Goal: Information Seeking & Learning: Learn about a topic

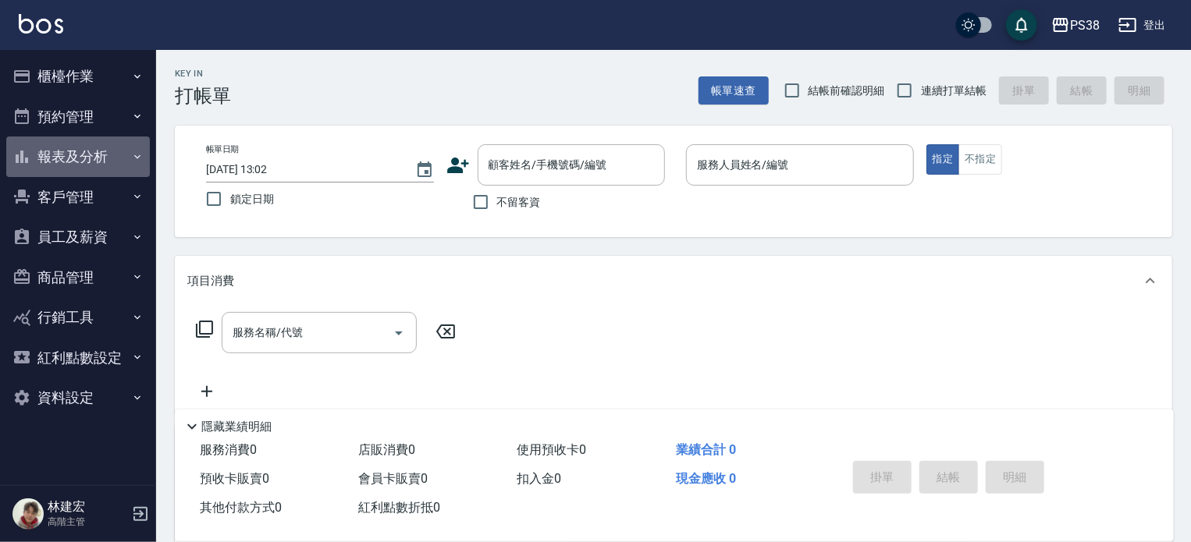
click at [94, 169] on button "報表及分析" at bounding box center [78, 157] width 144 height 41
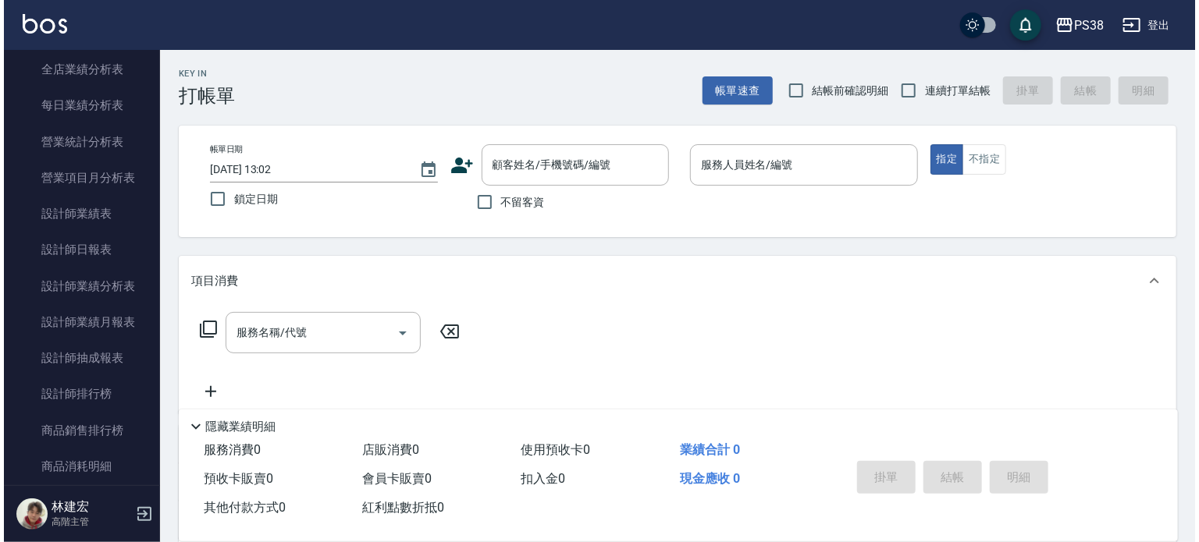
scroll to position [530, 0]
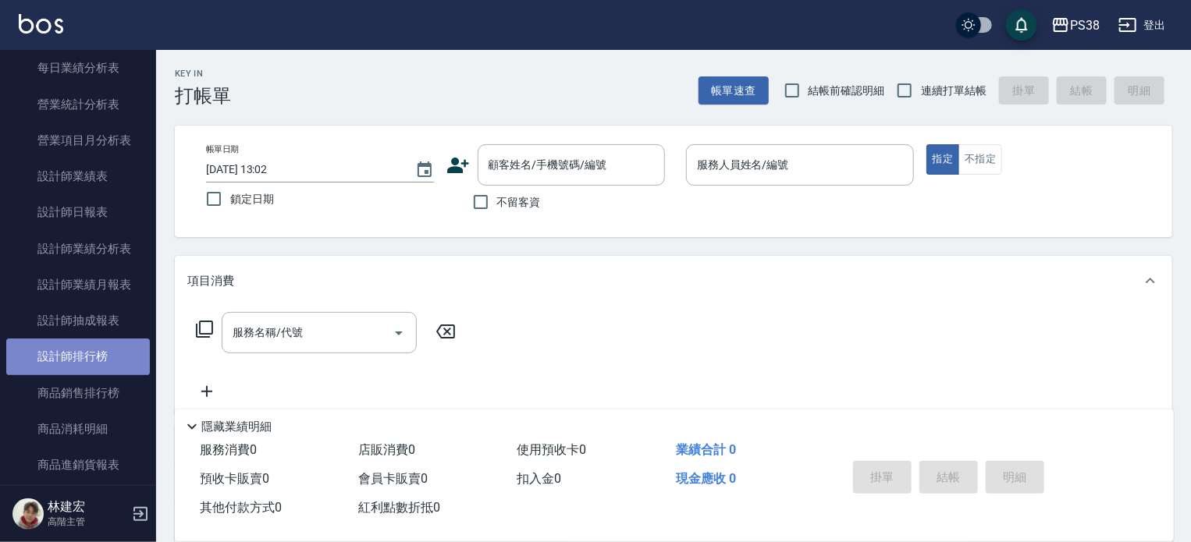
click at [105, 361] on link "設計師排行榜" at bounding box center [78, 357] width 144 height 36
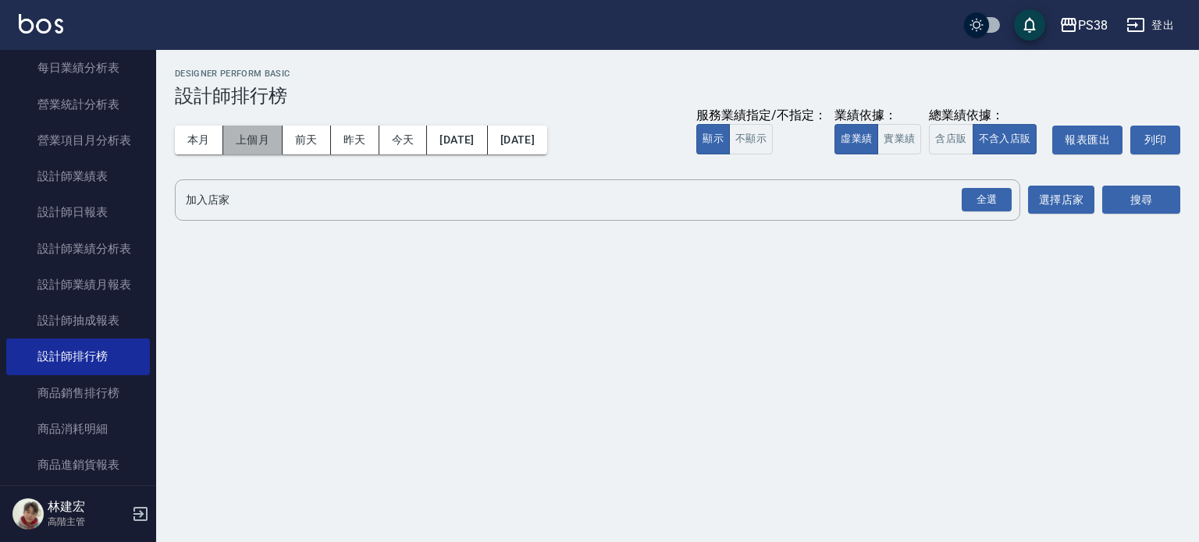
click at [268, 140] on button "上個月" at bounding box center [252, 140] width 59 height 29
click at [908, 131] on button "實業績" at bounding box center [899, 139] width 44 height 30
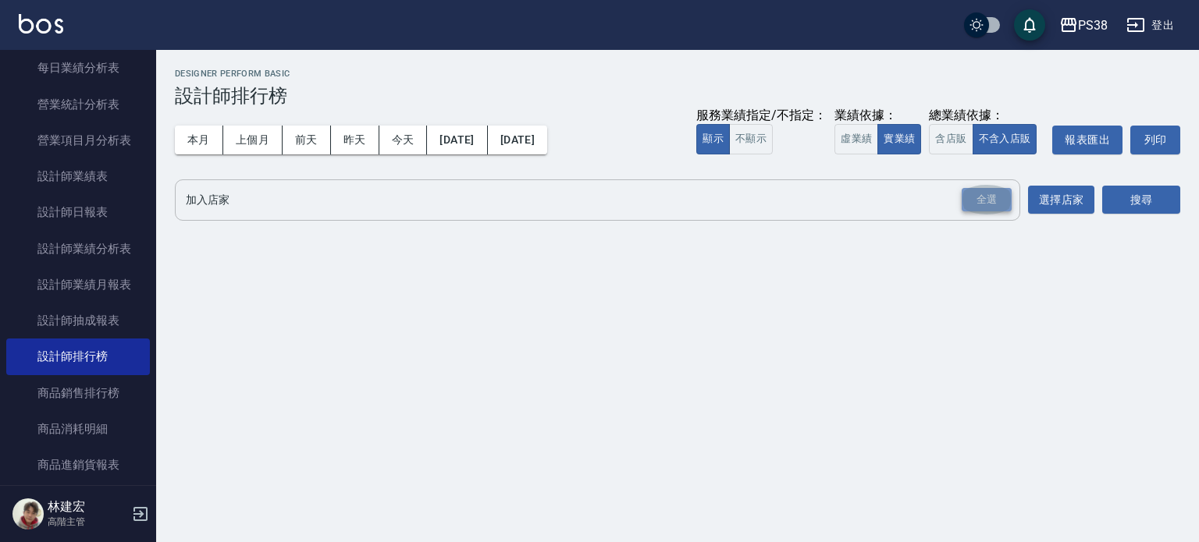
click at [1003, 204] on div "全選" at bounding box center [987, 200] width 50 height 24
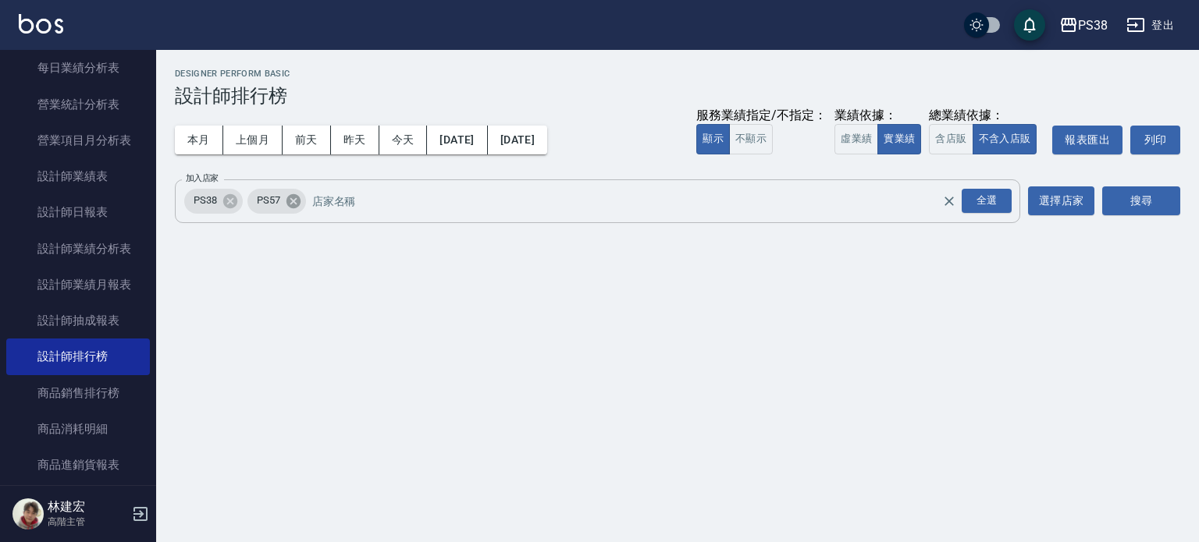
click at [294, 198] on icon at bounding box center [293, 201] width 14 height 14
click at [1130, 195] on button "搜尋" at bounding box center [1141, 201] width 78 height 29
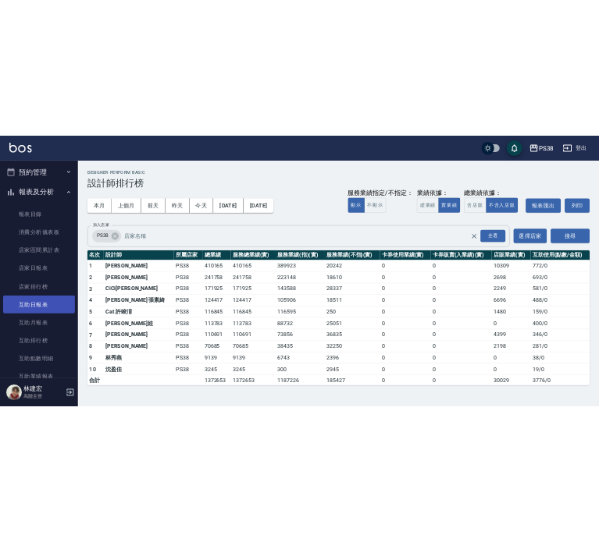
scroll to position [46, 0]
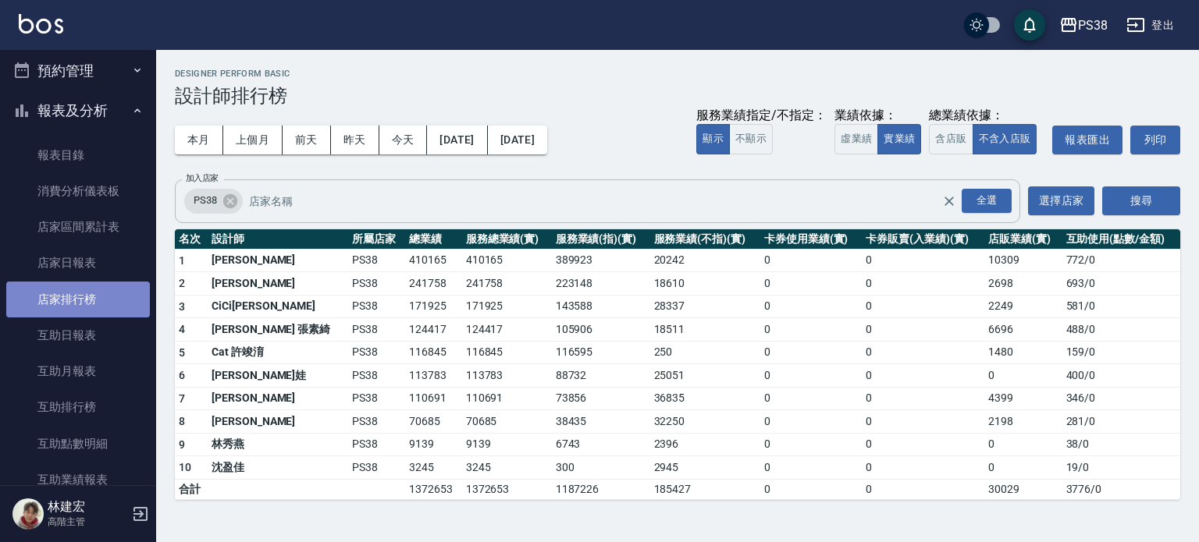
click at [87, 304] on link "店家排行榜" at bounding box center [78, 300] width 144 height 36
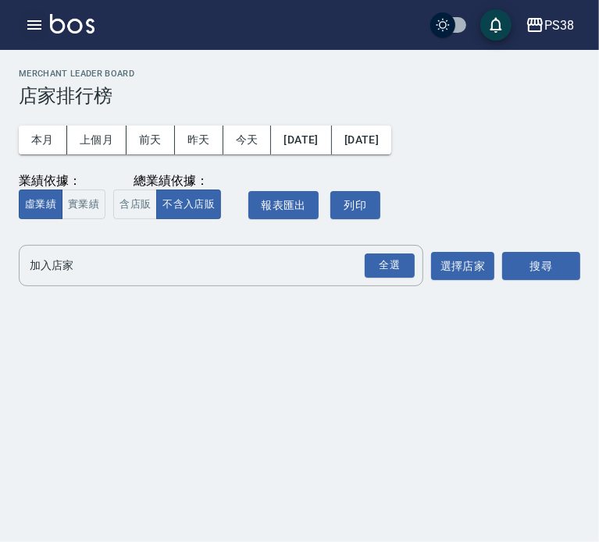
click at [30, 21] on icon "button" at bounding box center [34, 24] width 14 height 9
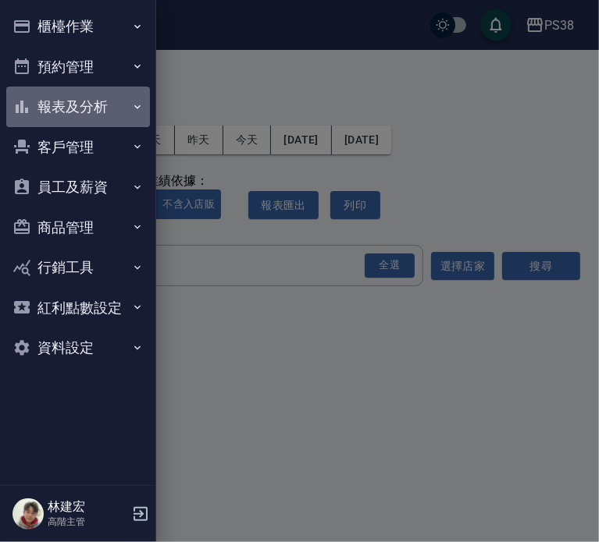
click at [79, 102] on button "報表及分析" at bounding box center [78, 107] width 144 height 41
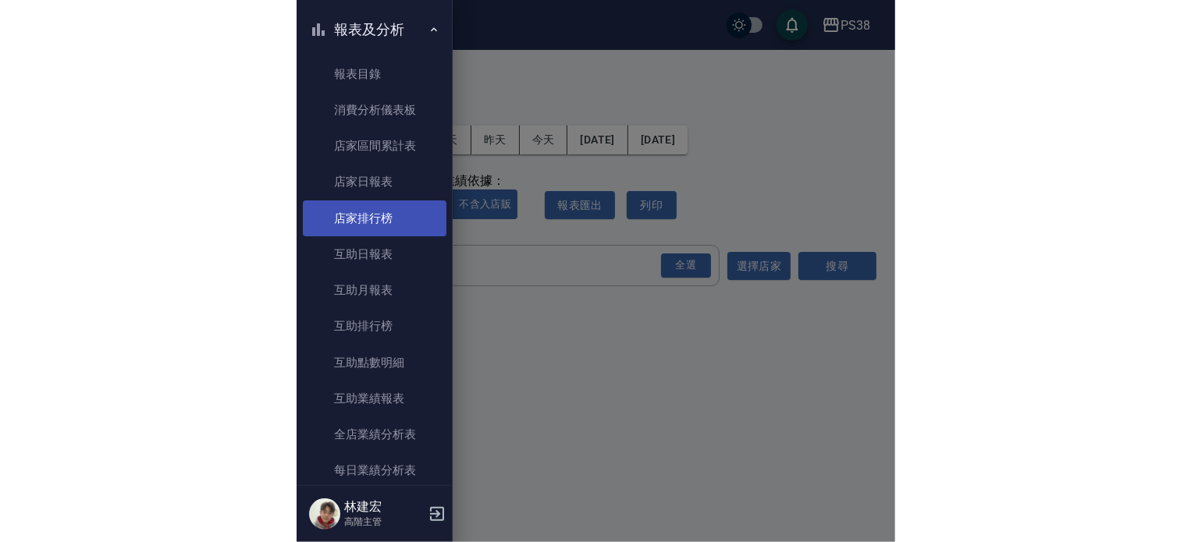
scroll to position [72, 0]
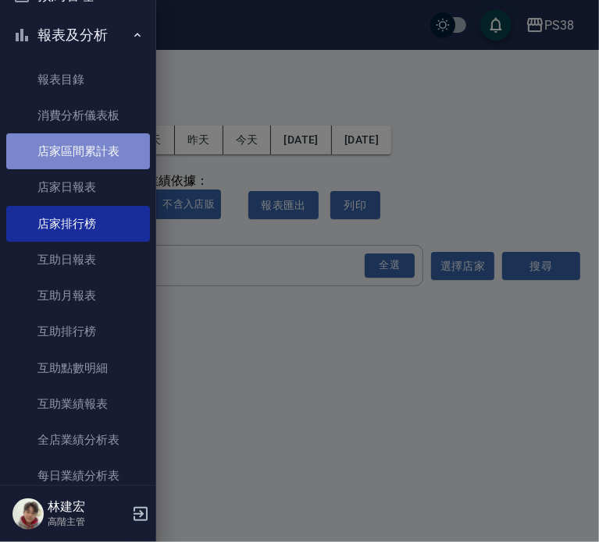
click at [87, 148] on link "店家區間累計表" at bounding box center [78, 151] width 144 height 36
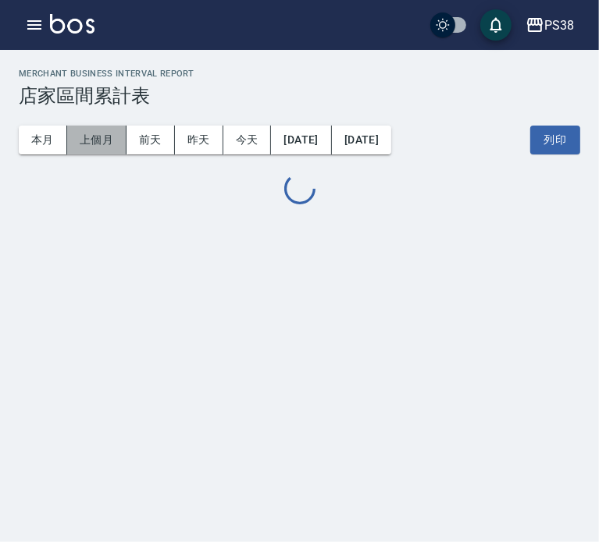
click at [106, 143] on button "上個月" at bounding box center [96, 140] width 59 height 29
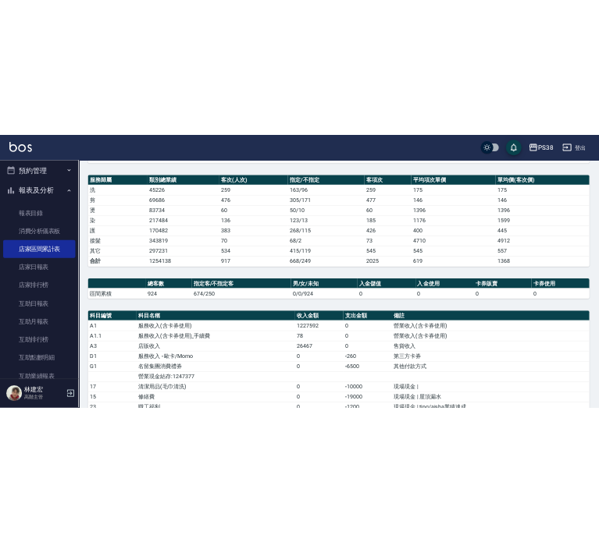
scroll to position [173, 0]
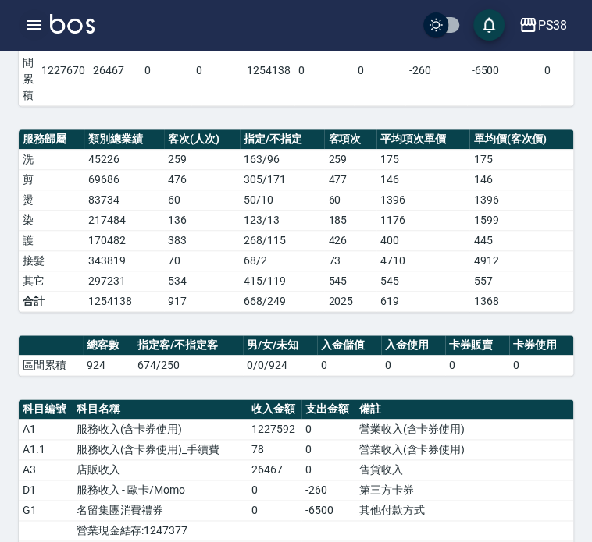
click at [34, 30] on icon "button" at bounding box center [34, 25] width 19 height 19
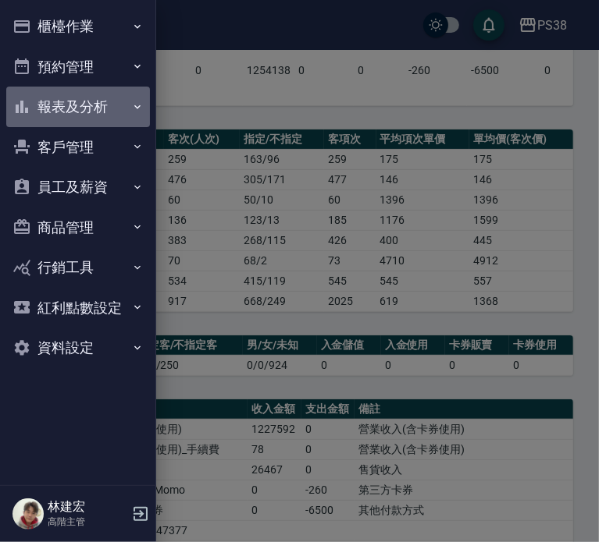
click at [106, 108] on button "報表及分析" at bounding box center [78, 107] width 144 height 41
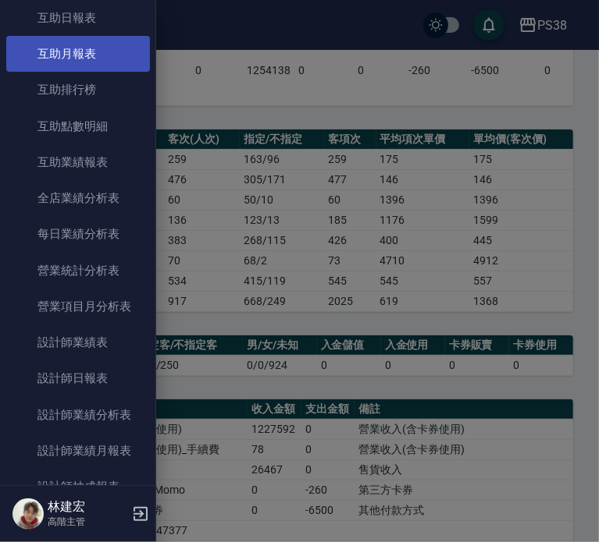
scroll to position [315, 0]
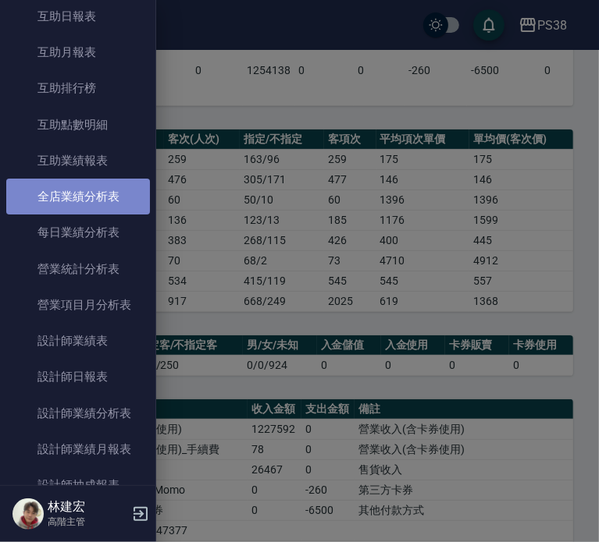
click at [96, 193] on link "全店業績分析表" at bounding box center [78, 197] width 144 height 36
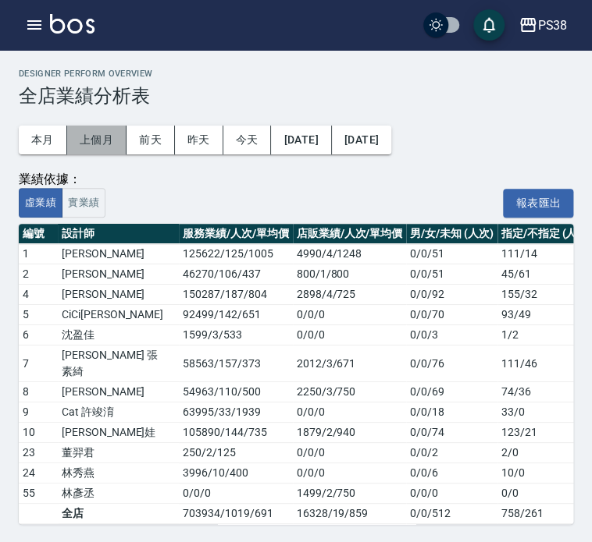
click at [95, 140] on button "上個月" at bounding box center [96, 140] width 59 height 29
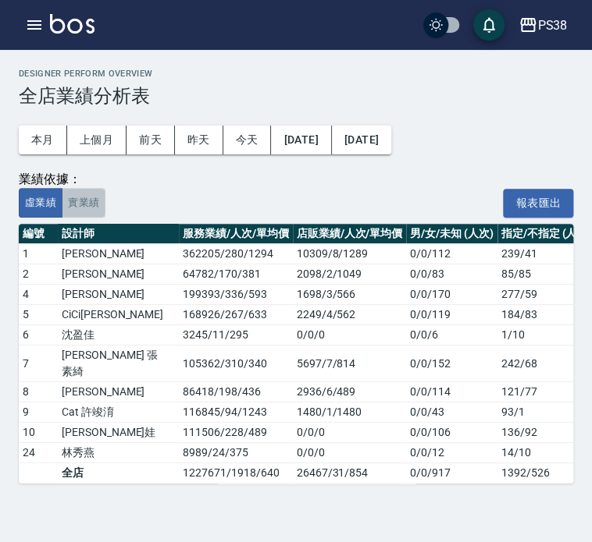
click at [84, 196] on button "實業績" at bounding box center [84, 203] width 44 height 30
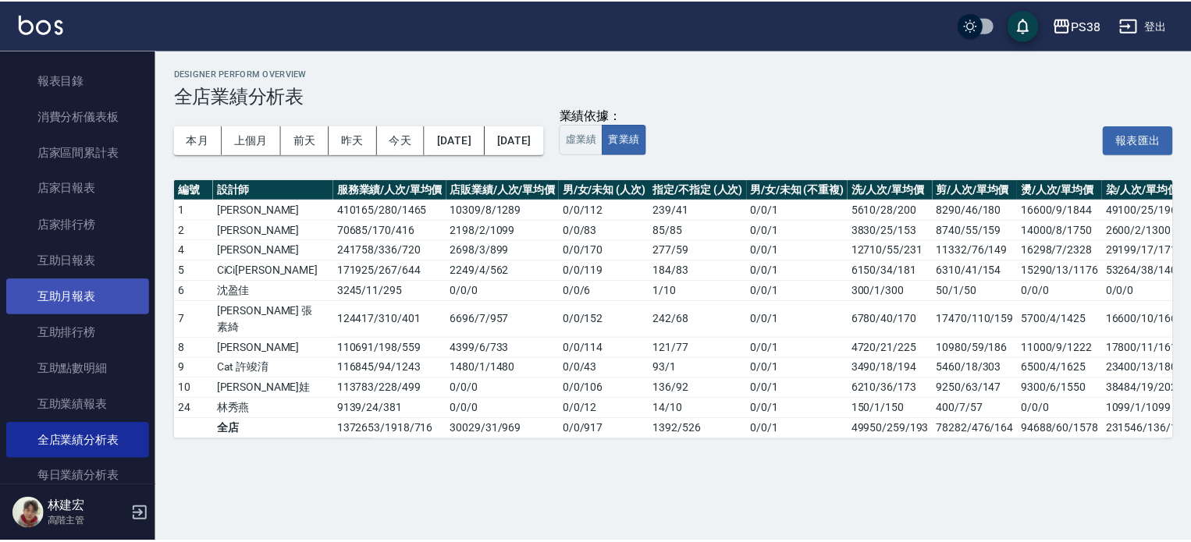
scroll to position [120, 0]
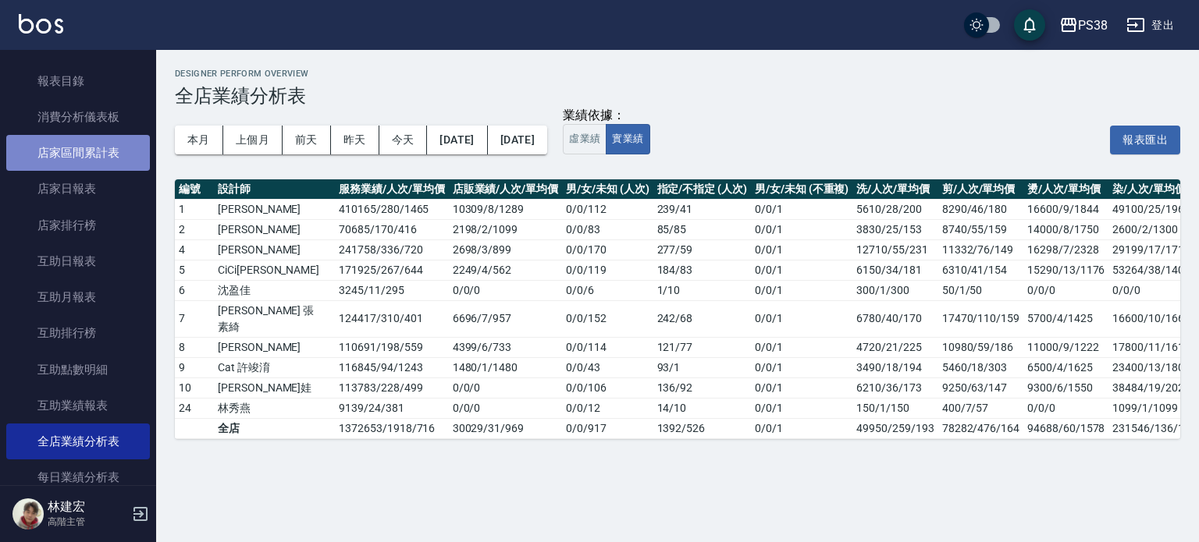
click at [84, 167] on link "店家區間累計表" at bounding box center [78, 153] width 144 height 36
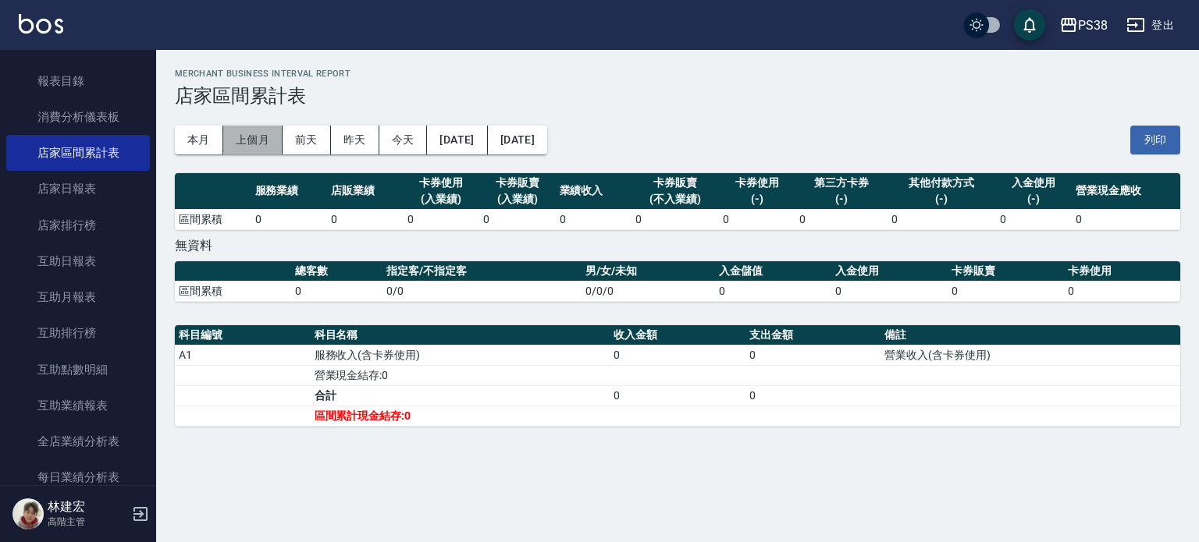
click at [264, 152] on button "上個月" at bounding box center [252, 140] width 59 height 29
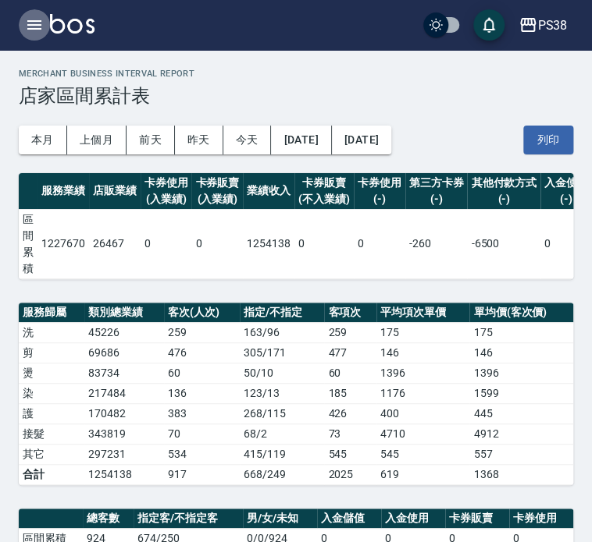
click at [34, 22] on icon "button" at bounding box center [34, 25] width 19 height 19
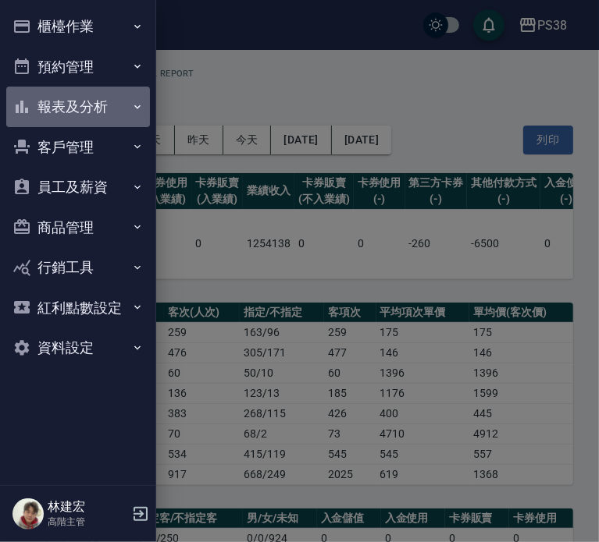
click at [106, 109] on button "報表及分析" at bounding box center [78, 107] width 144 height 41
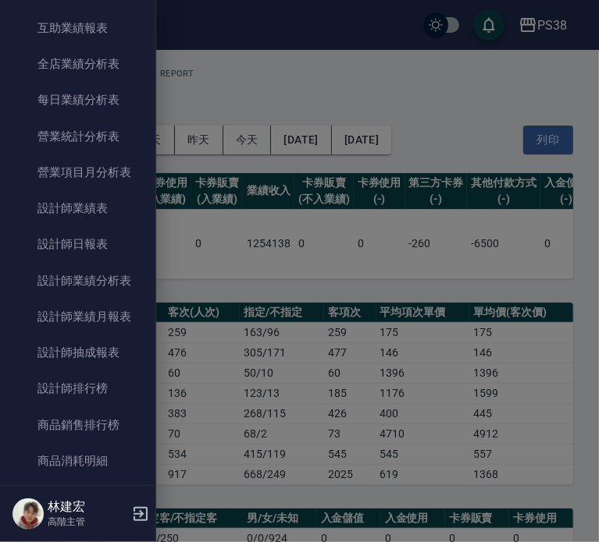
scroll to position [471, 0]
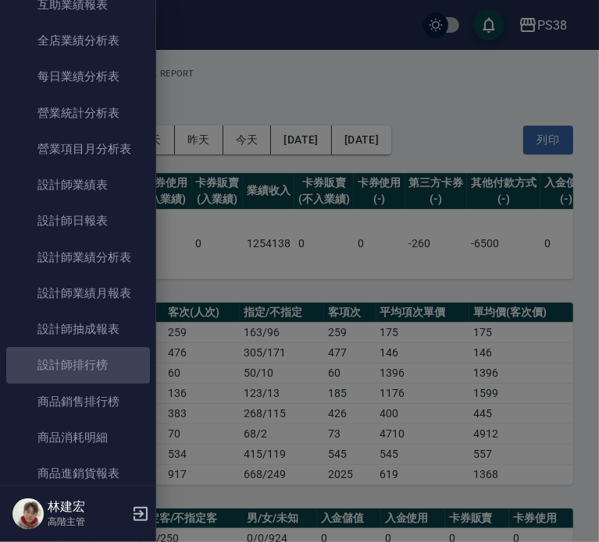
click at [116, 377] on link "設計師排行榜" at bounding box center [78, 365] width 144 height 36
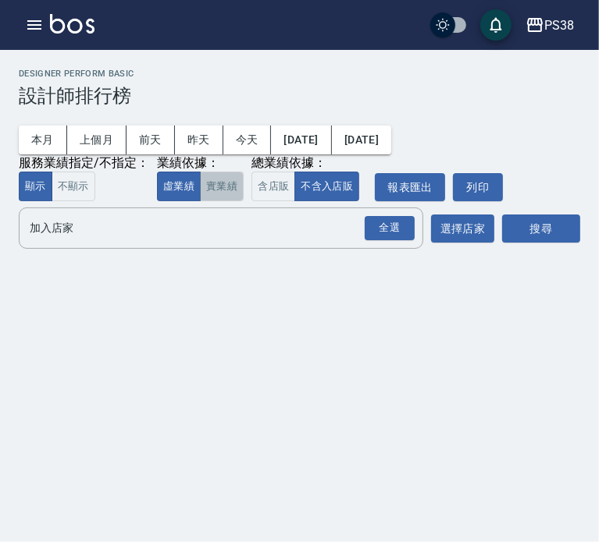
click at [225, 181] on button "實業績" at bounding box center [222, 187] width 44 height 30
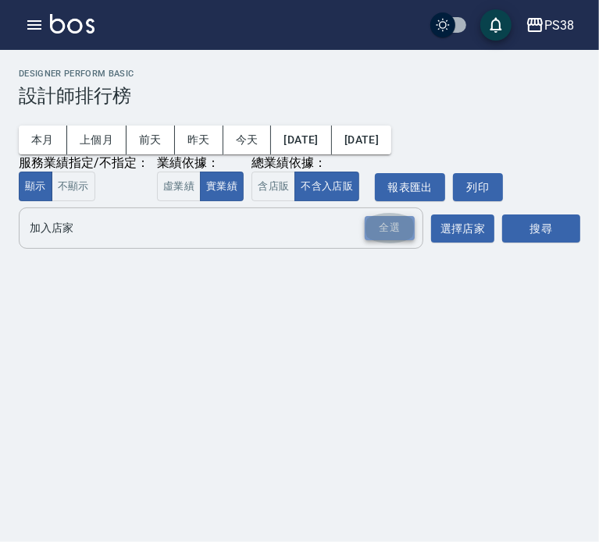
click at [403, 233] on div "全選" at bounding box center [390, 228] width 50 height 24
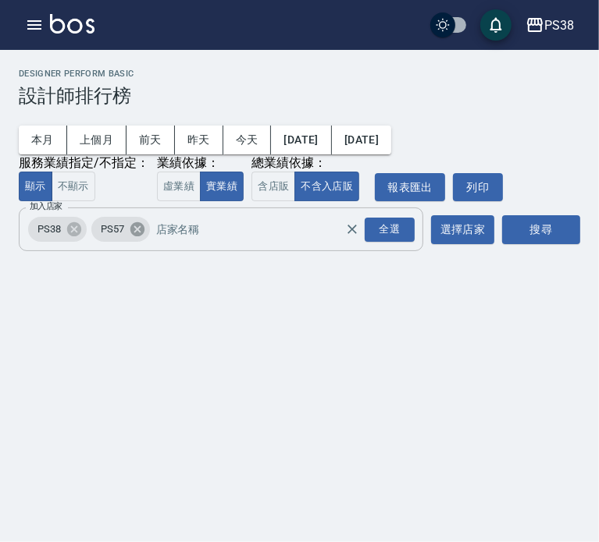
click at [144, 233] on icon at bounding box center [137, 229] width 17 height 17
click at [546, 240] on button "搜尋" at bounding box center [541, 229] width 78 height 29
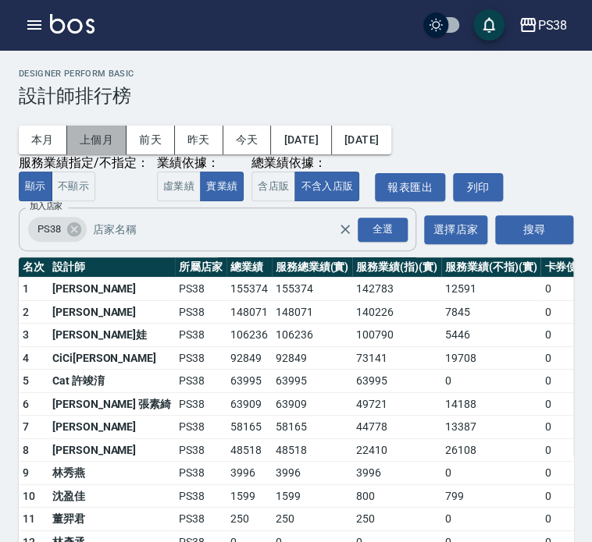
click at [98, 137] on button "上個月" at bounding box center [96, 140] width 59 height 29
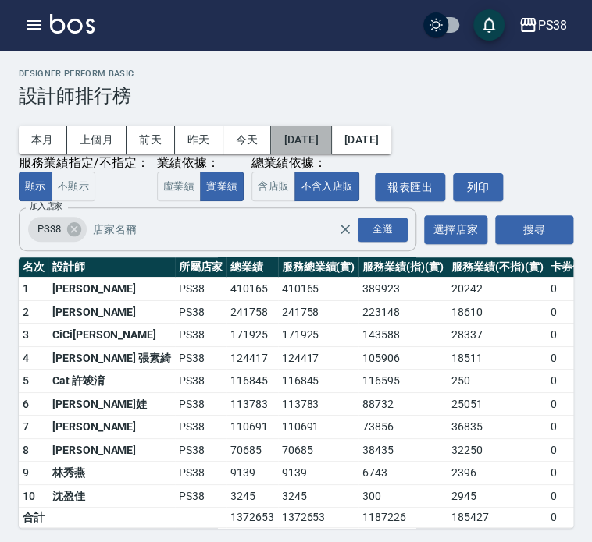
click at [309, 137] on button "[DATE]" at bounding box center [301, 140] width 60 height 29
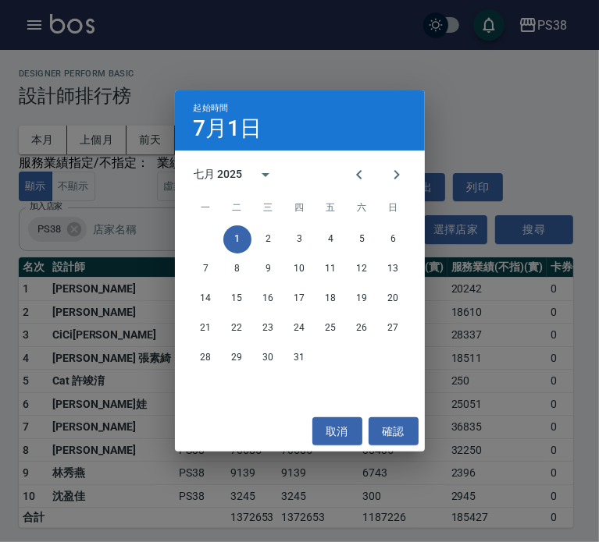
click at [229, 175] on div "七月 2025" at bounding box center [218, 174] width 49 height 16
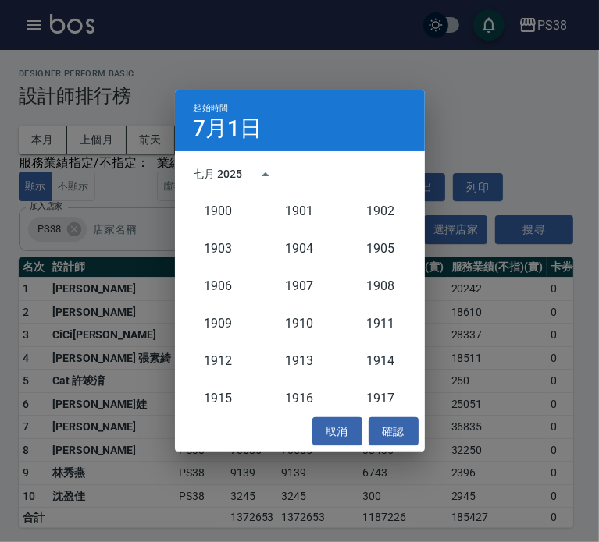
scroll to position [1446, 0]
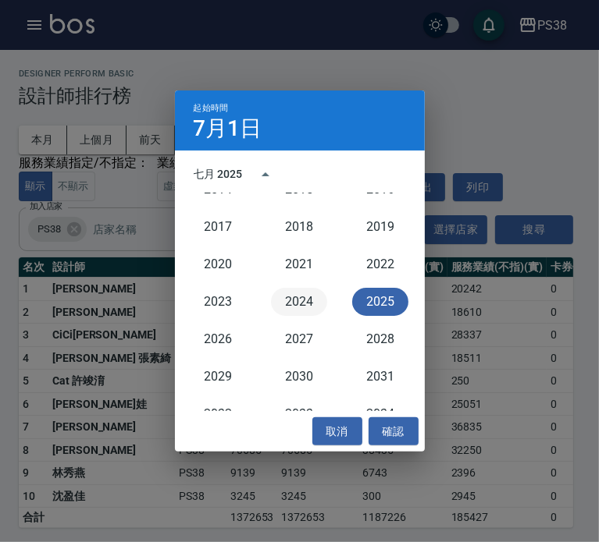
click at [283, 310] on button "2024" at bounding box center [299, 302] width 56 height 28
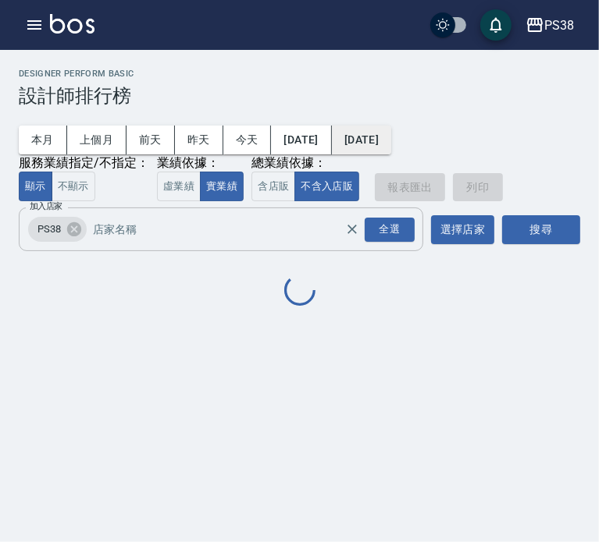
click at [380, 126] on button "[DATE]" at bounding box center [361, 140] width 59 height 29
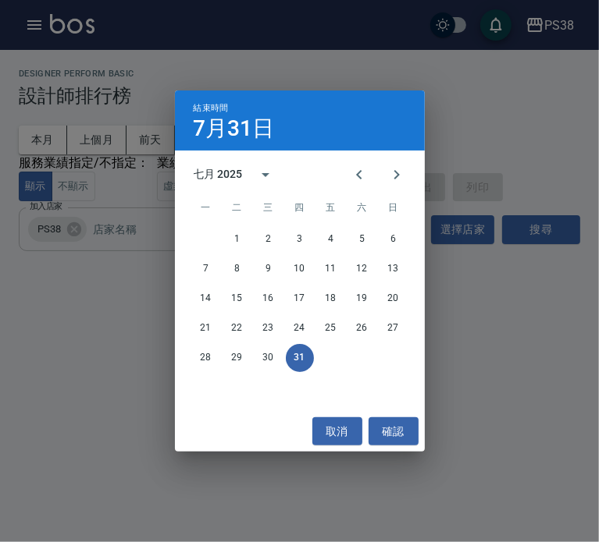
click at [222, 174] on div "七月 2025" at bounding box center [218, 174] width 49 height 16
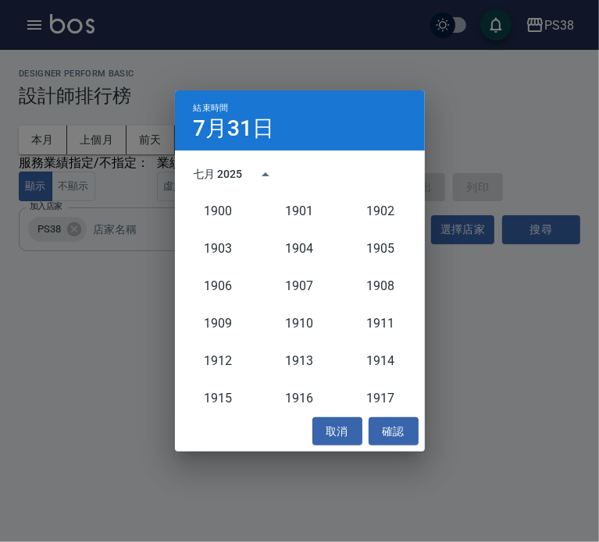
scroll to position [1446, 0]
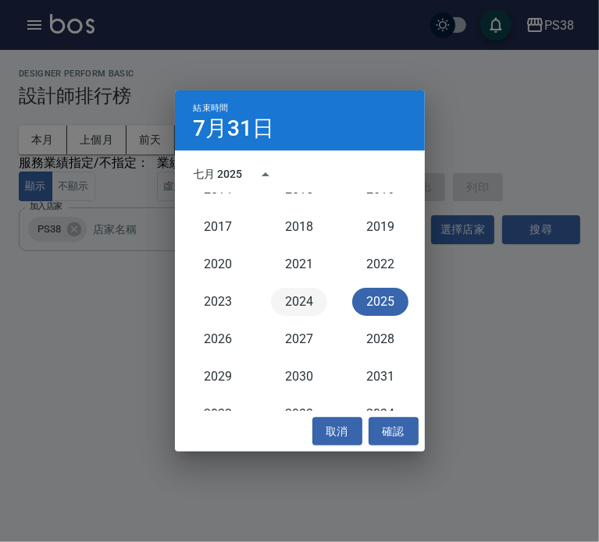
click at [293, 293] on button "2024" at bounding box center [299, 302] width 56 height 28
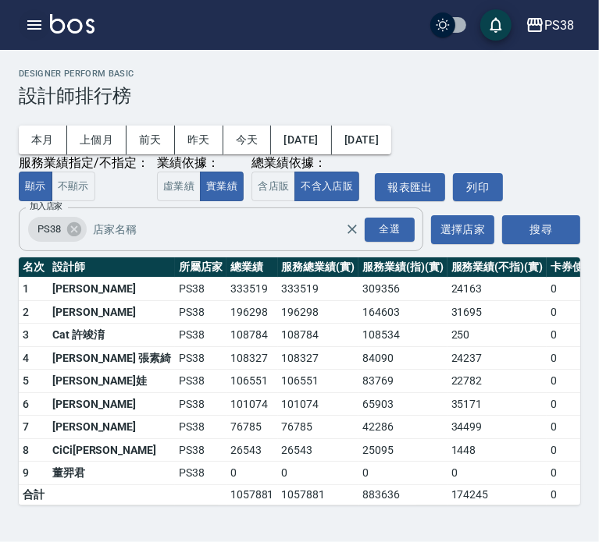
click at [34, 28] on icon "button" at bounding box center [34, 24] width 14 height 9
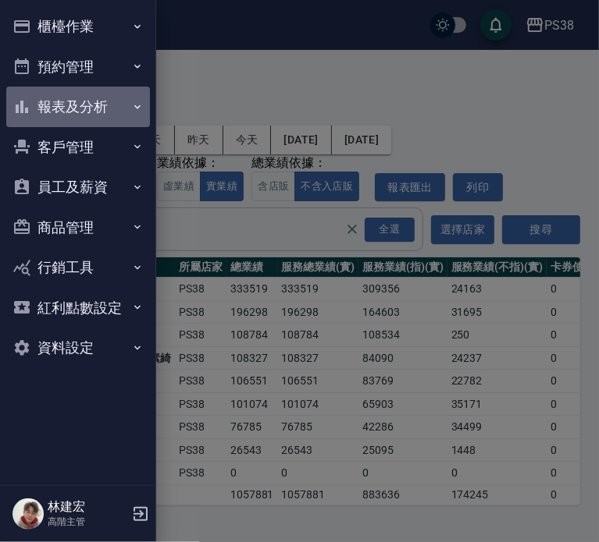
click at [85, 105] on button "報表及分析" at bounding box center [78, 107] width 144 height 41
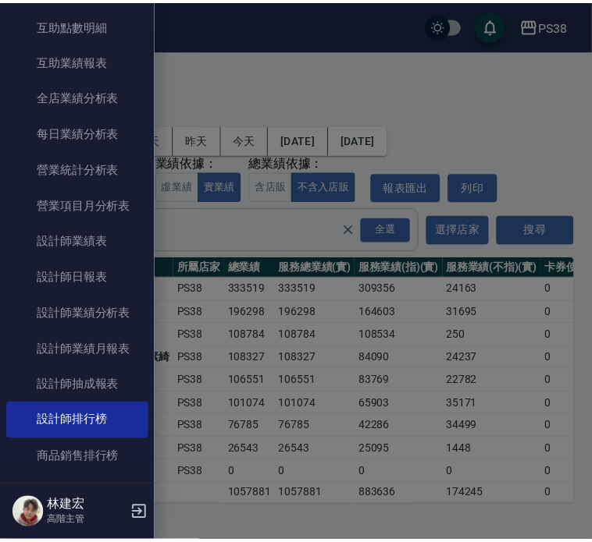
scroll to position [415, 0]
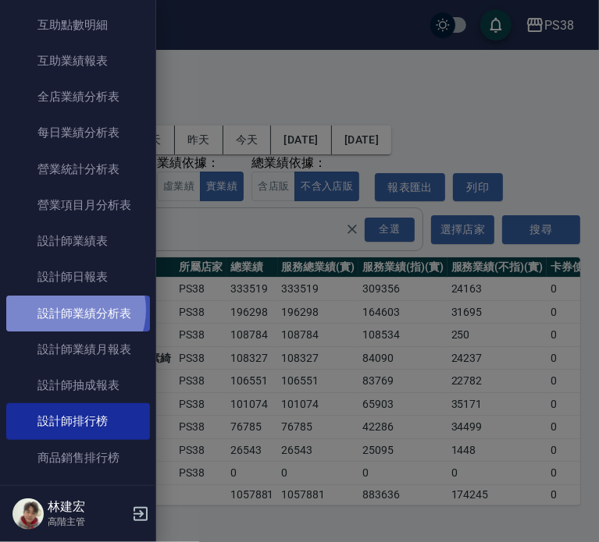
click at [71, 310] on link "設計師業績分析表" at bounding box center [78, 314] width 144 height 36
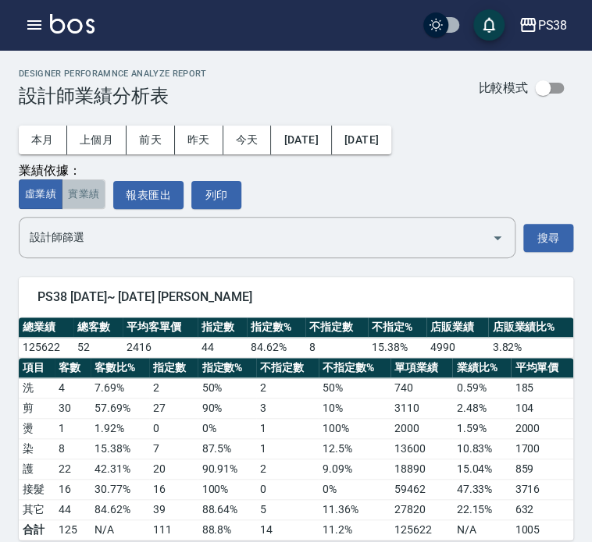
click at [99, 193] on button "實業績" at bounding box center [84, 195] width 44 height 30
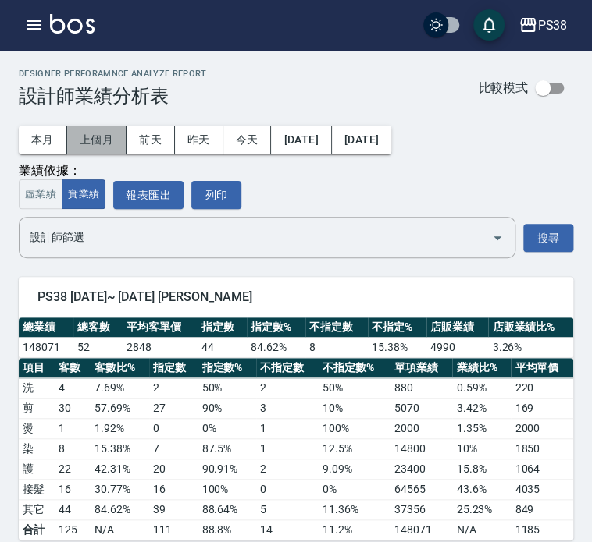
click at [104, 141] on button "上個月" at bounding box center [96, 140] width 59 height 29
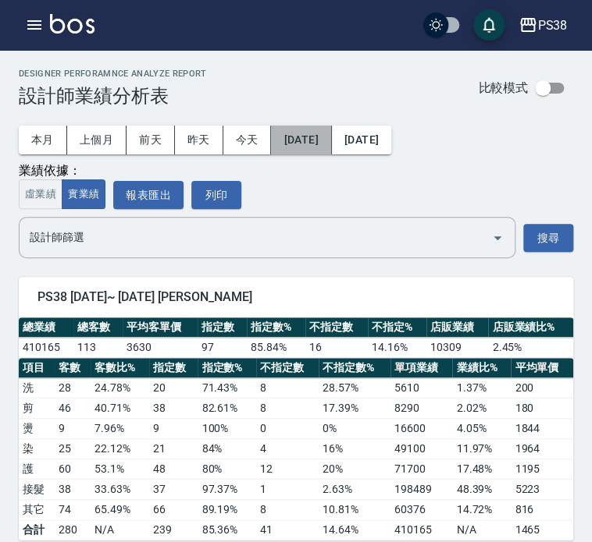
click at [286, 133] on button "[DATE]" at bounding box center [301, 140] width 60 height 29
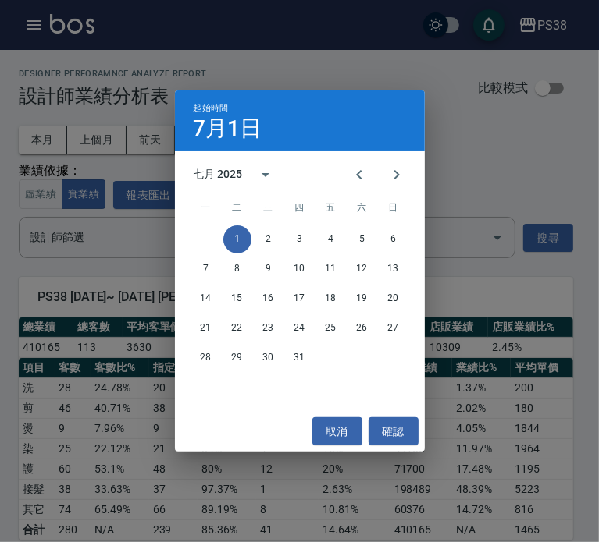
click at [228, 172] on div "七月 2025" at bounding box center [218, 174] width 49 height 16
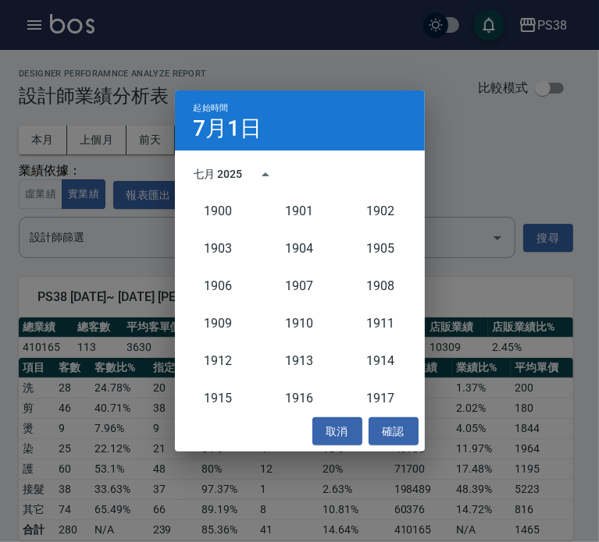
scroll to position [1446, 0]
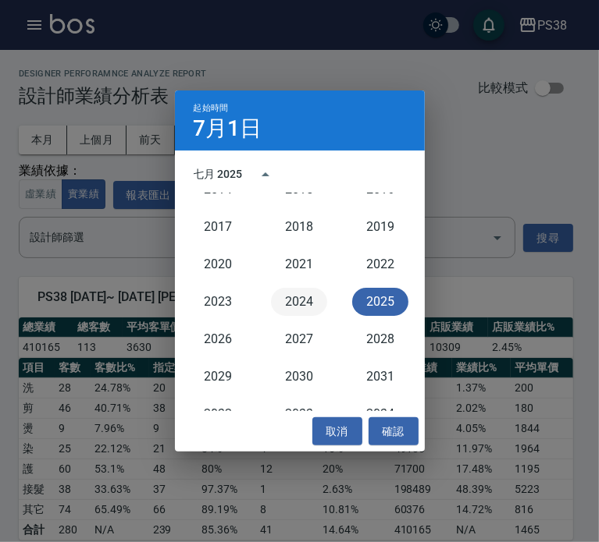
click at [290, 297] on button "2024" at bounding box center [299, 302] width 56 height 28
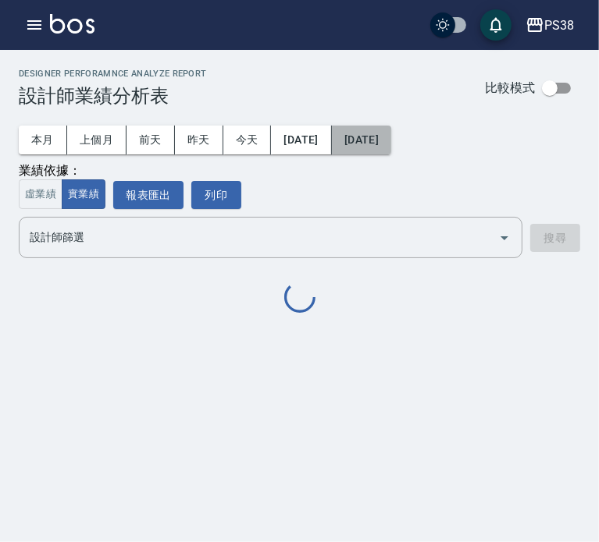
click at [381, 146] on button "[DATE]" at bounding box center [361, 140] width 59 height 29
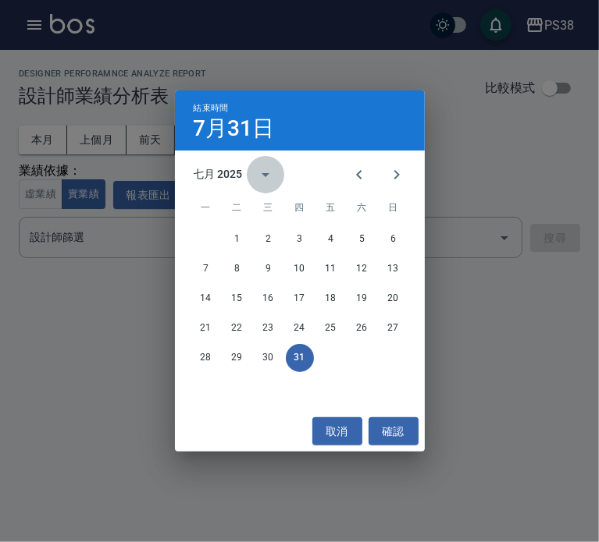
click at [256, 169] on icon "calendar view is open, switch to year view" at bounding box center [265, 174] width 19 height 19
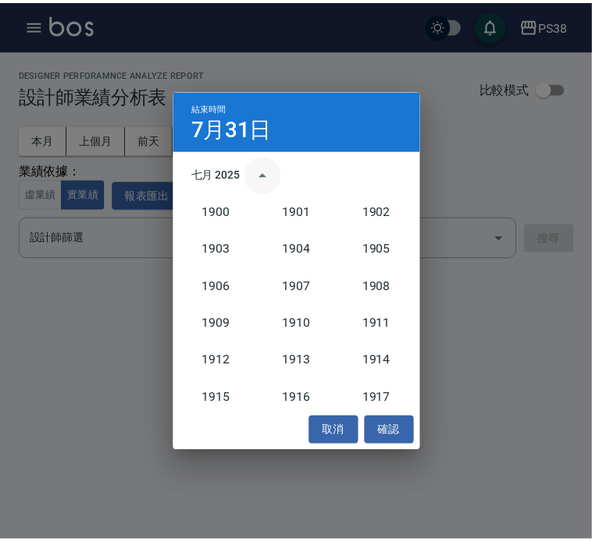
scroll to position [1446, 0]
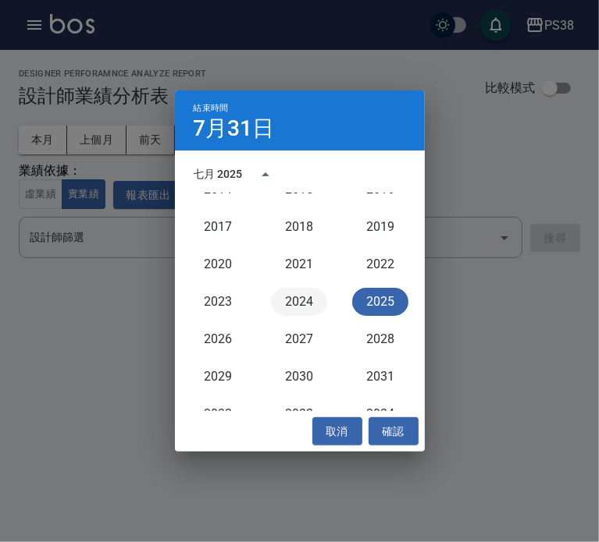
click at [313, 296] on button "2024" at bounding box center [299, 302] width 56 height 28
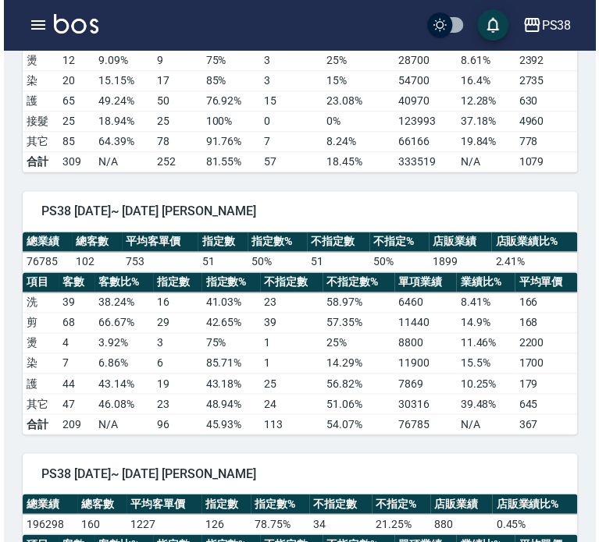
scroll to position [368, 0]
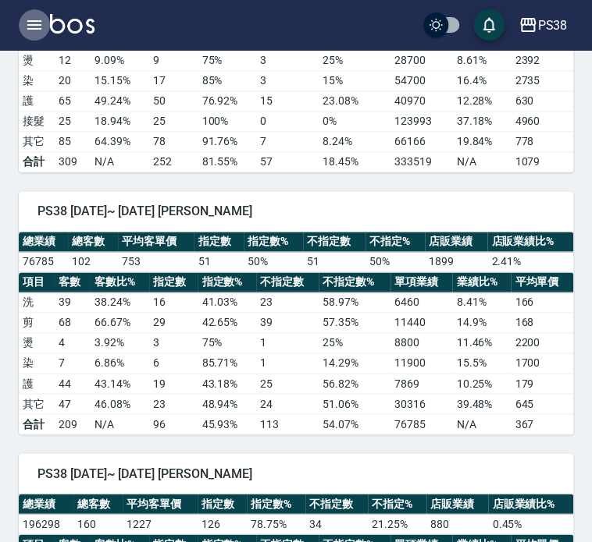
click at [30, 23] on icon "button" at bounding box center [34, 25] width 19 height 19
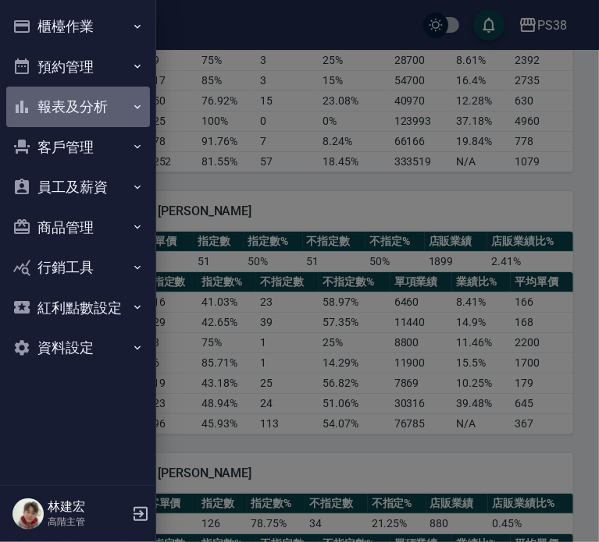
click at [96, 117] on button "報表及分析" at bounding box center [78, 107] width 144 height 41
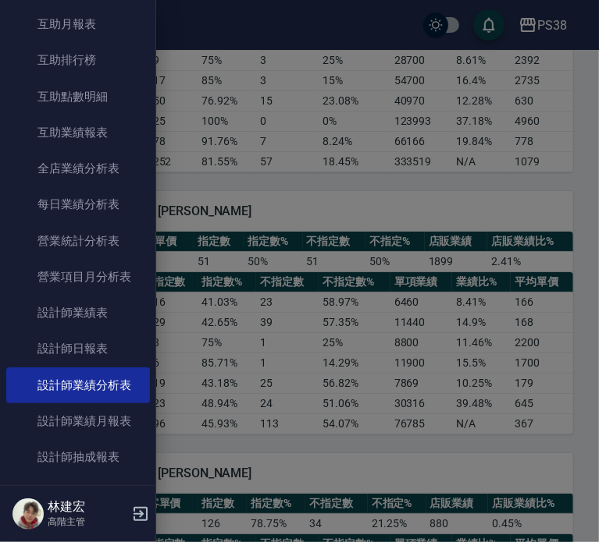
scroll to position [375, 0]
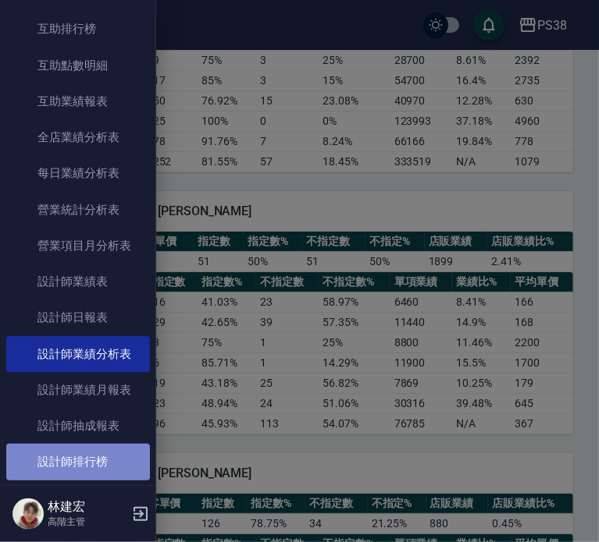
click at [93, 446] on link "設計師排行榜" at bounding box center [78, 462] width 144 height 36
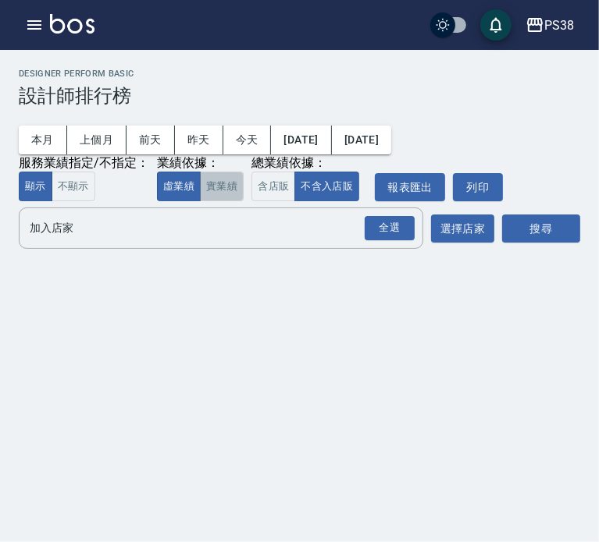
click at [227, 179] on button "實業績" at bounding box center [222, 187] width 44 height 30
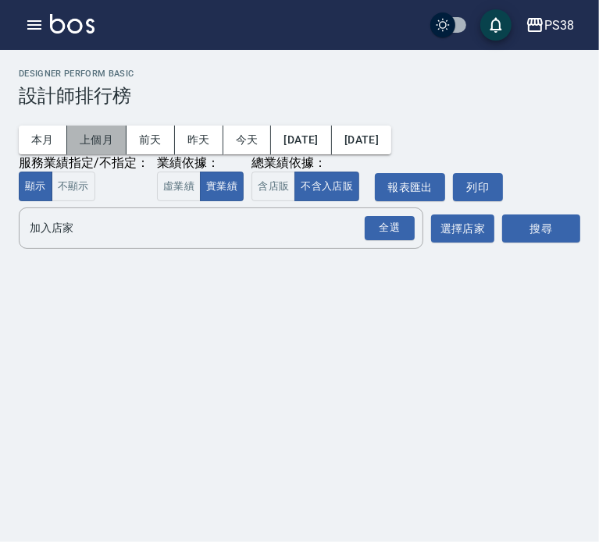
click at [100, 133] on button "上個月" at bounding box center [96, 140] width 59 height 29
click at [377, 226] on div "全選" at bounding box center [390, 228] width 50 height 24
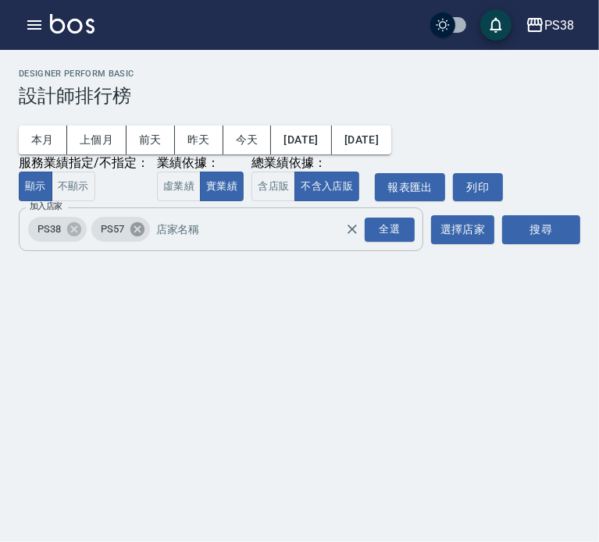
click at [140, 234] on icon at bounding box center [137, 229] width 14 height 14
click at [536, 238] on button "搜尋" at bounding box center [541, 229] width 78 height 29
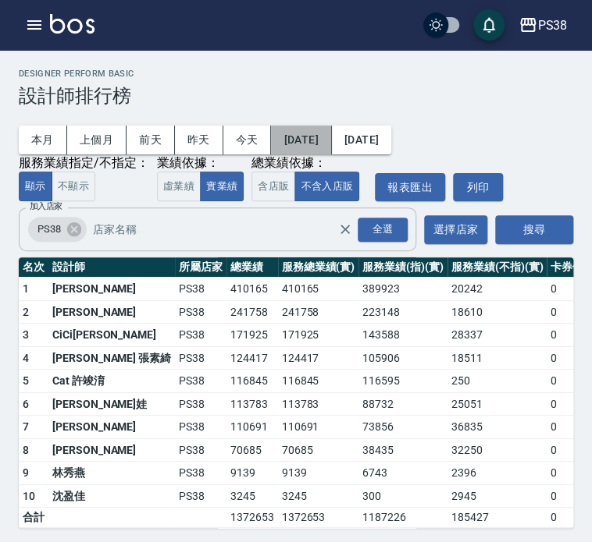
click at [318, 138] on button "[DATE]" at bounding box center [301, 140] width 60 height 29
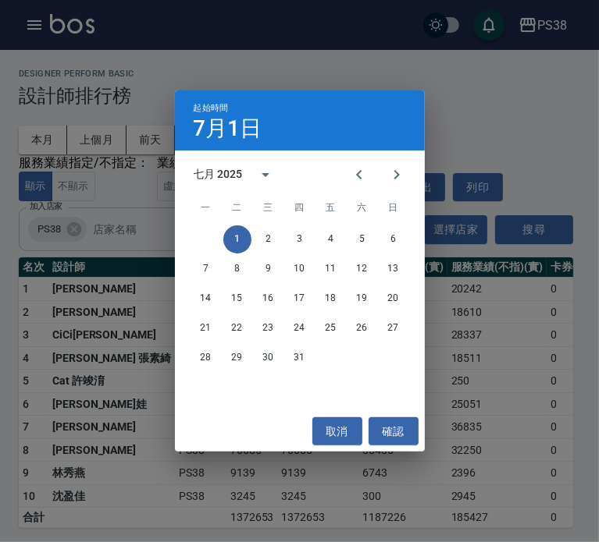
click at [206, 172] on div "七月 2025" at bounding box center [218, 174] width 49 height 16
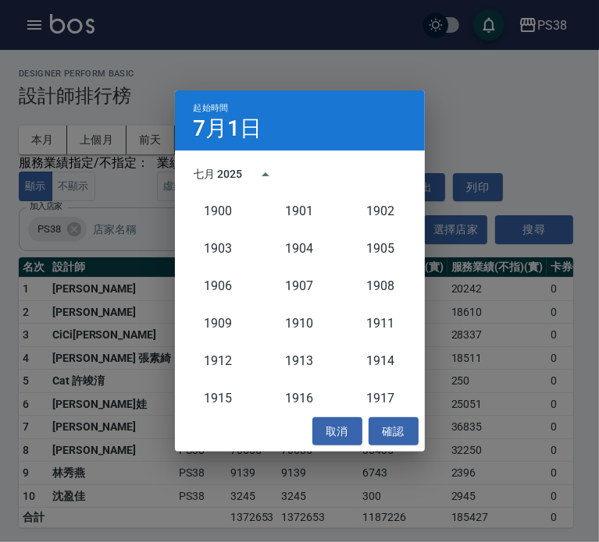
scroll to position [1446, 0]
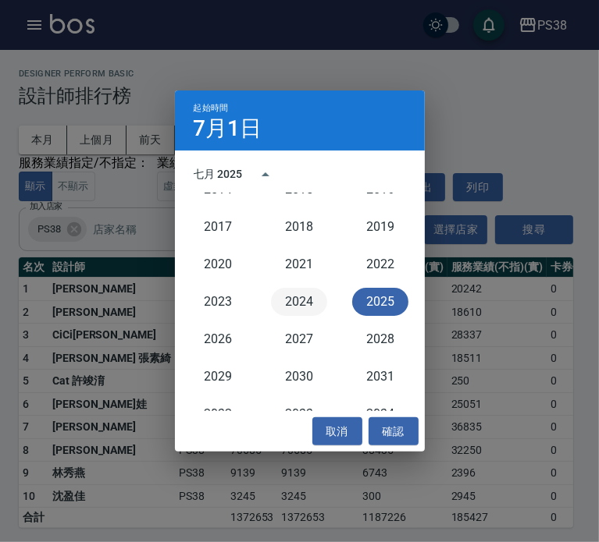
click at [302, 290] on button "2024" at bounding box center [299, 302] width 56 height 28
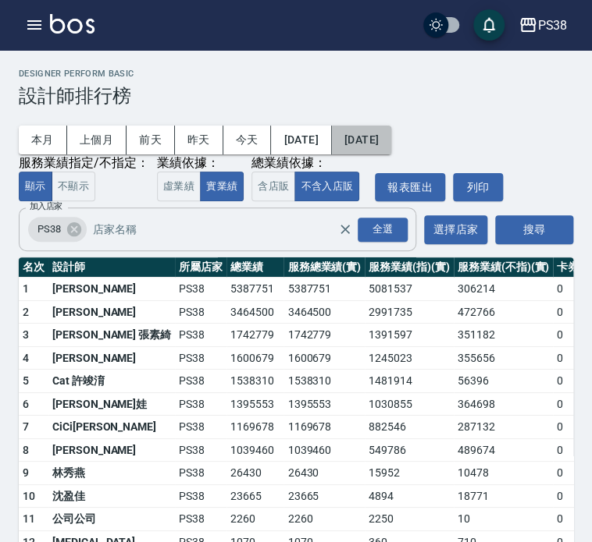
click at [391, 140] on button "[DATE]" at bounding box center [361, 140] width 59 height 29
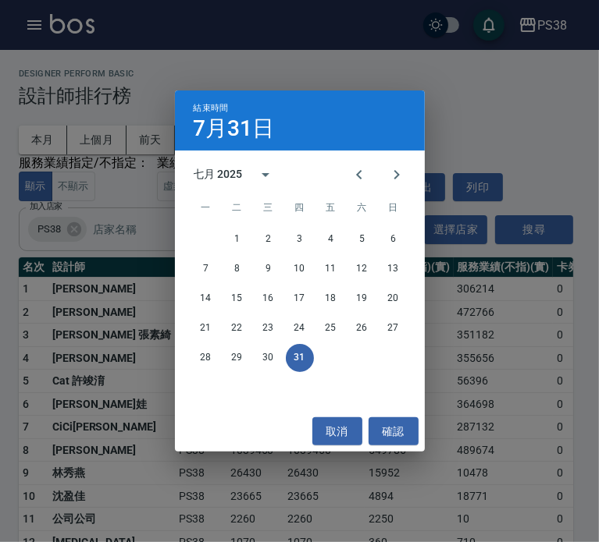
click at [219, 177] on div "七月 2025" at bounding box center [218, 174] width 49 height 16
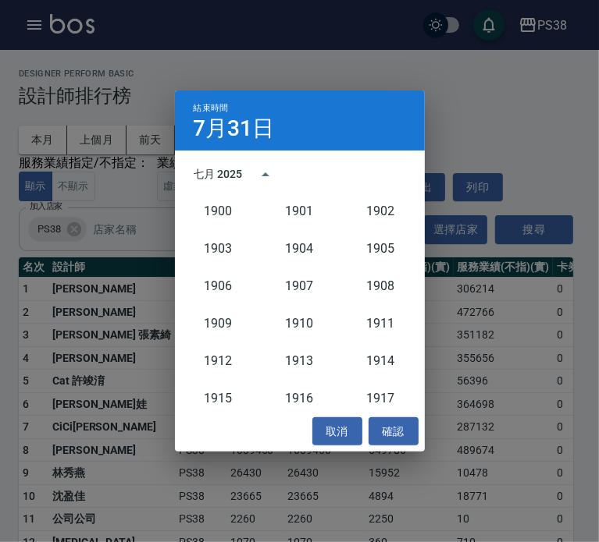
scroll to position [1446, 0]
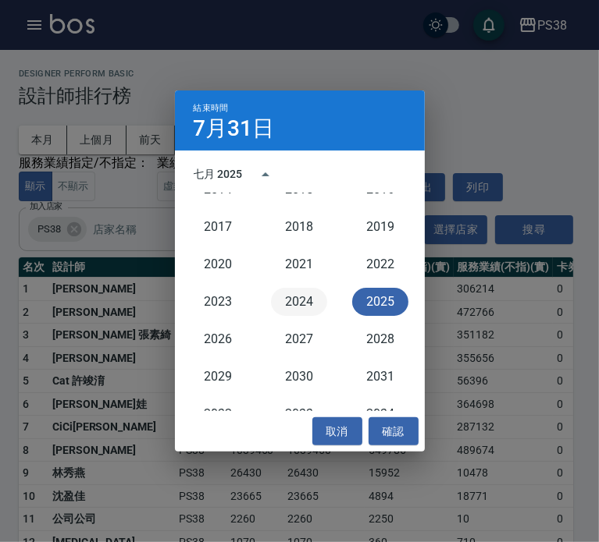
click at [315, 297] on button "2024" at bounding box center [299, 302] width 56 height 28
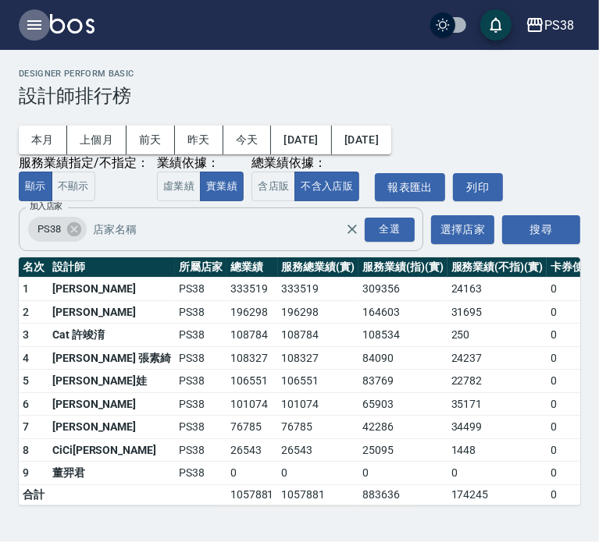
click at [37, 27] on icon "button" at bounding box center [34, 25] width 19 height 19
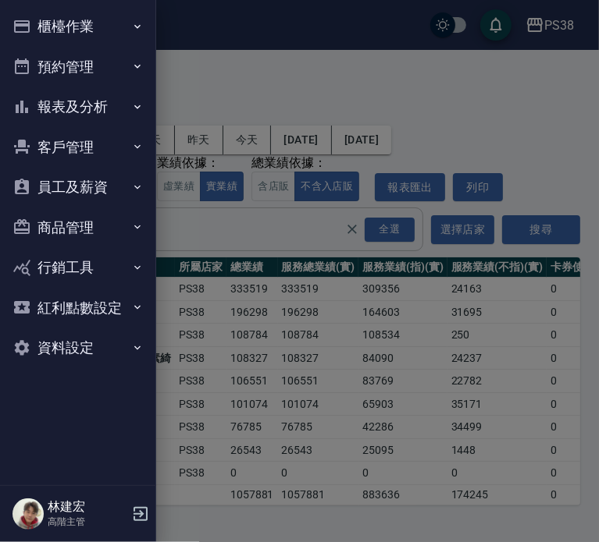
click at [110, 112] on button "報表及分析" at bounding box center [78, 107] width 144 height 41
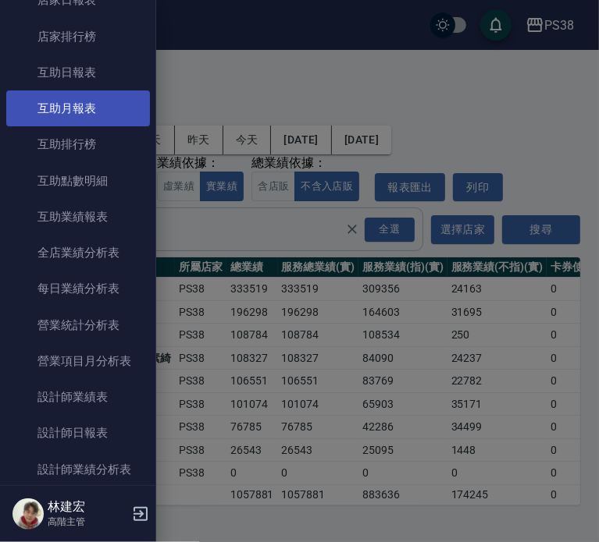
scroll to position [342, 0]
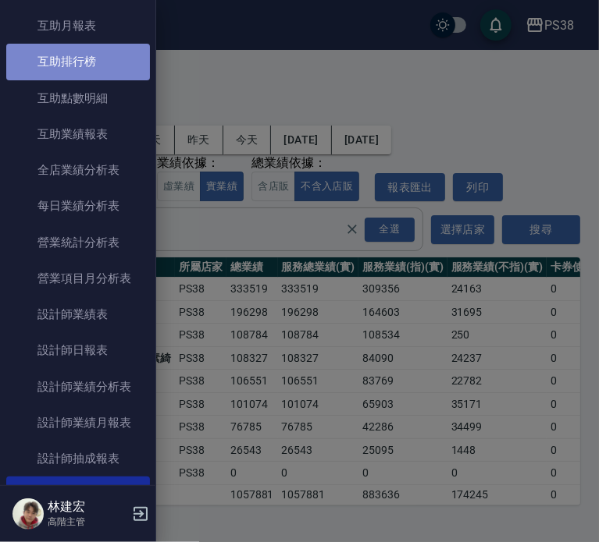
click at [91, 52] on link "互助排行榜" at bounding box center [78, 62] width 144 height 36
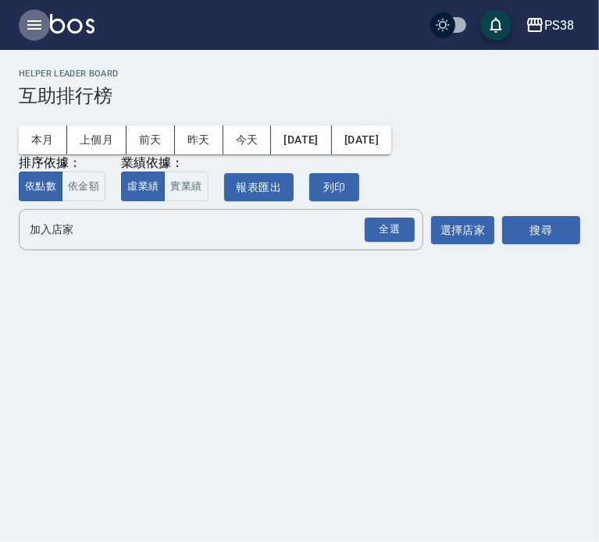
click at [25, 27] on icon "button" at bounding box center [34, 25] width 19 height 19
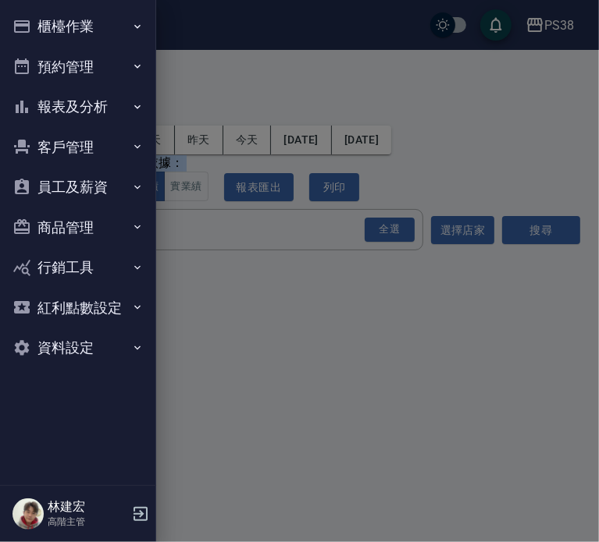
click at [25, 27] on div "櫃檯作業 打帳單 帳單列表 掛單列表 座位開單 營業儀表板 現金收支登錄 高階收支登錄 材料自購登錄 每日結帳 排班表 現場電腦打卡 掃碼打卡 預約管理 預約…" at bounding box center [78, 271] width 156 height 542
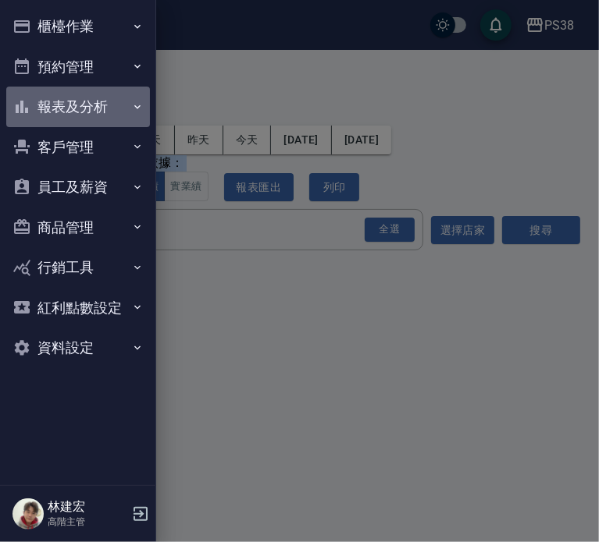
click at [66, 117] on button "報表及分析" at bounding box center [78, 107] width 144 height 41
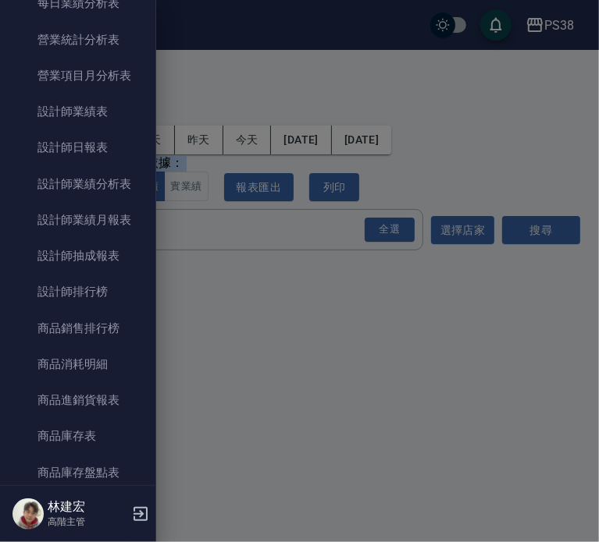
scroll to position [546, 0]
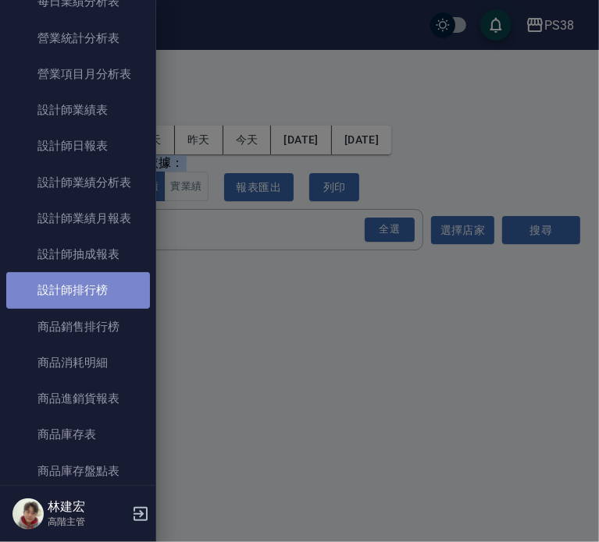
click at [86, 290] on link "設計師排行榜" at bounding box center [78, 290] width 144 height 36
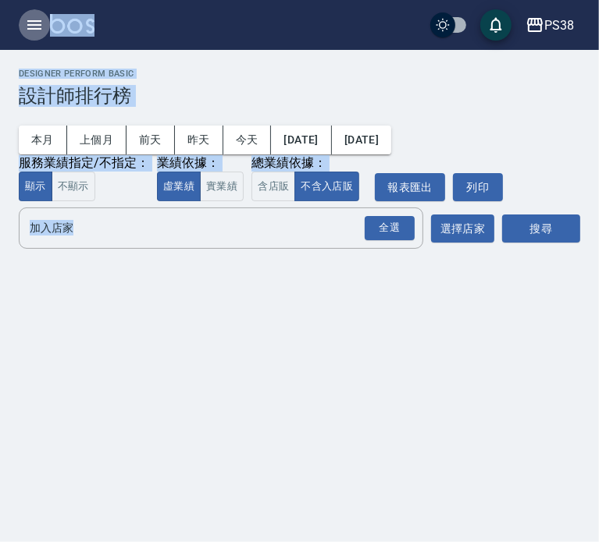
click at [34, 17] on icon "button" at bounding box center [34, 25] width 19 height 19
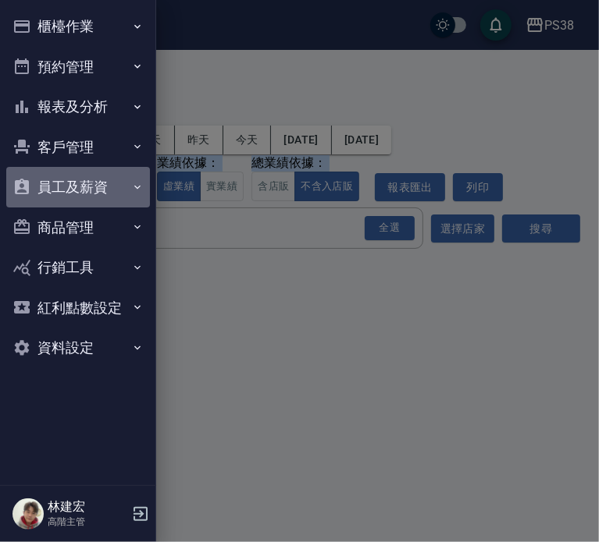
click at [76, 190] on button "員工及薪資" at bounding box center [78, 187] width 144 height 41
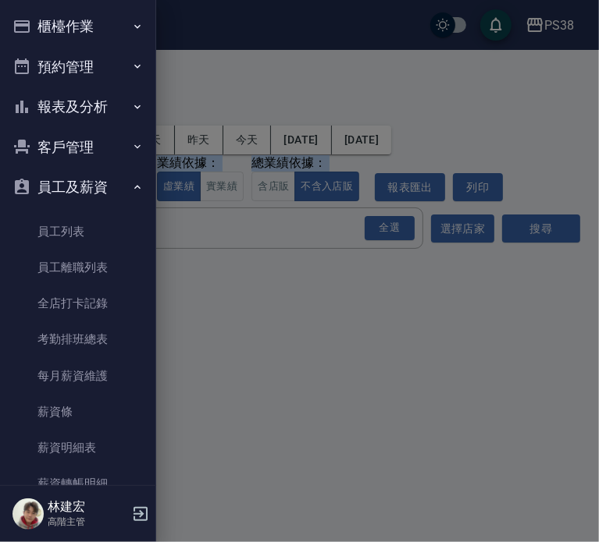
click at [75, 108] on button "報表及分析" at bounding box center [78, 107] width 144 height 41
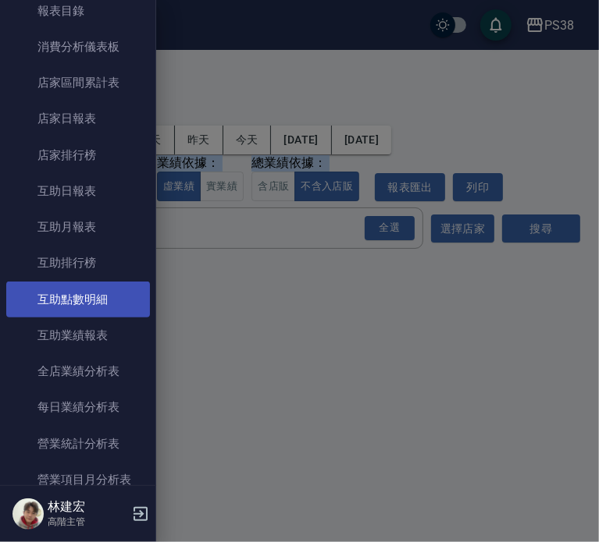
scroll to position [147, 0]
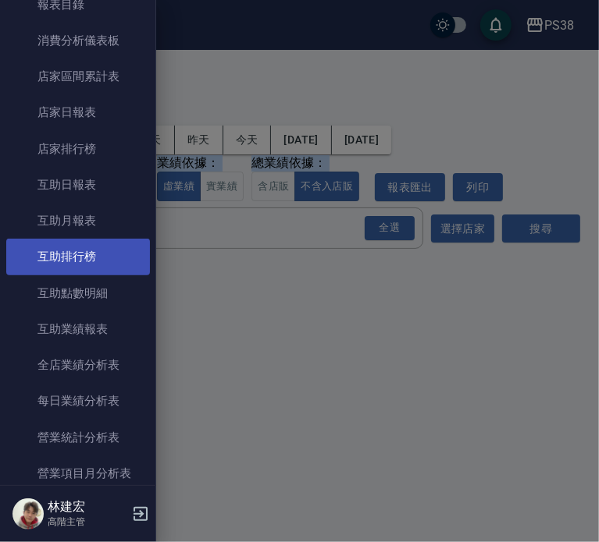
click at [78, 263] on link "互助排行榜" at bounding box center [78, 257] width 144 height 36
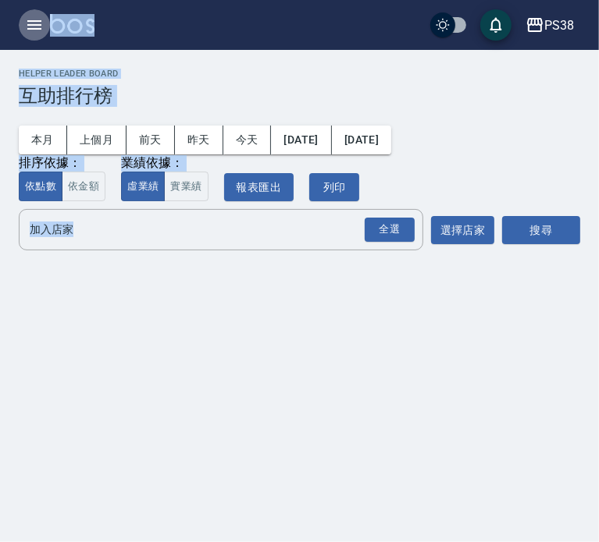
click at [41, 15] on button "button" at bounding box center [34, 24] width 31 height 31
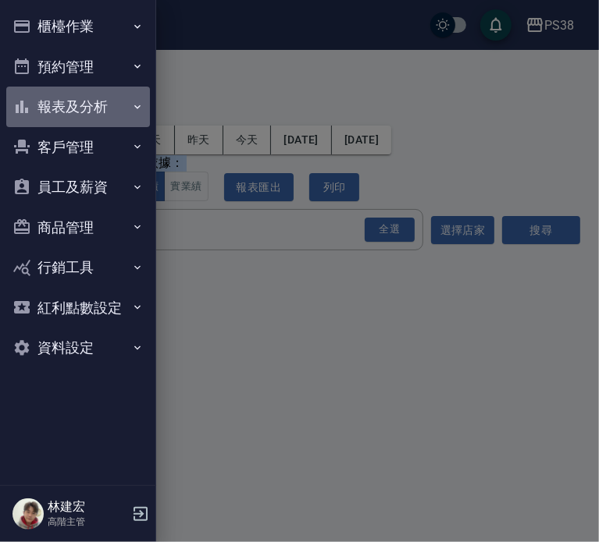
click at [93, 108] on button "報表及分析" at bounding box center [78, 107] width 144 height 41
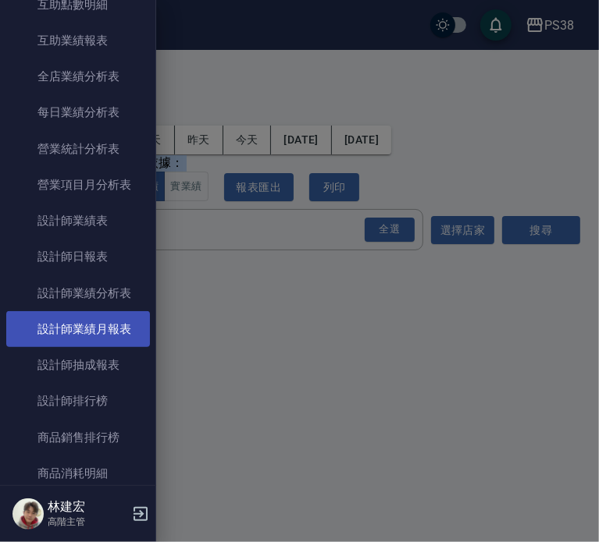
scroll to position [439, 0]
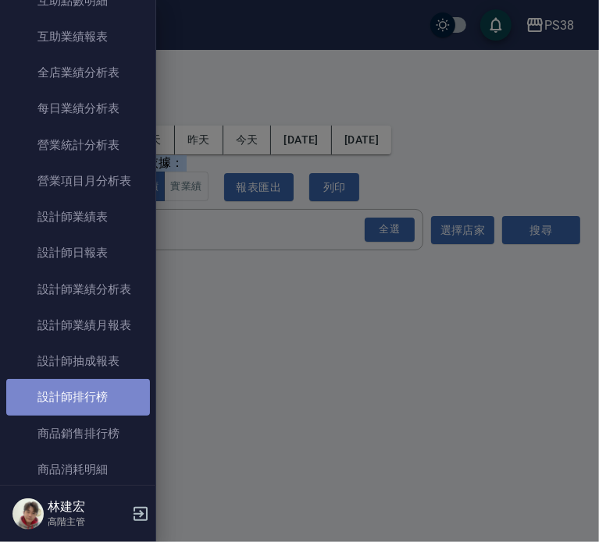
click at [91, 392] on link "設計師排行榜" at bounding box center [78, 397] width 144 height 36
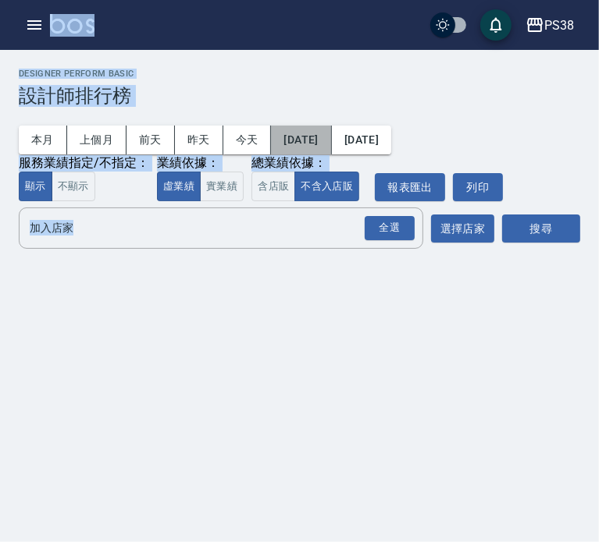
click at [329, 139] on button "[DATE]" at bounding box center [301, 140] width 60 height 29
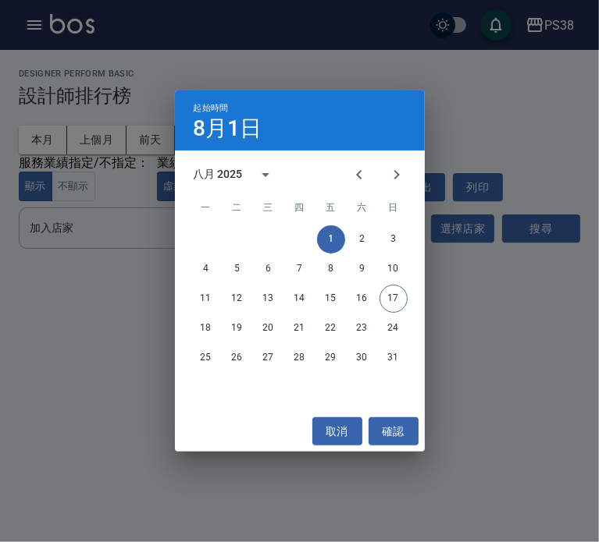
click at [306, 62] on div "起始時間 8月1日 八月 2025 一 二 三 四 五 六 日 1 2 3 4 5 6 7 8 9 10 11 12 13 14 15 16 17 18 19…" at bounding box center [299, 271] width 599 height 542
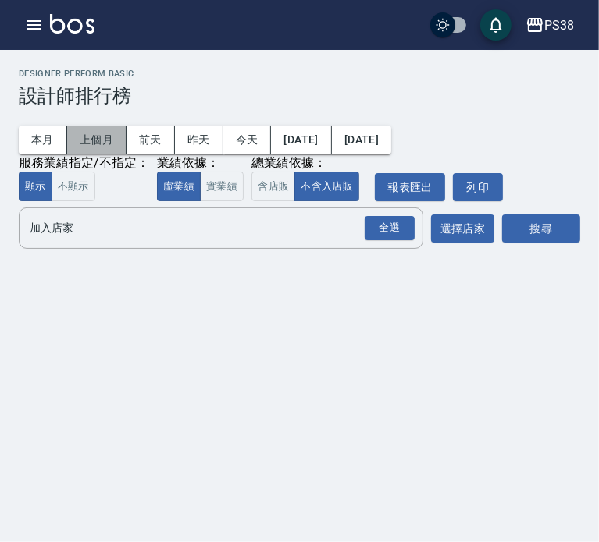
click at [112, 137] on button "上個月" at bounding box center [96, 140] width 59 height 29
click at [226, 176] on button "實業績" at bounding box center [222, 187] width 44 height 30
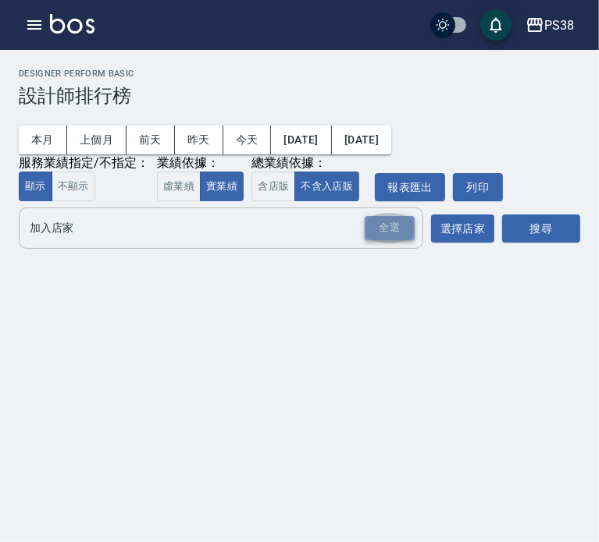
click at [391, 232] on div "全選" at bounding box center [390, 228] width 50 height 24
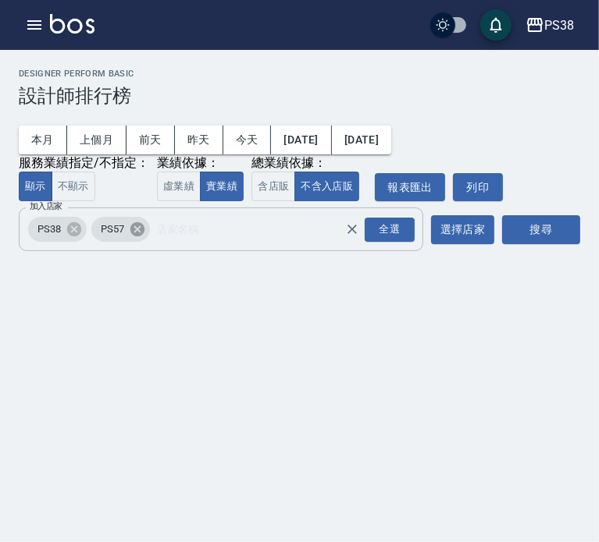
click at [135, 230] on icon at bounding box center [137, 229] width 14 height 14
click at [526, 240] on button "搜尋" at bounding box center [541, 229] width 78 height 29
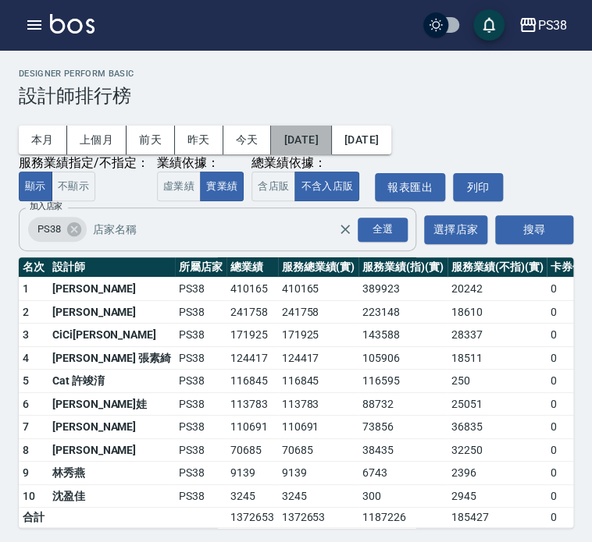
click at [331, 137] on button "[DATE]" at bounding box center [301, 140] width 60 height 29
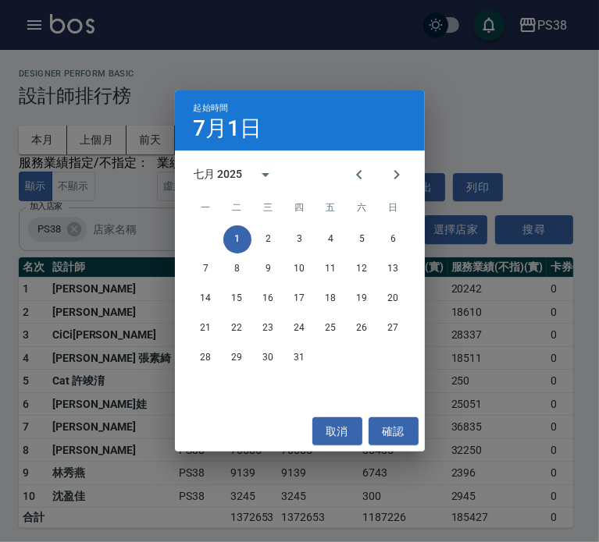
click at [233, 168] on div "七月 2025" at bounding box center [218, 174] width 49 height 16
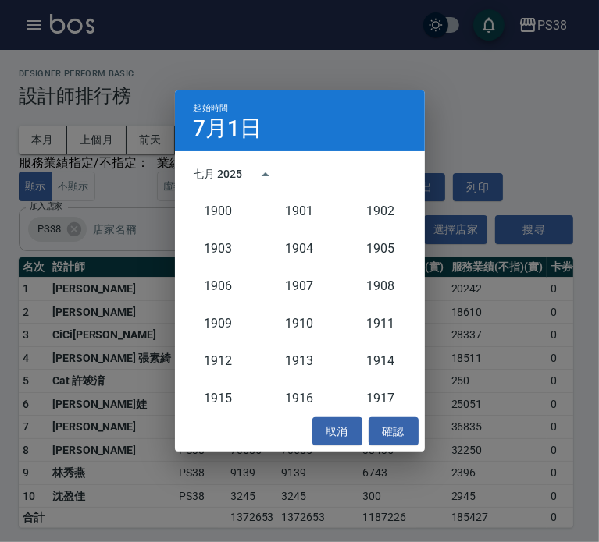
scroll to position [1446, 0]
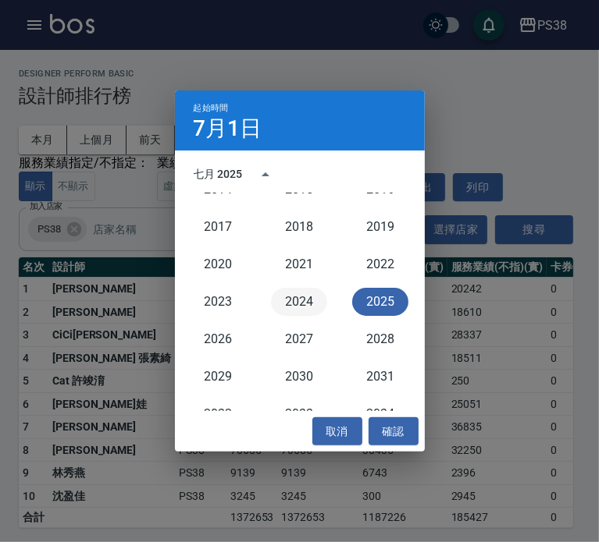
click at [293, 297] on button "2024" at bounding box center [299, 302] width 56 height 28
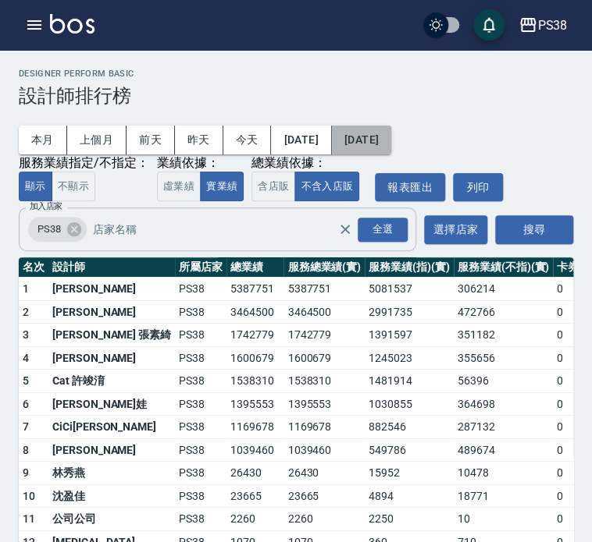
click at [386, 146] on button "[DATE]" at bounding box center [361, 140] width 59 height 29
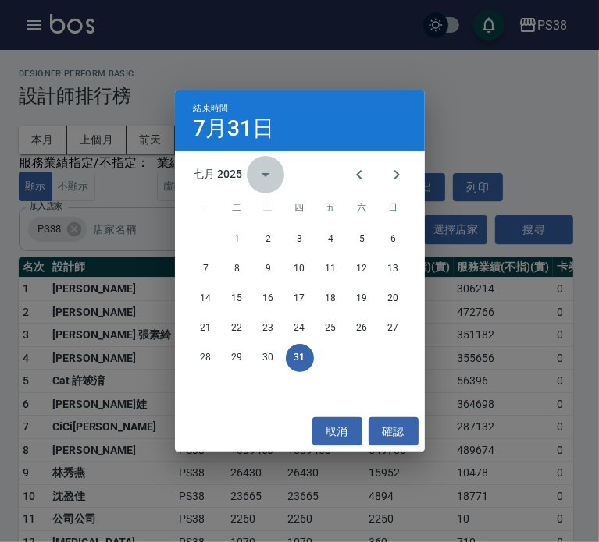
click at [251, 174] on button "calendar view is open, switch to year view" at bounding box center [265, 174] width 37 height 37
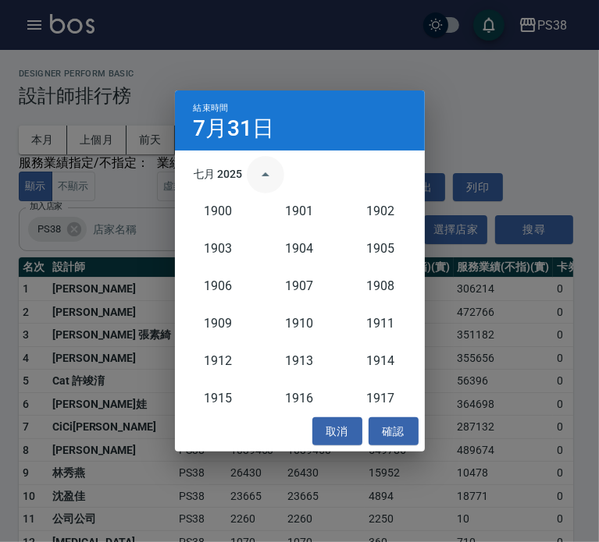
scroll to position [1446, 0]
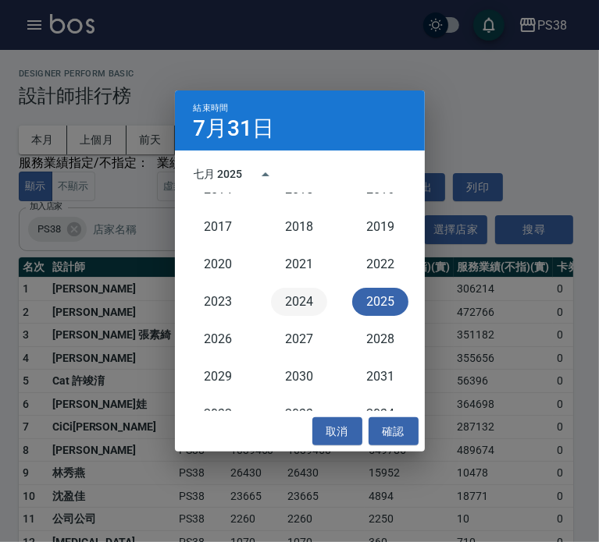
click at [287, 297] on button "2024" at bounding box center [299, 302] width 56 height 28
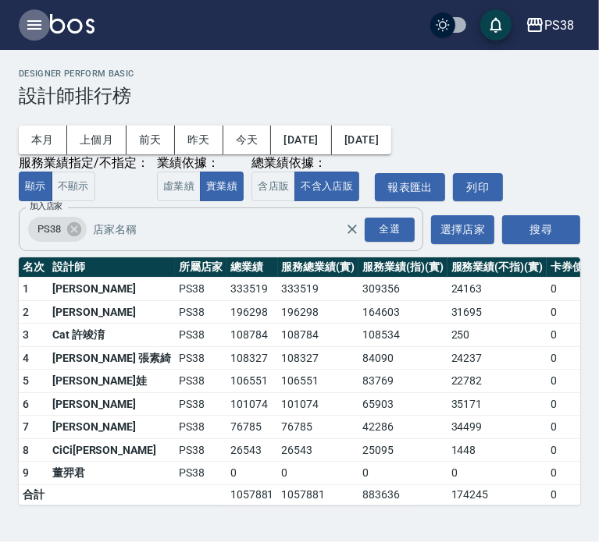
click at [37, 33] on icon "button" at bounding box center [34, 25] width 19 height 19
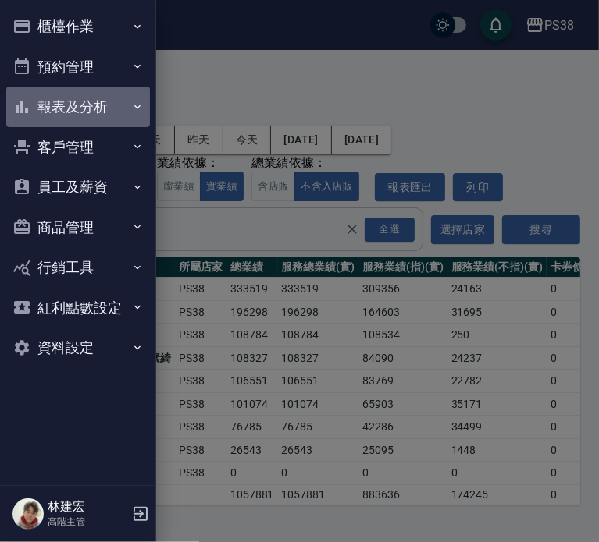
click at [77, 105] on button "報表及分析" at bounding box center [78, 107] width 144 height 41
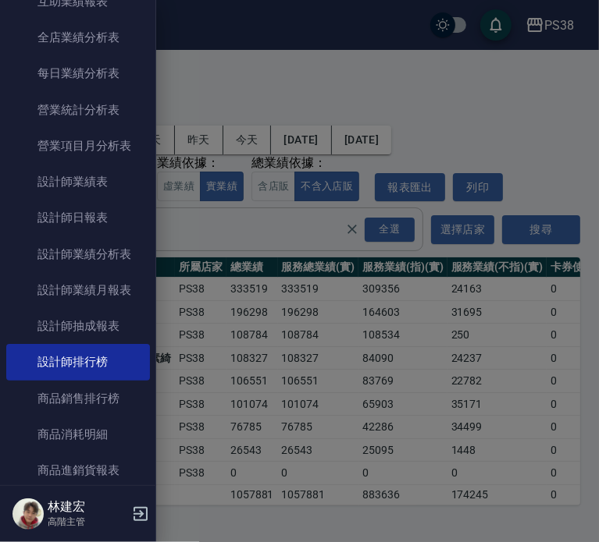
scroll to position [475, 0]
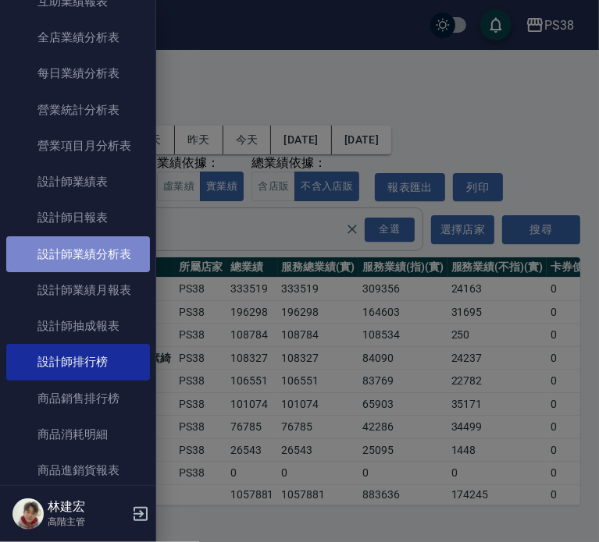
click at [91, 262] on link "設計師業績分析表" at bounding box center [78, 254] width 144 height 36
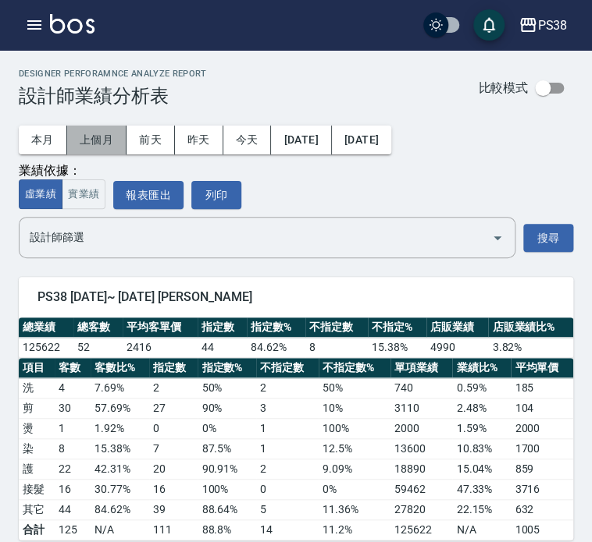
click at [96, 140] on button "上個月" at bounding box center [96, 140] width 59 height 29
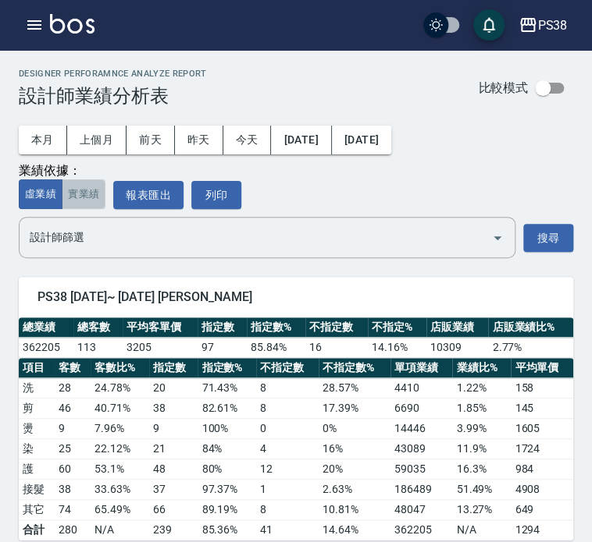
click at [94, 194] on button "實業績" at bounding box center [84, 195] width 44 height 30
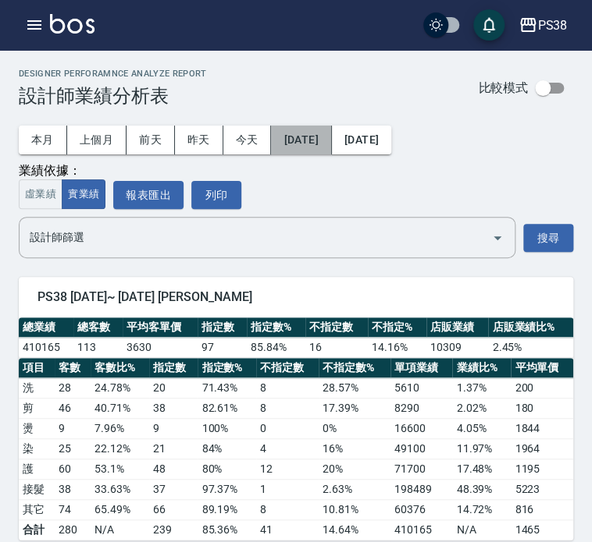
click at [328, 143] on button "[DATE]" at bounding box center [301, 140] width 60 height 29
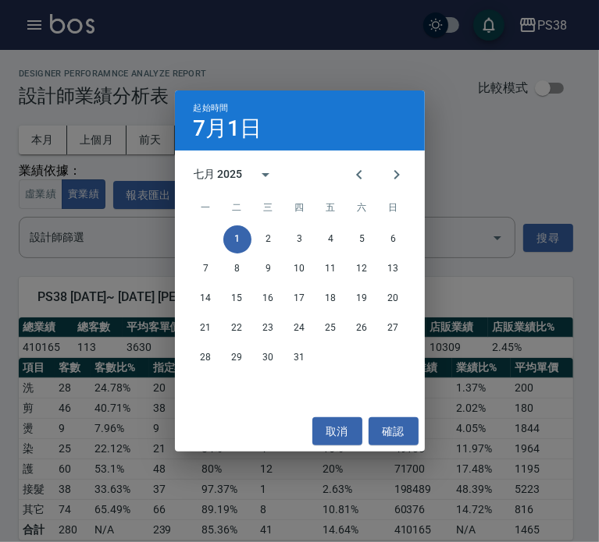
click at [219, 180] on div "七月 2025" at bounding box center [218, 174] width 49 height 16
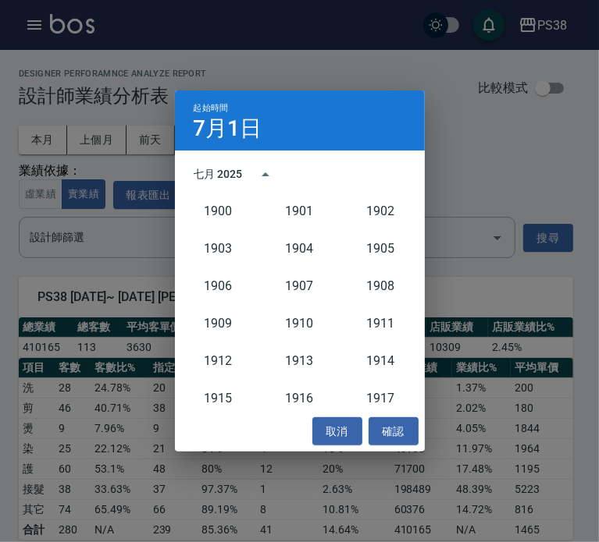
scroll to position [1446, 0]
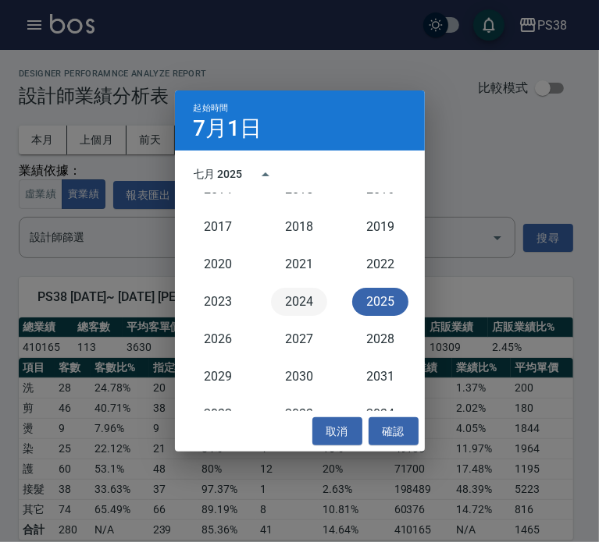
click at [290, 299] on button "2024" at bounding box center [299, 302] width 56 height 28
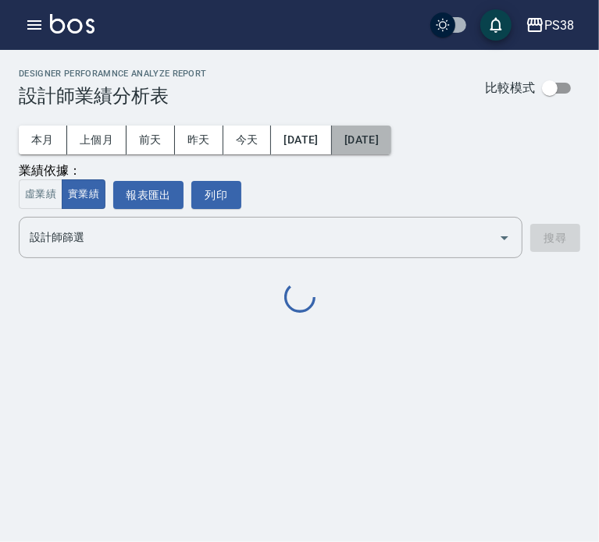
click at [386, 129] on button "[DATE]" at bounding box center [361, 140] width 59 height 29
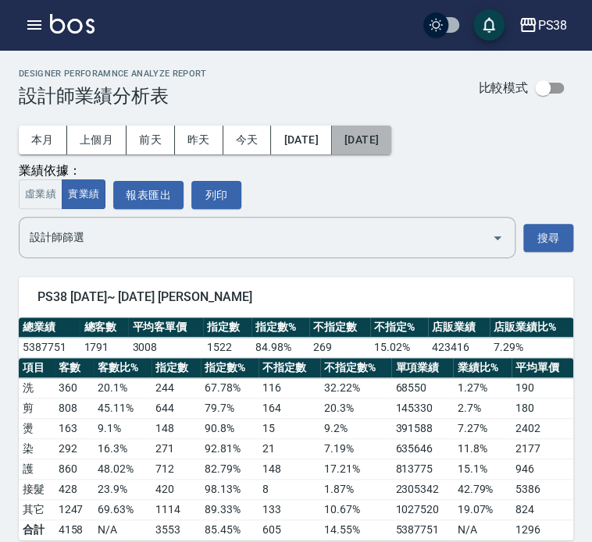
click at [391, 147] on button "[DATE]" at bounding box center [361, 140] width 59 height 29
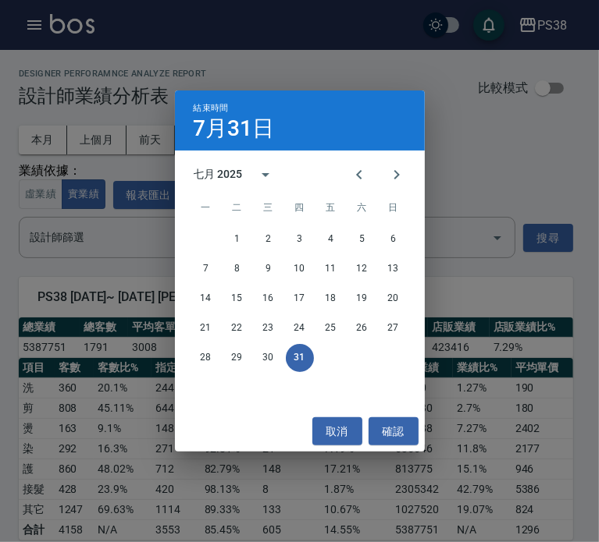
click at [237, 176] on div "七月 2025" at bounding box center [218, 174] width 49 height 16
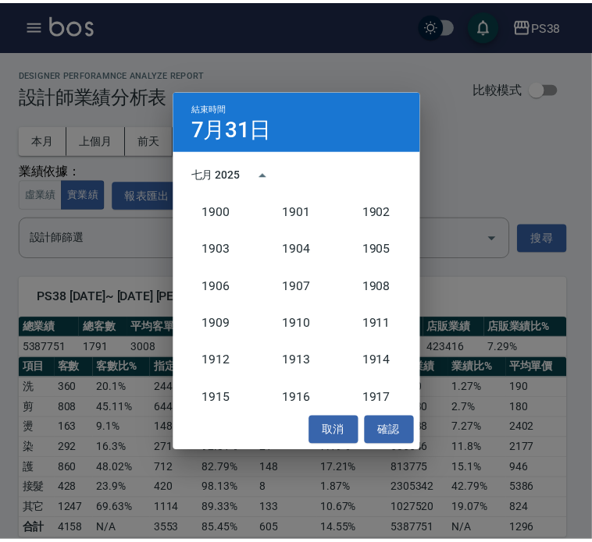
scroll to position [1446, 0]
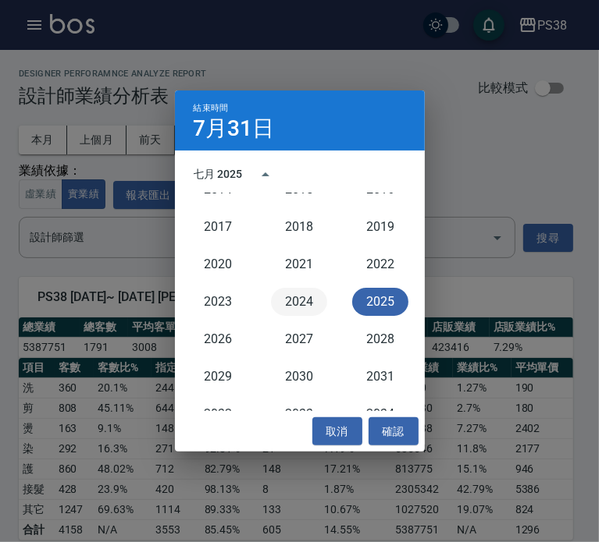
click at [307, 299] on button "2024" at bounding box center [299, 302] width 56 height 28
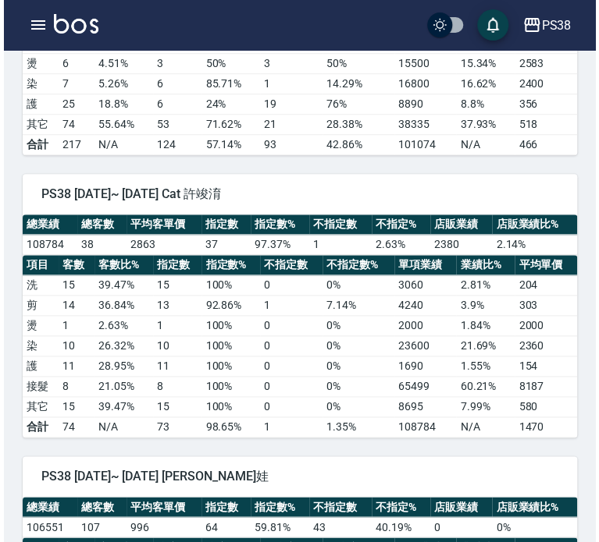
scroll to position [1716, 0]
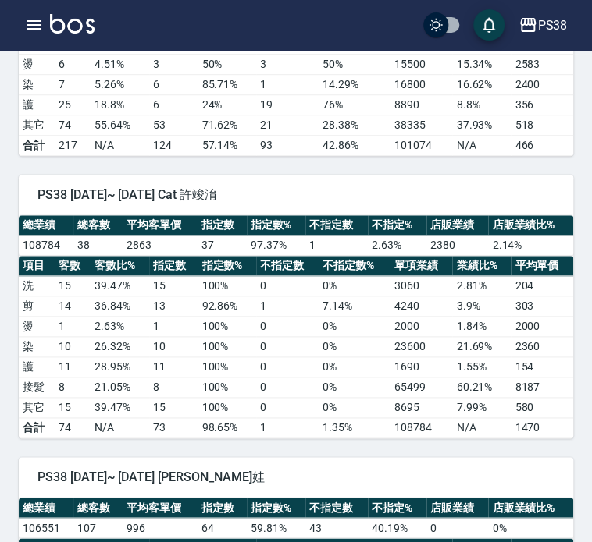
click at [290, 200] on div "PS38 [DATE]~ [DATE] Cat 許竣淯" at bounding box center [296, 195] width 554 height 41
click at [42, 20] on icon "button" at bounding box center [34, 25] width 19 height 19
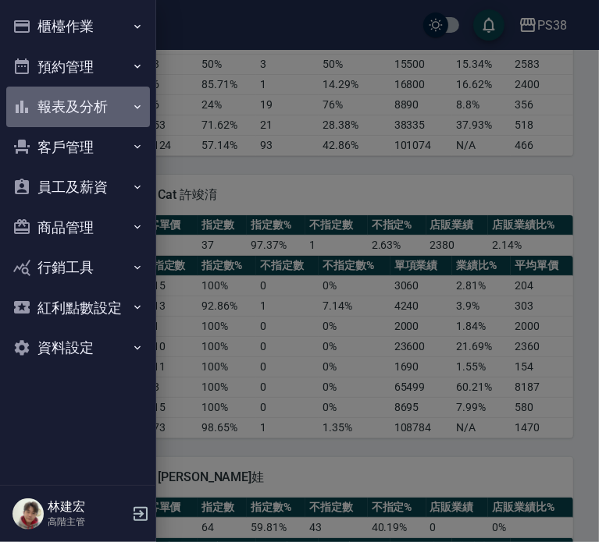
click at [94, 106] on button "報表及分析" at bounding box center [78, 107] width 144 height 41
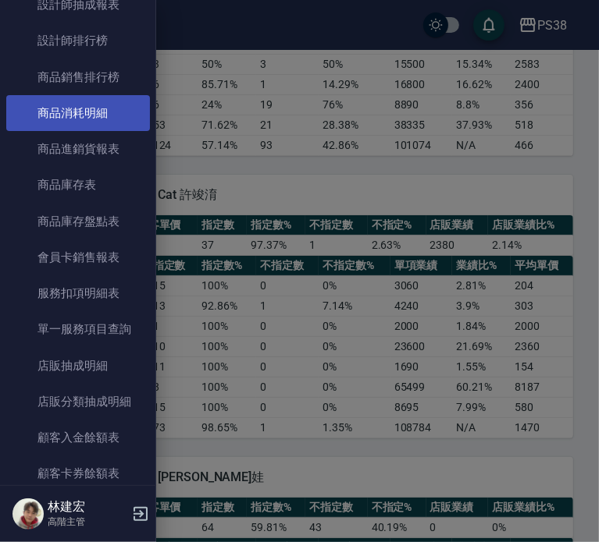
scroll to position [796, 0]
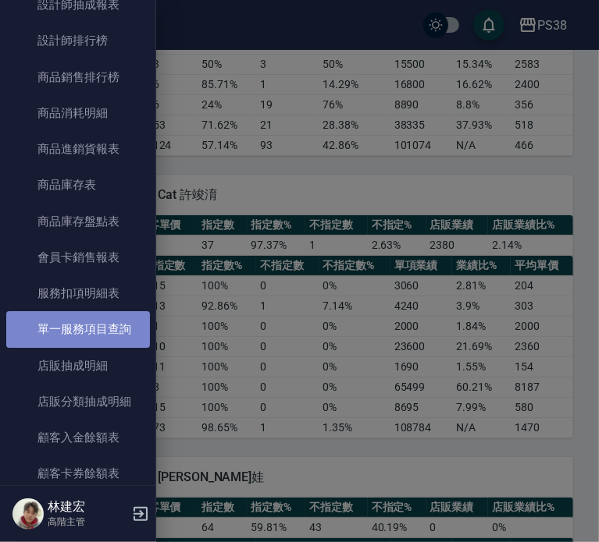
click at [80, 336] on link "單一服務項目查詢" at bounding box center [78, 329] width 144 height 36
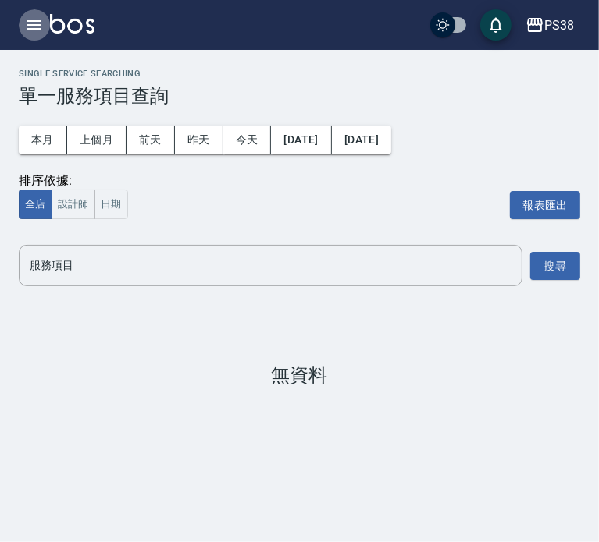
click at [45, 22] on button "button" at bounding box center [34, 24] width 31 height 31
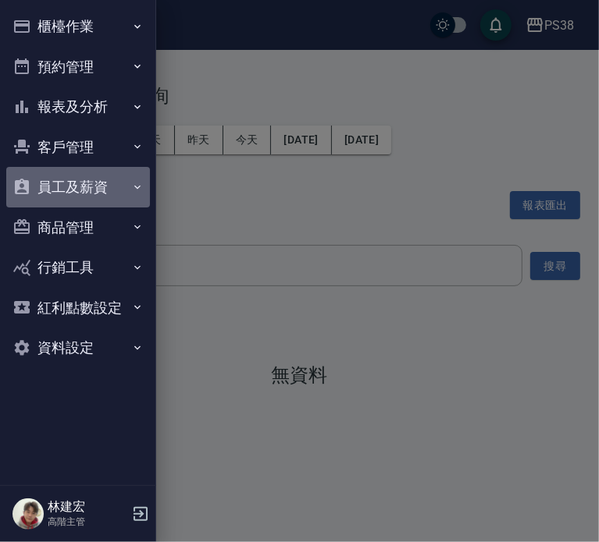
click at [77, 180] on button "員工及薪資" at bounding box center [78, 187] width 144 height 41
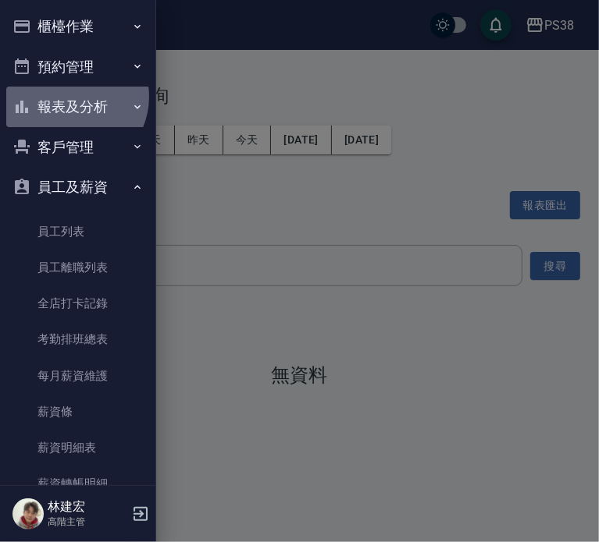
click at [69, 97] on button "報表及分析" at bounding box center [78, 107] width 144 height 41
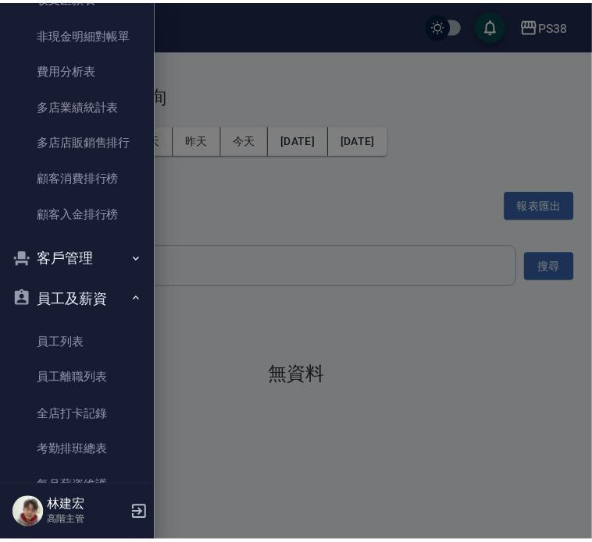
scroll to position [1419, 0]
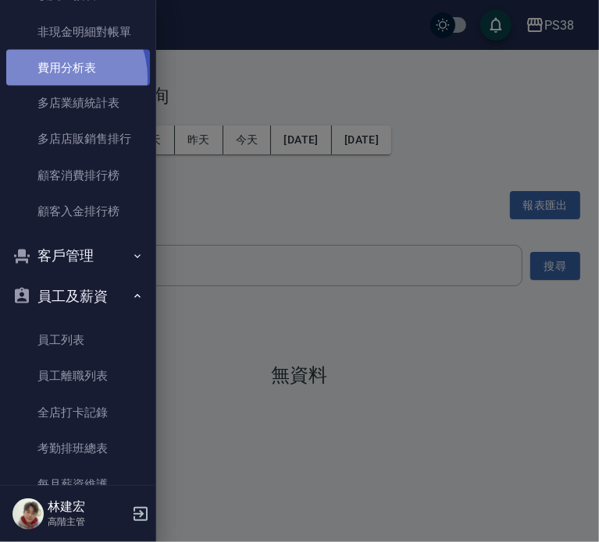
click at [55, 77] on link "費用分析表" at bounding box center [78, 68] width 144 height 36
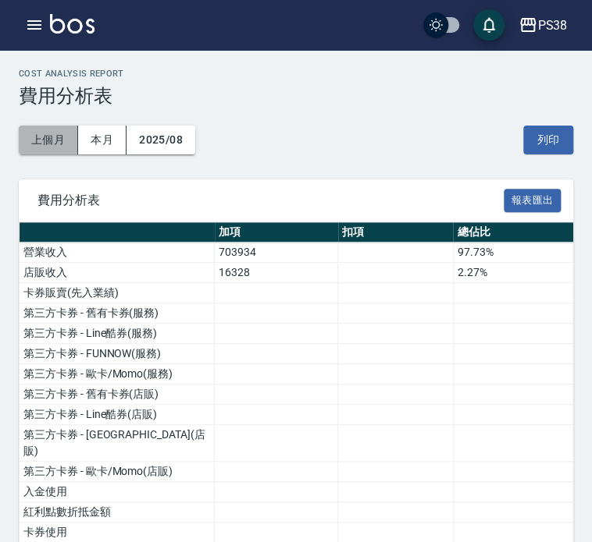
click at [43, 144] on button "上個月" at bounding box center [48, 140] width 59 height 29
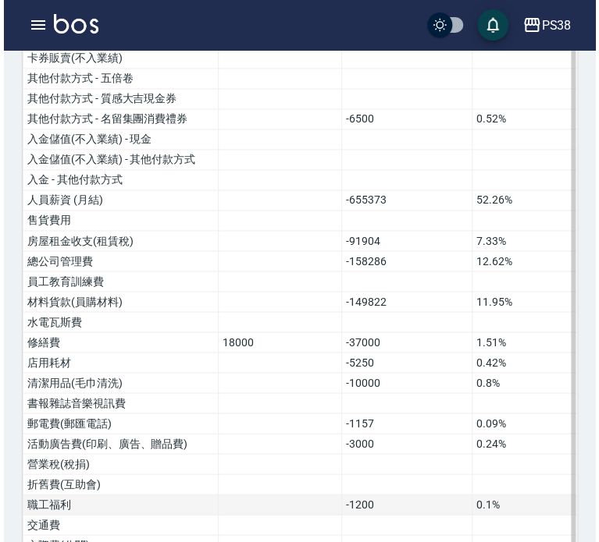
scroll to position [493, 0]
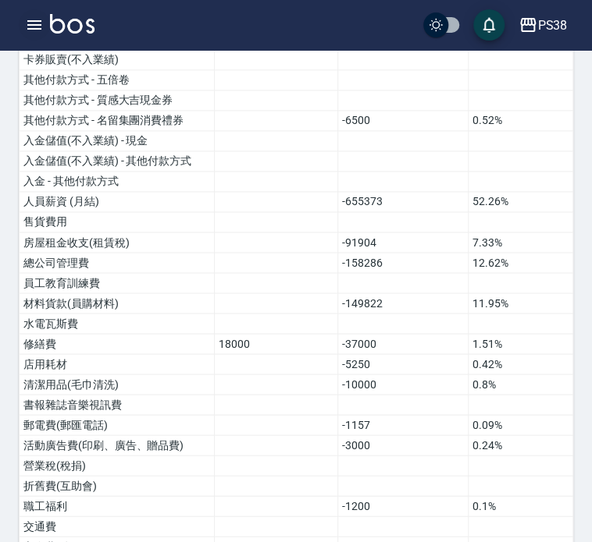
click at [41, 27] on icon "button" at bounding box center [34, 25] width 19 height 19
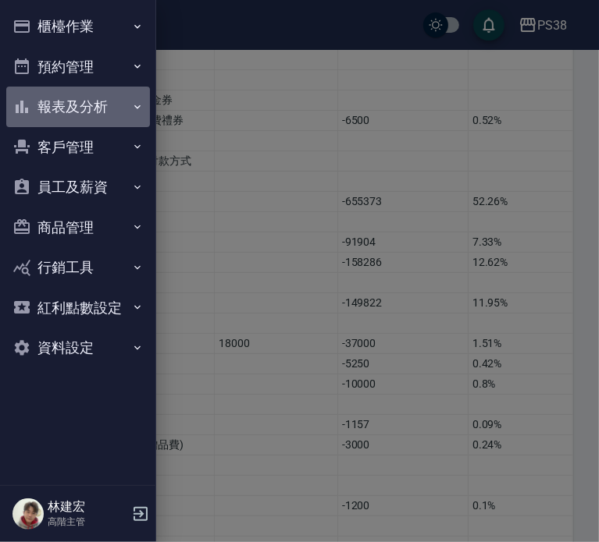
click at [73, 105] on button "報表及分析" at bounding box center [78, 107] width 144 height 41
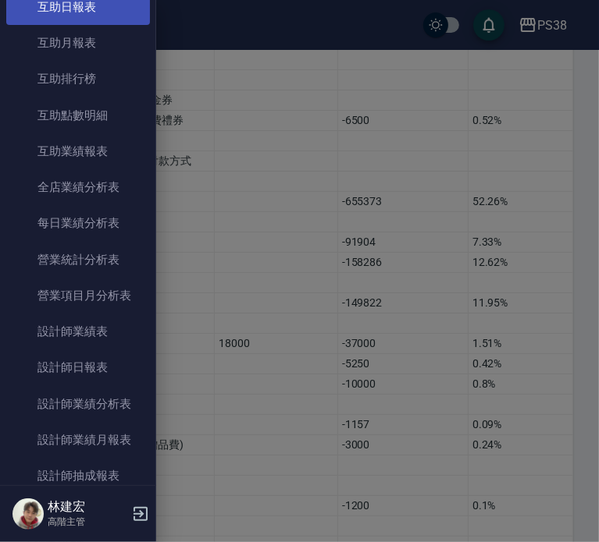
scroll to position [443, 0]
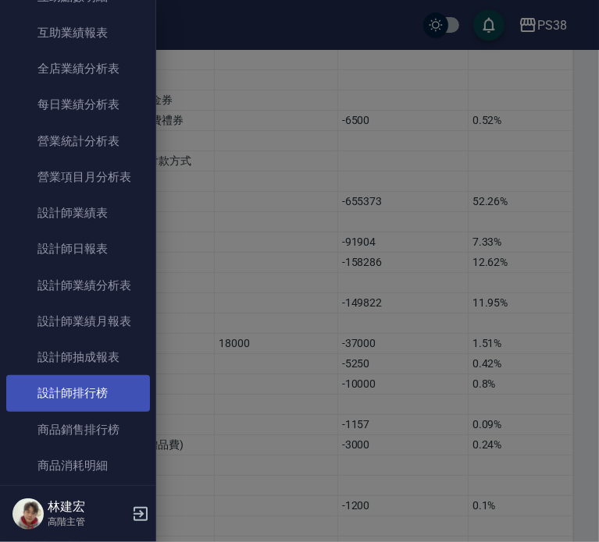
click at [71, 387] on link "設計師排行榜" at bounding box center [78, 393] width 144 height 36
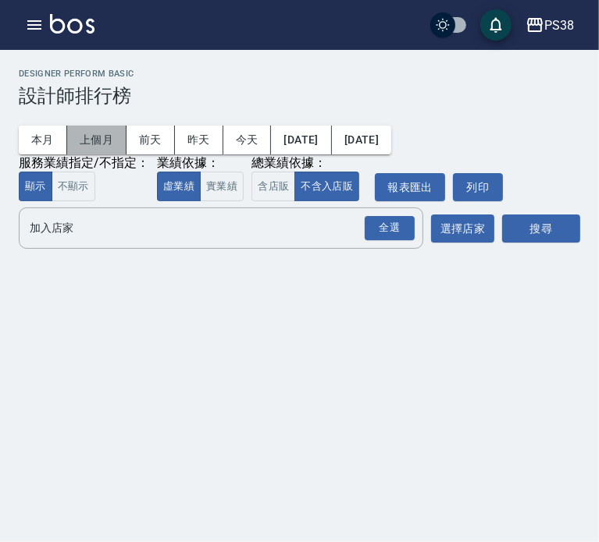
click at [103, 140] on button "上個月" at bounding box center [96, 140] width 59 height 29
click at [234, 180] on button "實業績" at bounding box center [222, 187] width 44 height 30
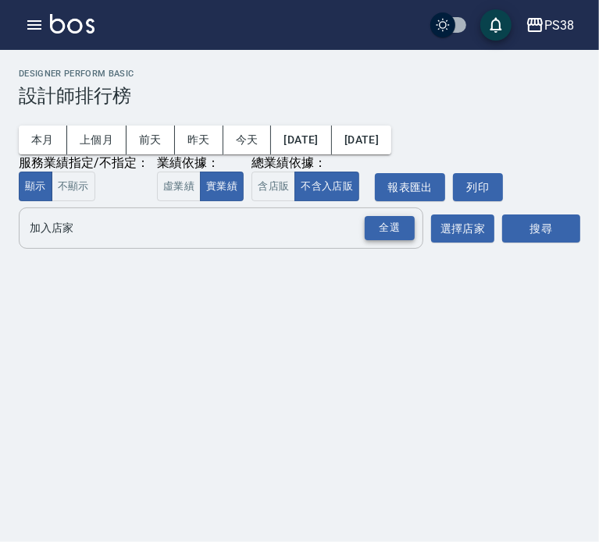
click at [388, 233] on div "全選" at bounding box center [390, 228] width 50 height 24
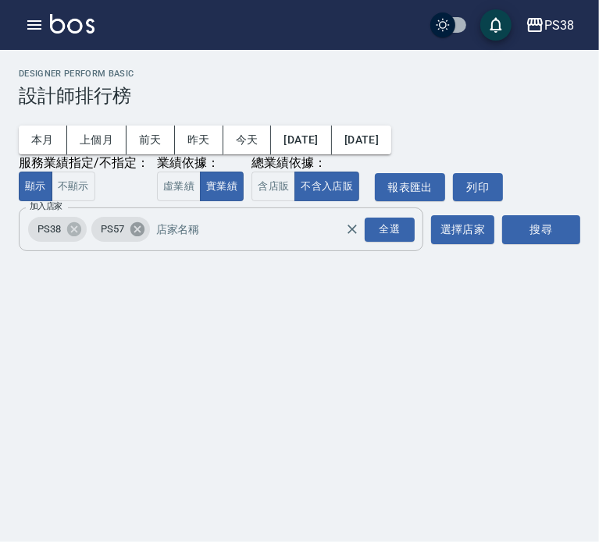
click at [133, 231] on icon at bounding box center [137, 229] width 14 height 14
click at [540, 233] on button "搜尋" at bounding box center [541, 229] width 78 height 29
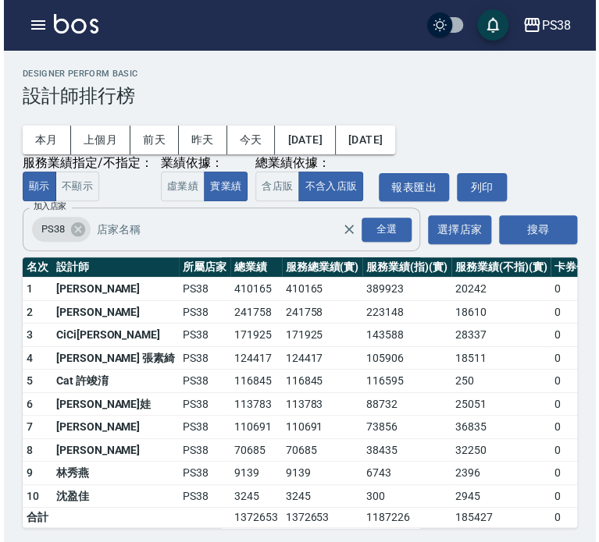
scroll to position [16, 0]
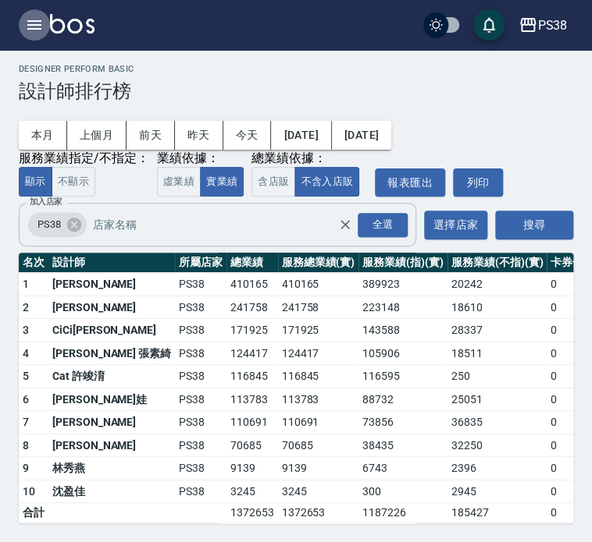
click at [25, 27] on icon "button" at bounding box center [34, 25] width 19 height 19
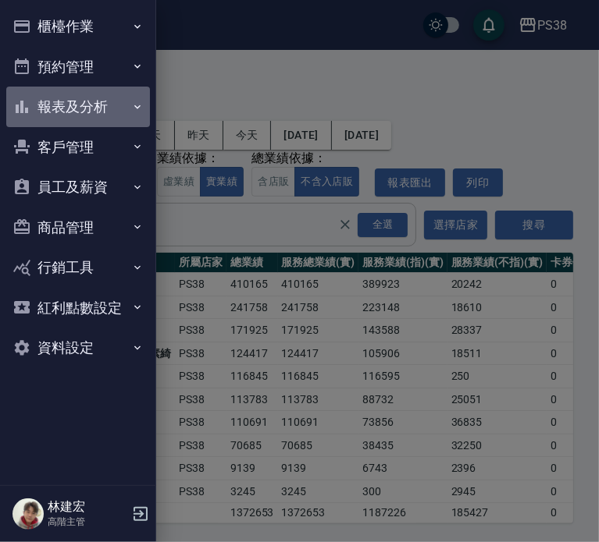
click at [89, 115] on button "報表及分析" at bounding box center [78, 107] width 144 height 41
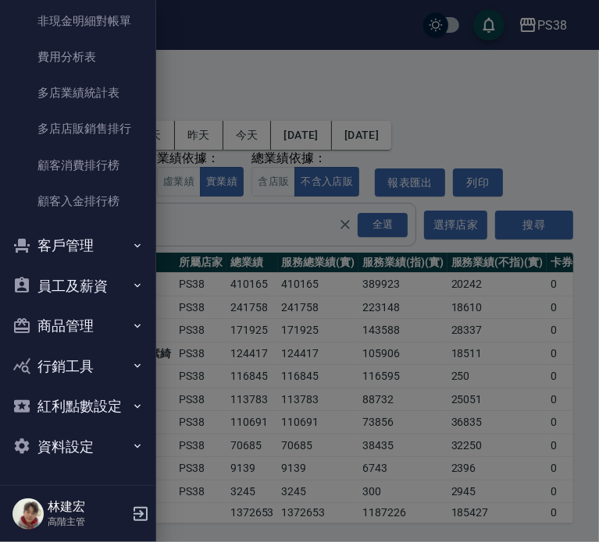
scroll to position [1429, 0]
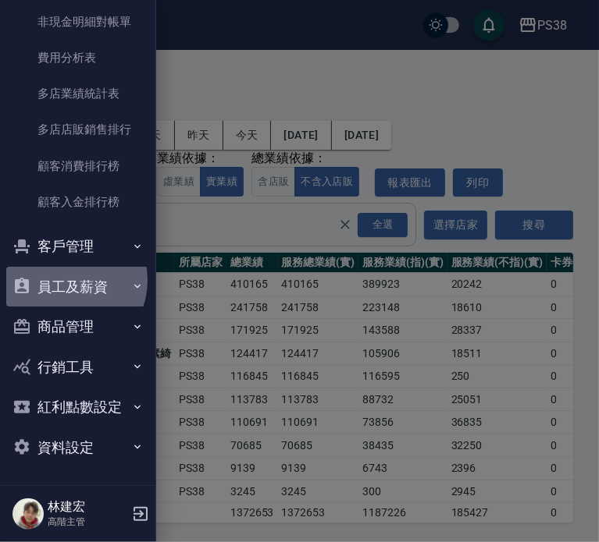
click at [68, 280] on button "員工及薪資" at bounding box center [78, 287] width 144 height 41
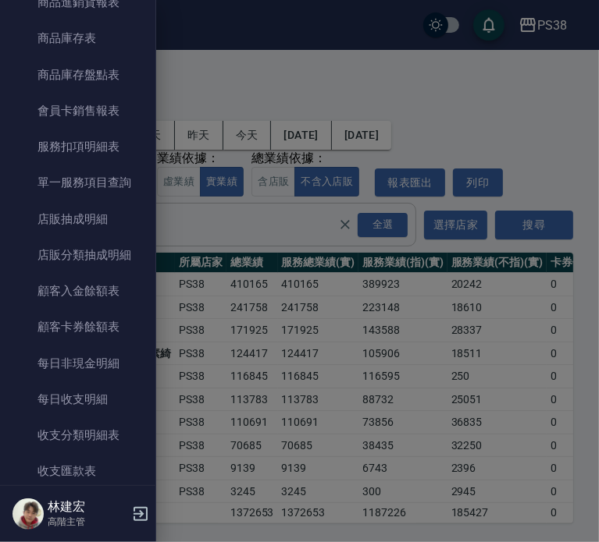
scroll to position [939, 0]
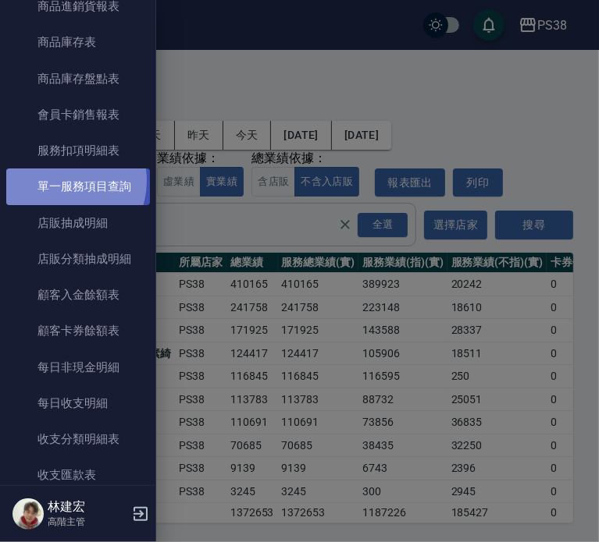
click at [59, 180] on link "單一服務項目查詢" at bounding box center [78, 187] width 144 height 36
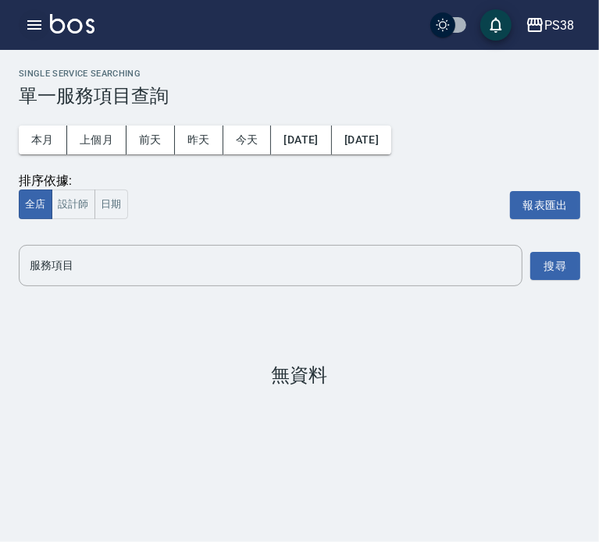
click at [23, 16] on button "button" at bounding box center [34, 24] width 31 height 31
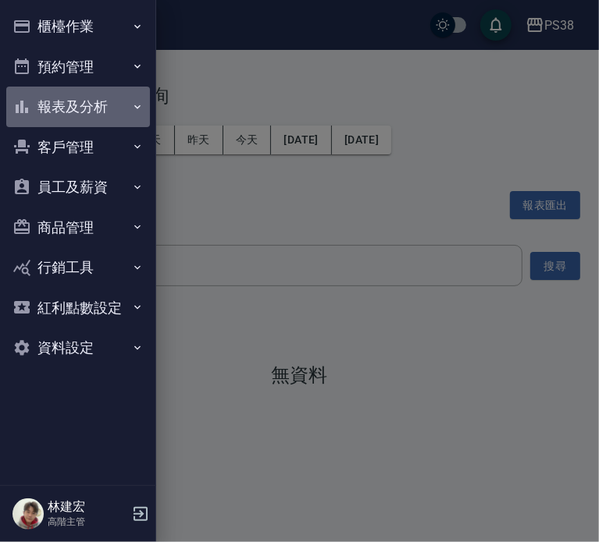
click at [73, 112] on button "報表及分析" at bounding box center [78, 107] width 144 height 41
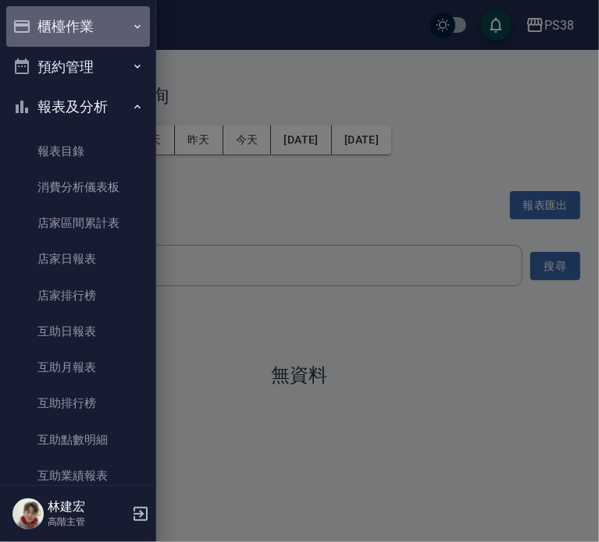
click at [80, 27] on button "櫃檯作業" at bounding box center [78, 26] width 144 height 41
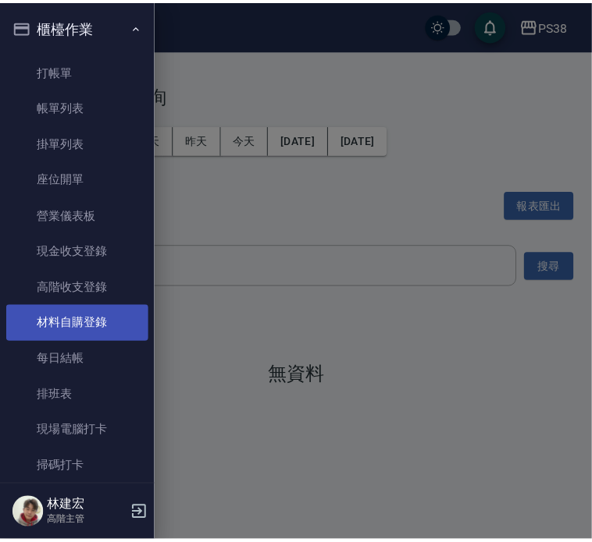
scroll to position [144, 0]
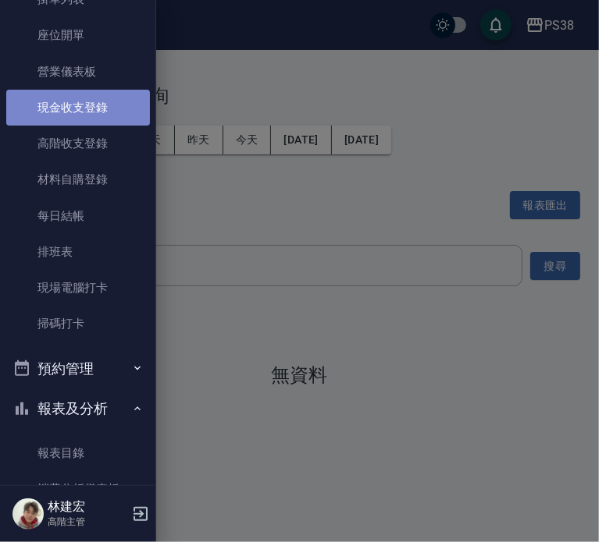
click at [99, 109] on link "現金收支登錄" at bounding box center [78, 108] width 144 height 36
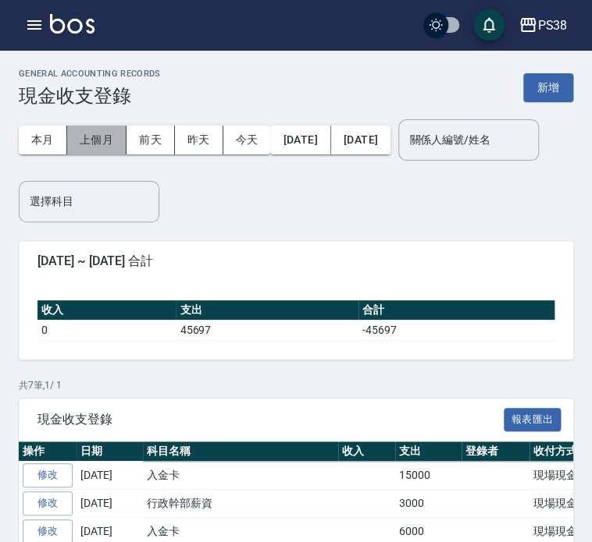
click at [83, 144] on button "上個月" at bounding box center [96, 140] width 59 height 29
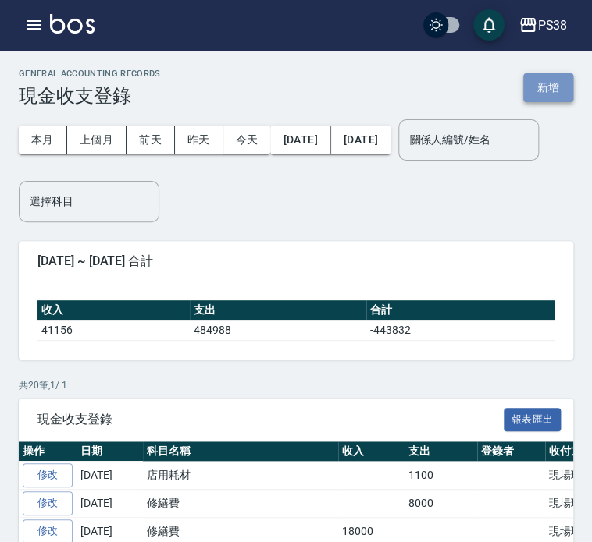
click at [532, 97] on button "新增" at bounding box center [548, 87] width 50 height 29
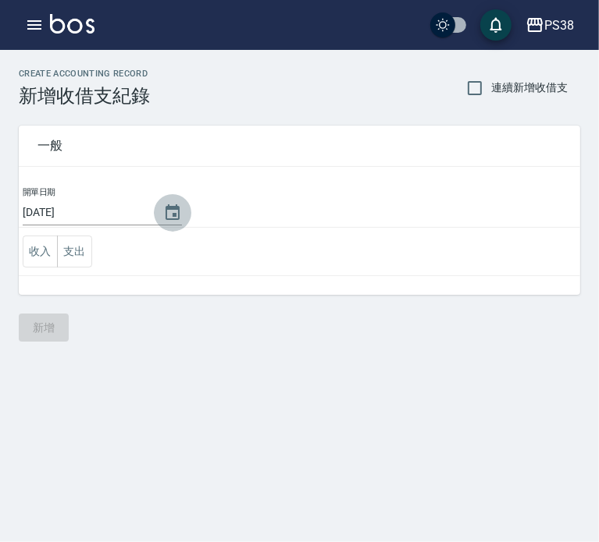
click at [169, 216] on icon "Choose date, selected date is 2025-08-17" at bounding box center [172, 213] width 19 height 19
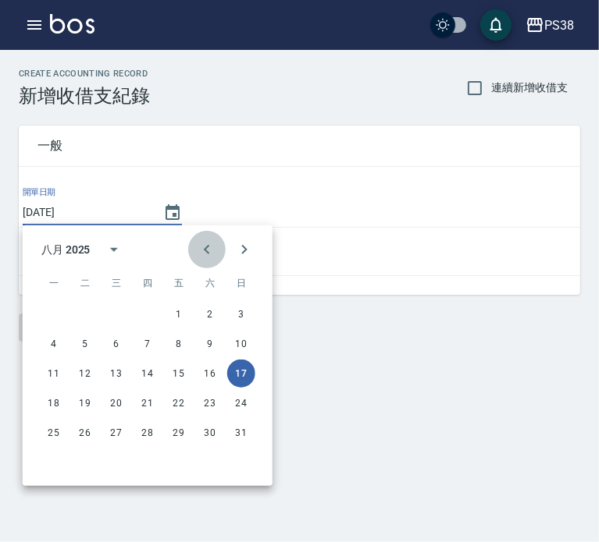
click at [204, 247] on icon "Previous month" at bounding box center [206, 249] width 19 height 19
click at [158, 424] on button "31" at bounding box center [147, 433] width 28 height 28
type input "[DATE]"
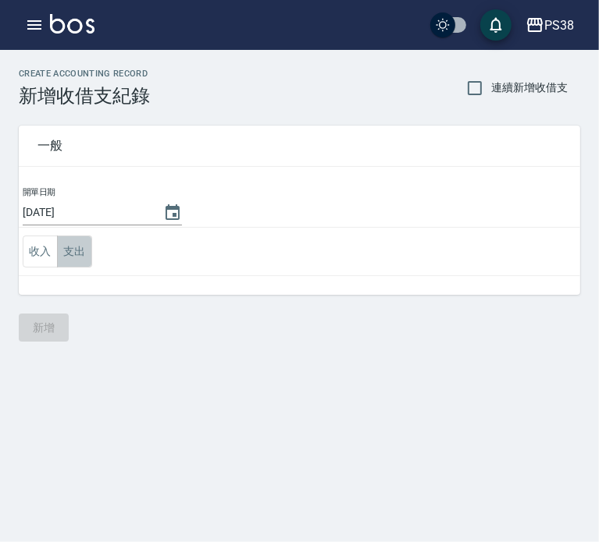
click at [75, 251] on button "支出" at bounding box center [74, 252] width 35 height 32
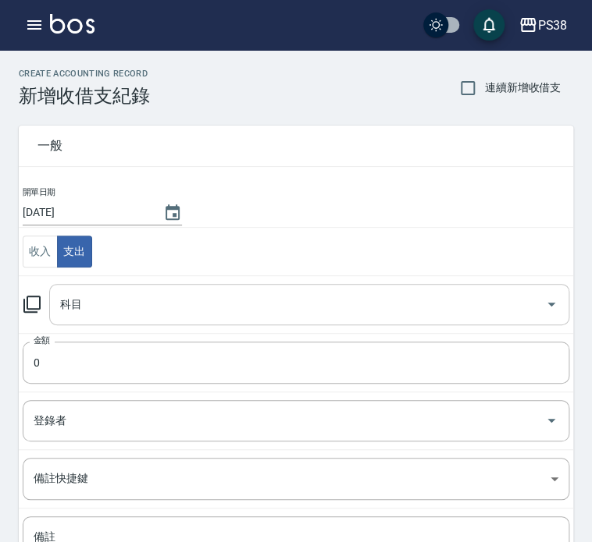
click at [126, 286] on div "科目" at bounding box center [309, 304] width 520 height 41
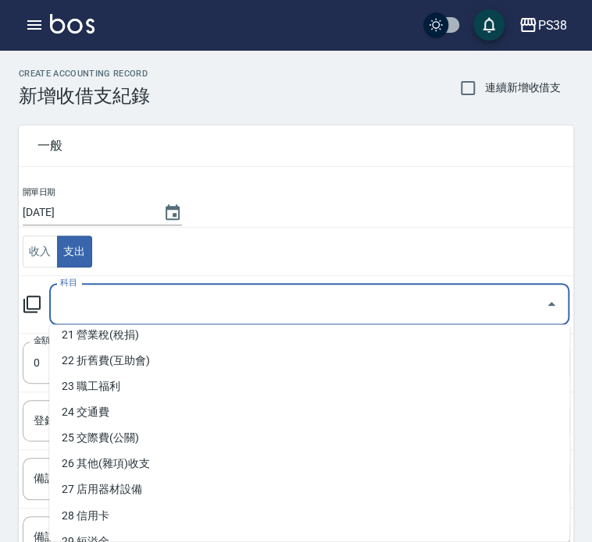
scroll to position [549, 0]
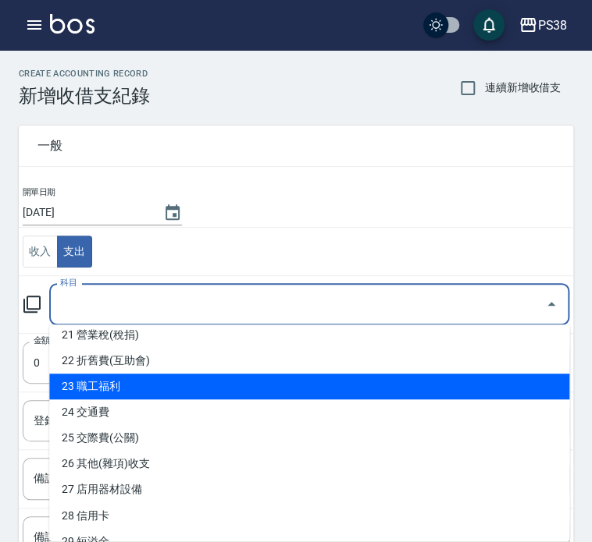
click at [138, 389] on li "23 職工福利" at bounding box center [309, 387] width 520 height 26
type input "23 職工福利"
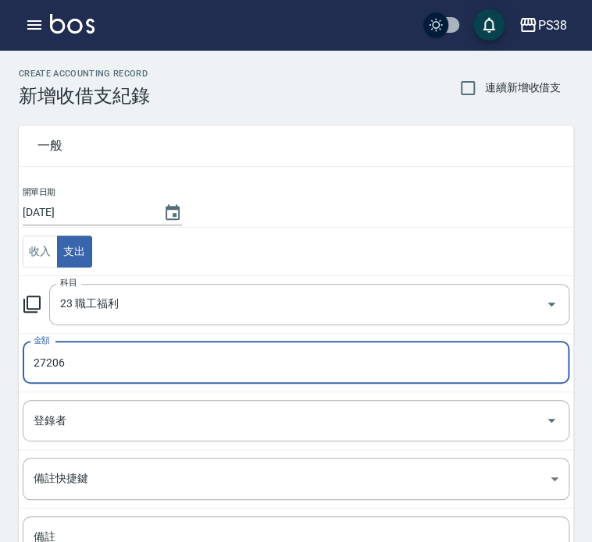
scroll to position [144, 0]
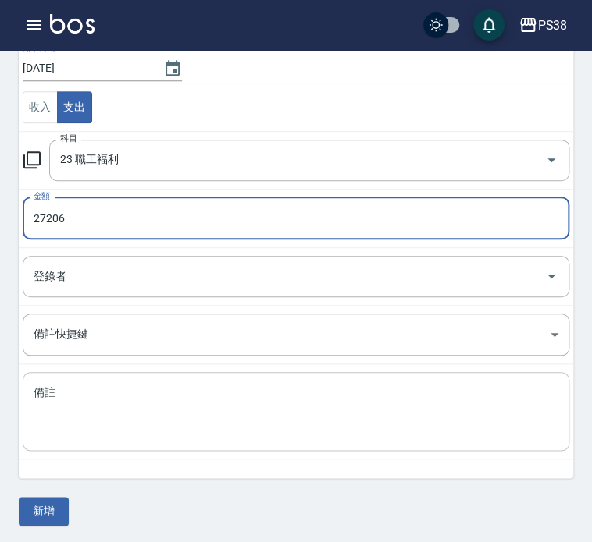
type input "27206"
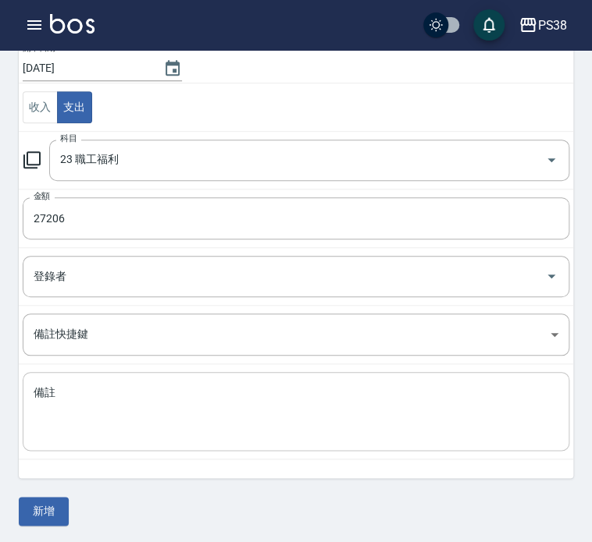
click at [130, 380] on div "x 備註" at bounding box center [296, 411] width 546 height 79
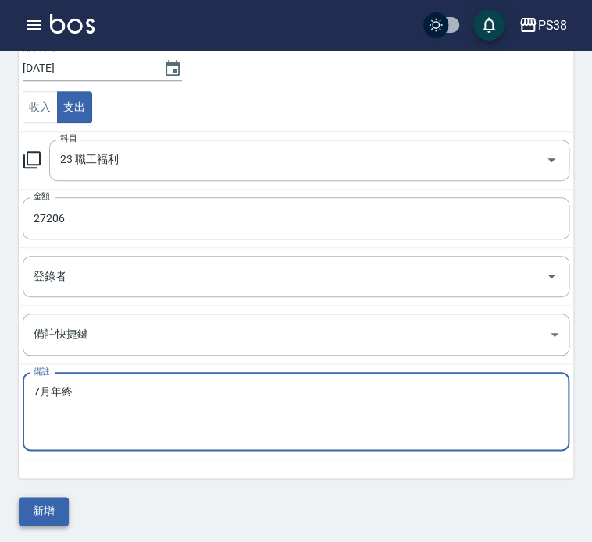
type textarea "7月年終"
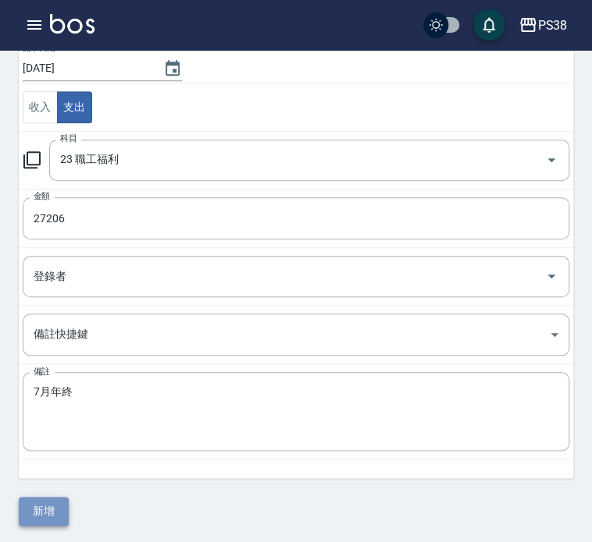
click at [55, 510] on button "新增" at bounding box center [44, 511] width 50 height 29
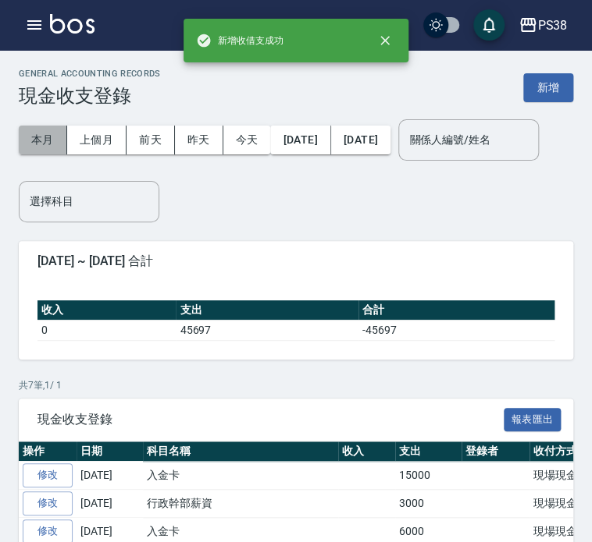
click at [30, 133] on button "本月" at bounding box center [43, 140] width 48 height 29
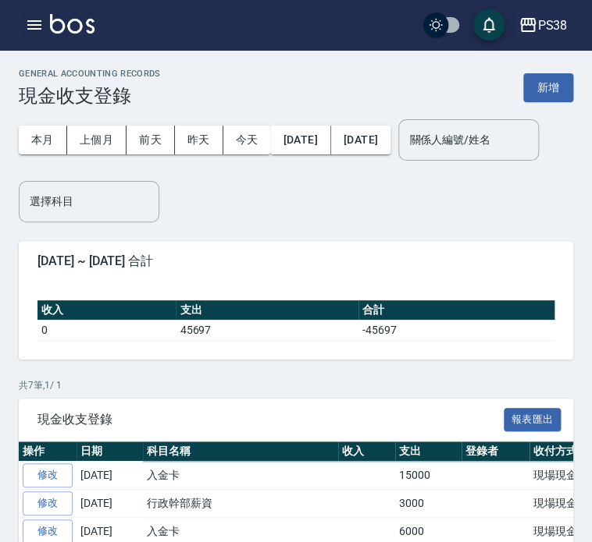
click at [41, 11] on button "button" at bounding box center [34, 24] width 31 height 31
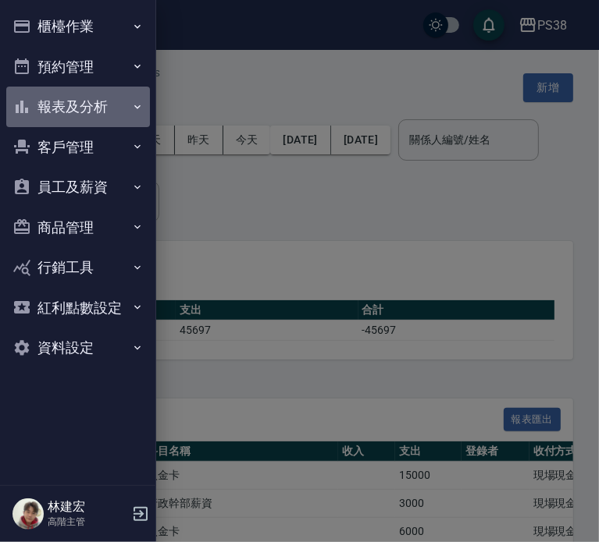
click at [107, 112] on button "報表及分析" at bounding box center [78, 107] width 144 height 41
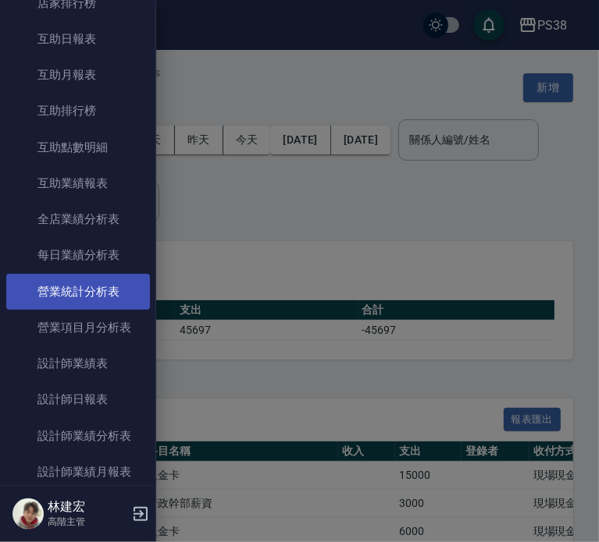
scroll to position [365, 0]
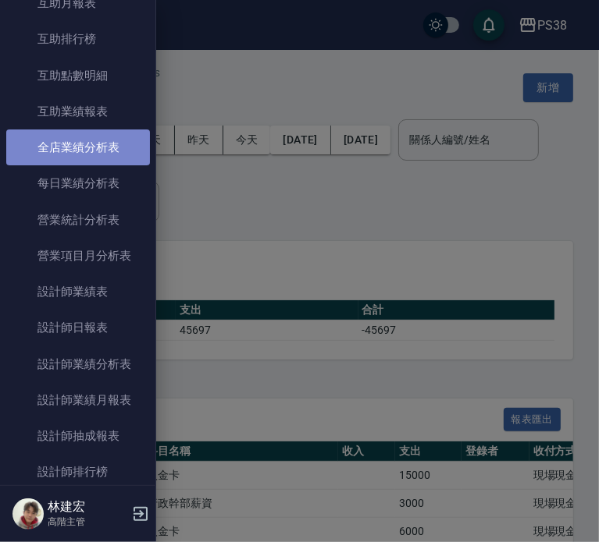
click at [88, 130] on link "全店業績分析表" at bounding box center [78, 148] width 144 height 36
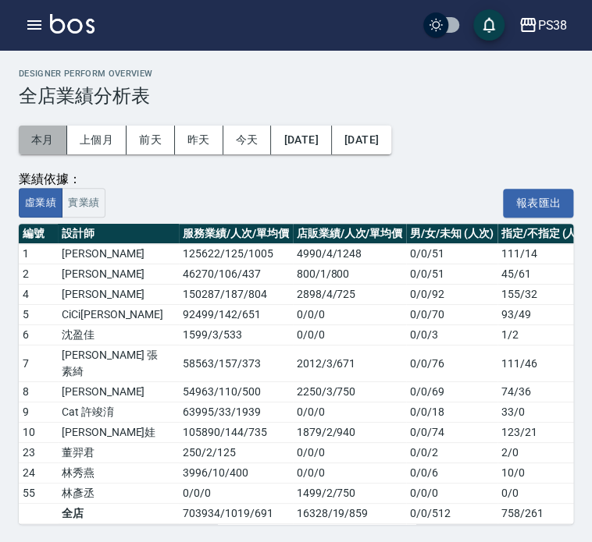
click at [38, 133] on button "本月" at bounding box center [43, 140] width 48 height 29
click at [34, 27] on icon "button" at bounding box center [34, 25] width 19 height 19
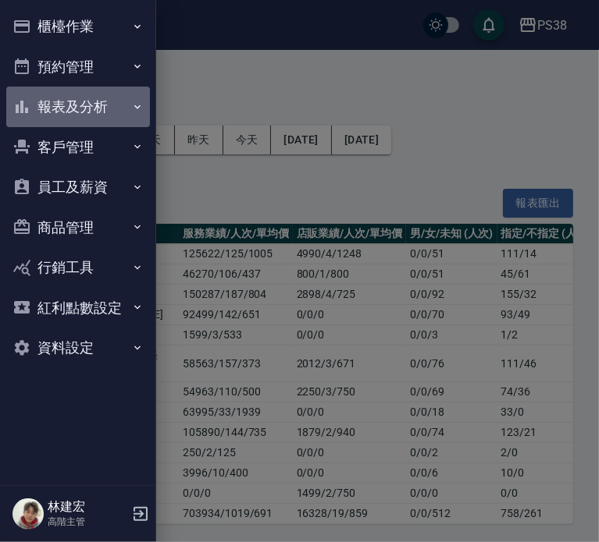
click at [47, 97] on button "報表及分析" at bounding box center [78, 107] width 144 height 41
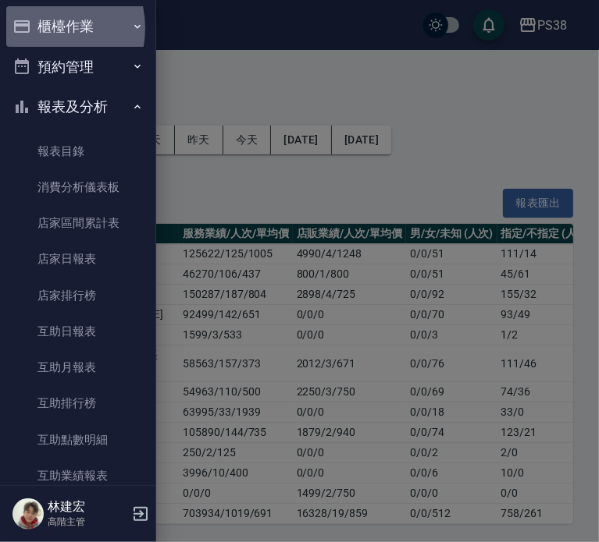
click at [39, 28] on button "櫃檯作業" at bounding box center [78, 26] width 144 height 41
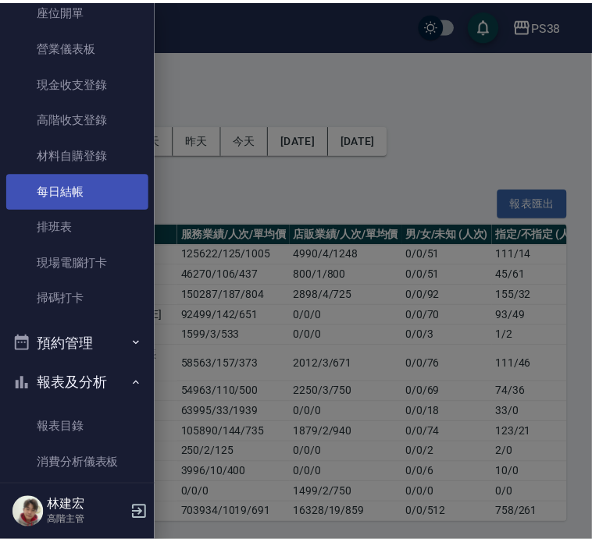
scroll to position [72, 0]
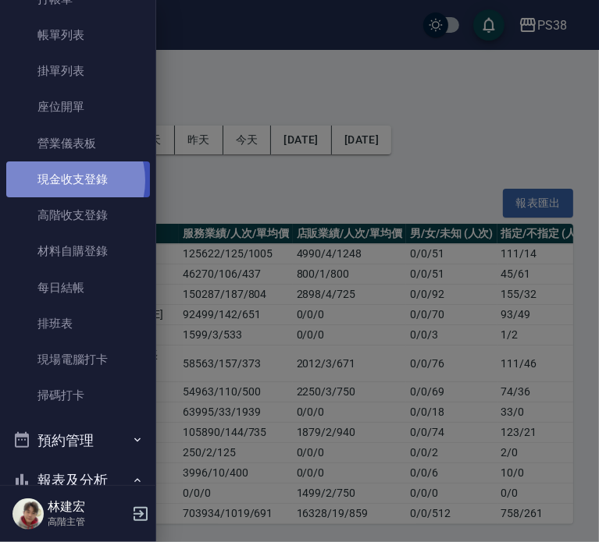
click at [66, 180] on link "現金收支登錄" at bounding box center [78, 180] width 144 height 36
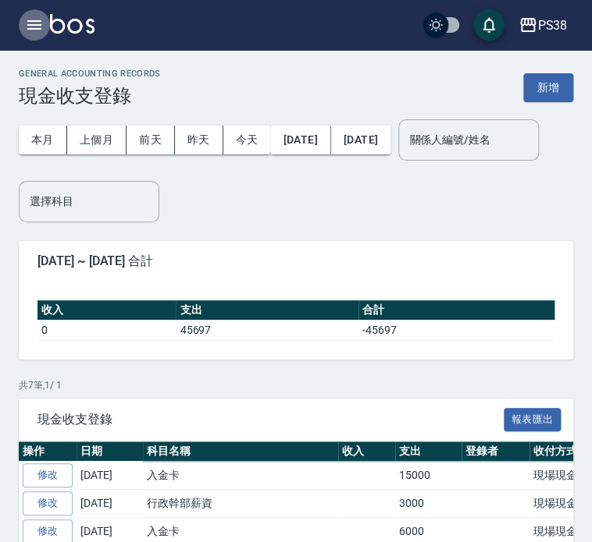
click at [37, 21] on icon "button" at bounding box center [34, 24] width 14 height 9
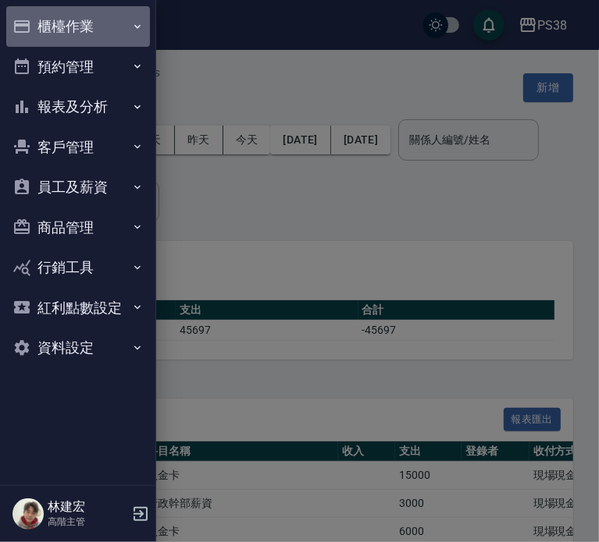
click at [84, 28] on button "櫃檯作業" at bounding box center [78, 26] width 144 height 41
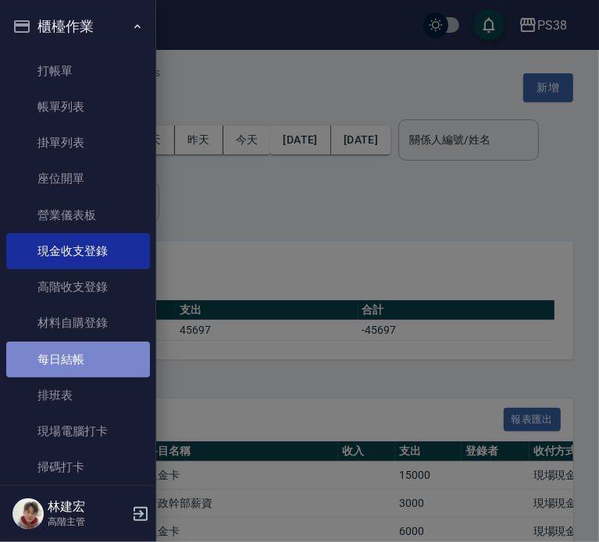
click at [78, 352] on link "每日結帳" at bounding box center [78, 360] width 144 height 36
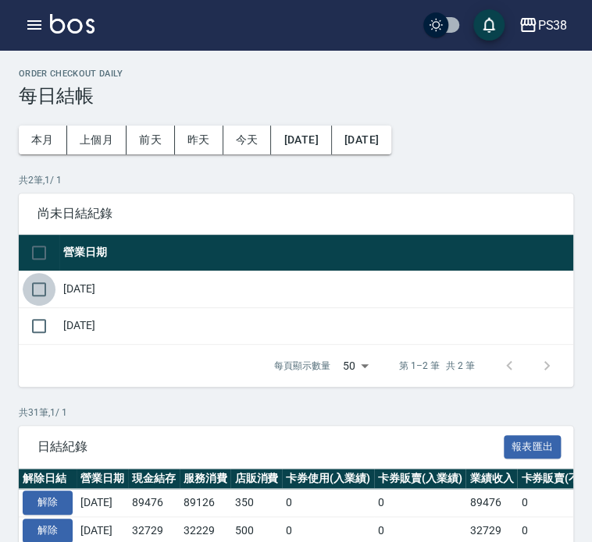
click at [44, 287] on input "checkbox" at bounding box center [39, 289] width 33 height 33
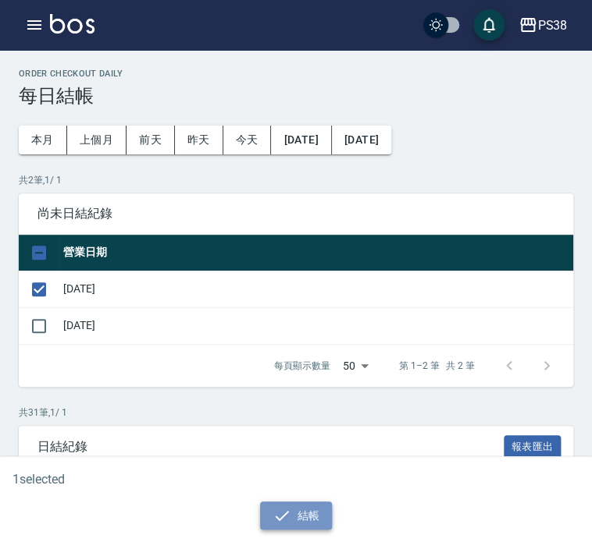
click at [295, 512] on button "結帳" at bounding box center [296, 516] width 73 height 29
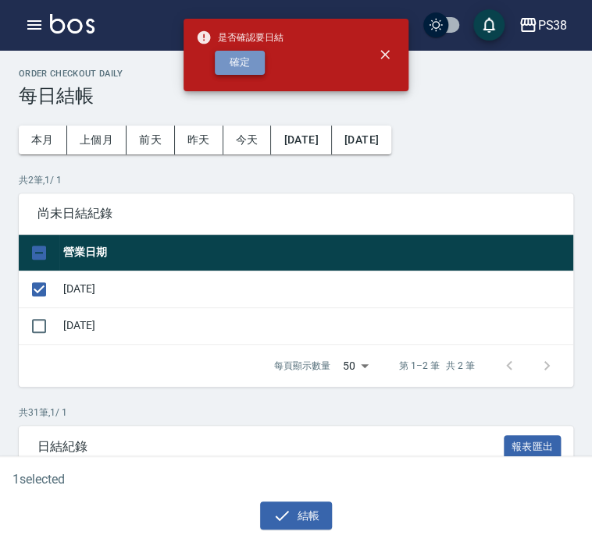
click at [240, 63] on button "確定" at bounding box center [240, 63] width 50 height 24
checkbox input "false"
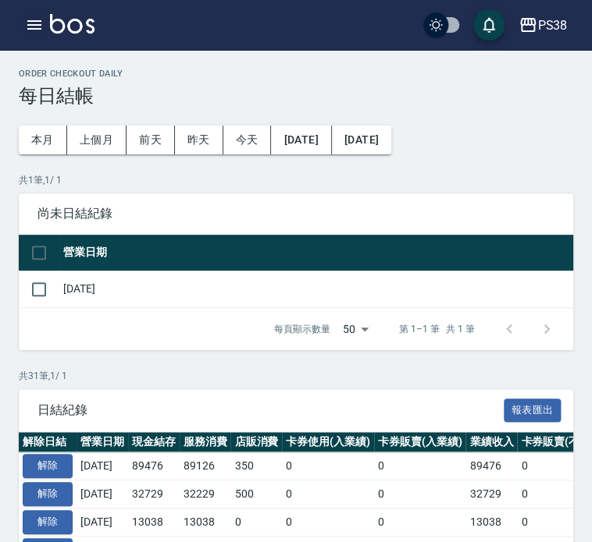
click at [27, 20] on icon "button" at bounding box center [34, 25] width 19 height 19
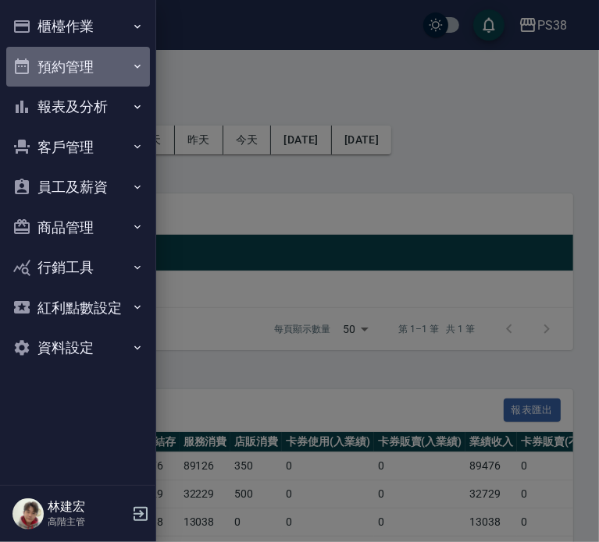
click at [94, 71] on button "預約管理" at bounding box center [78, 67] width 144 height 41
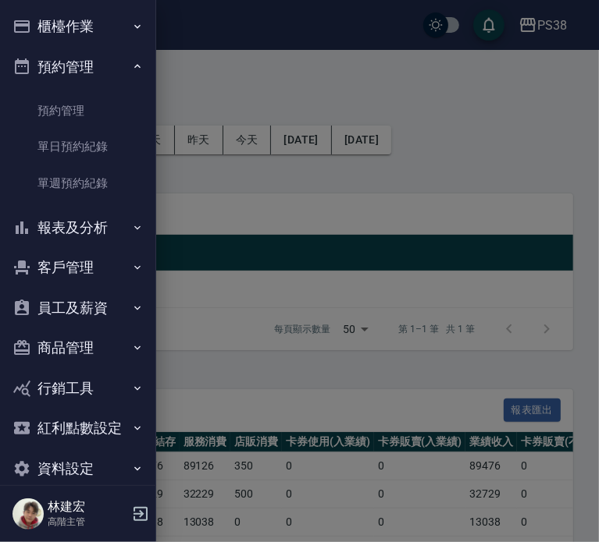
click at [92, 24] on button "櫃檯作業" at bounding box center [78, 26] width 144 height 41
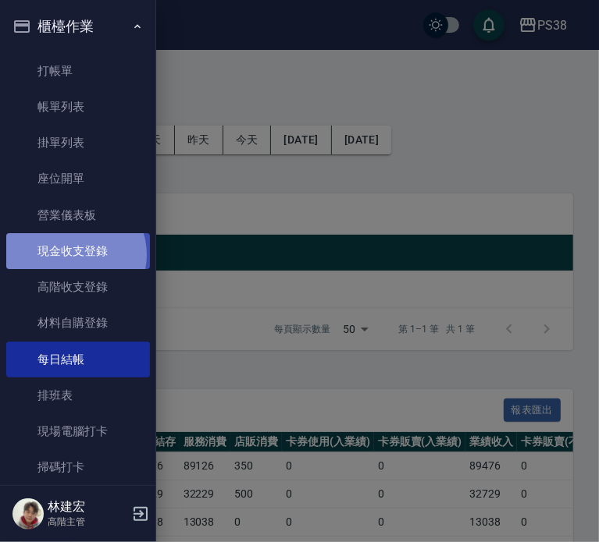
click at [74, 255] on link "現金收支登錄" at bounding box center [78, 251] width 144 height 36
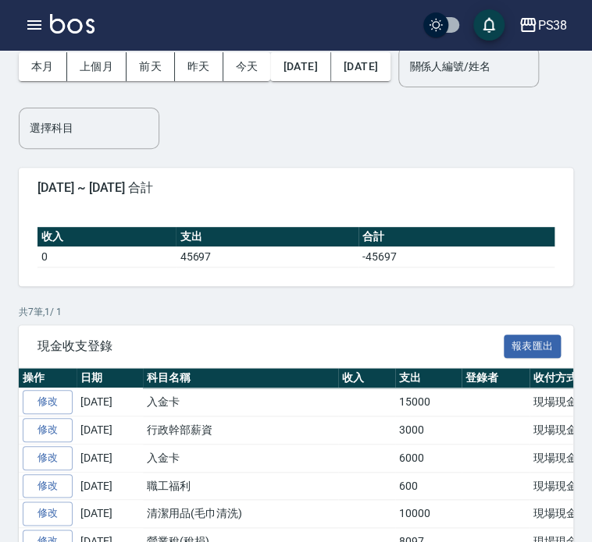
scroll to position [62, 0]
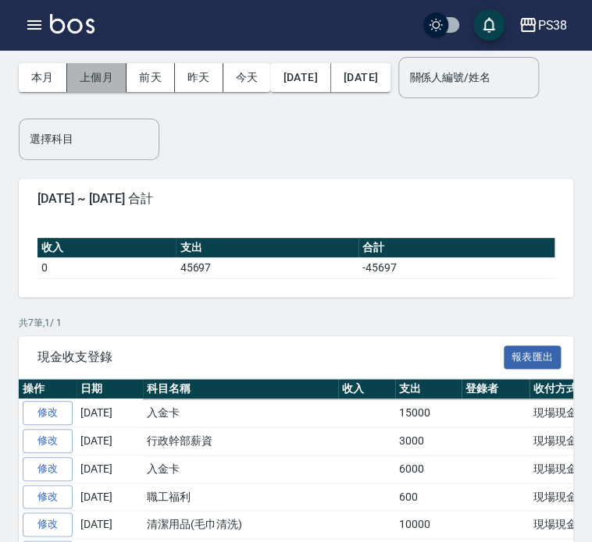
click at [106, 80] on button "上個月" at bounding box center [96, 77] width 59 height 29
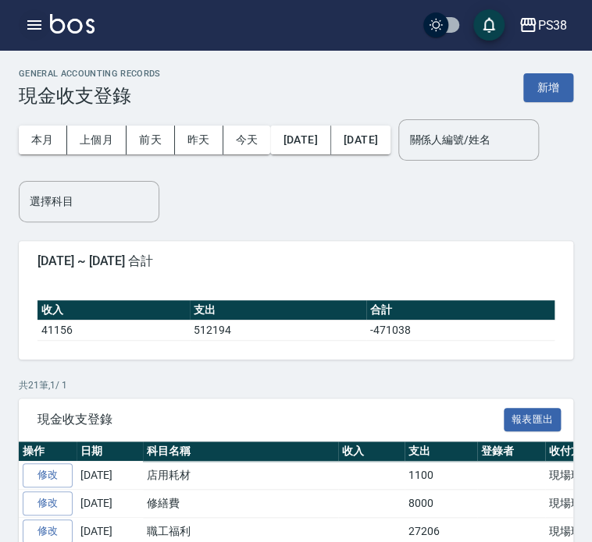
click at [28, 20] on icon "button" at bounding box center [34, 24] width 14 height 9
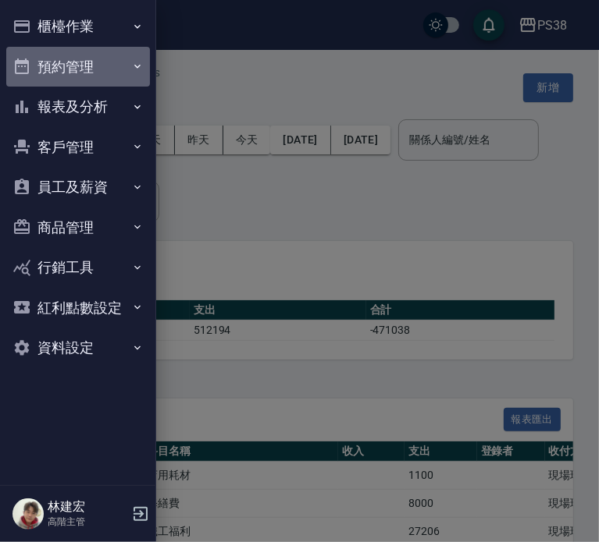
click at [74, 52] on button "預約管理" at bounding box center [78, 67] width 144 height 41
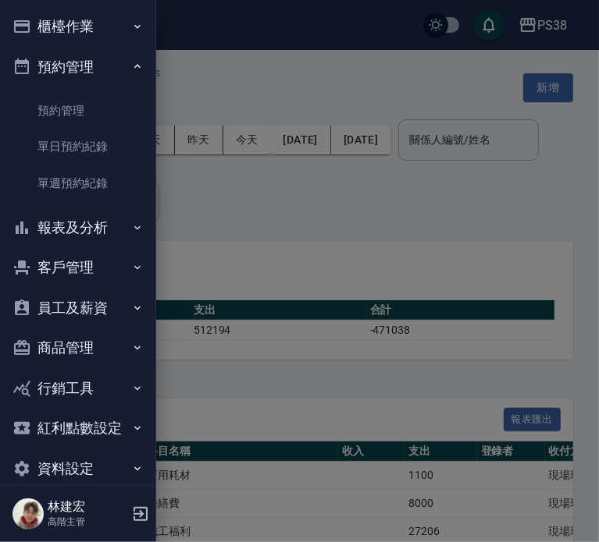
click at [82, 227] on button "報表及分析" at bounding box center [78, 228] width 144 height 41
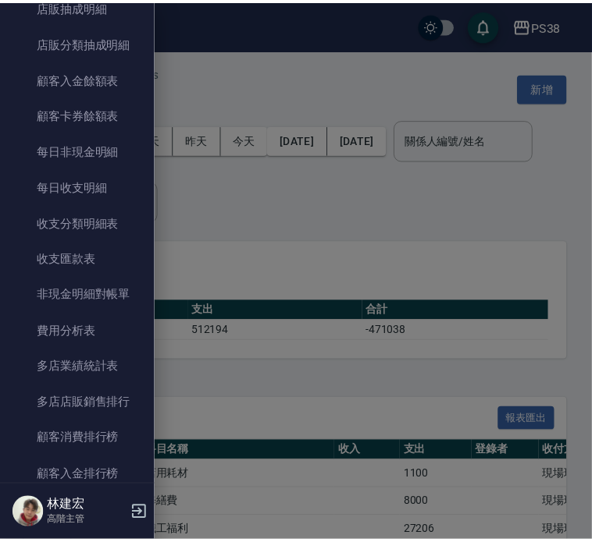
scroll to position [1297, 0]
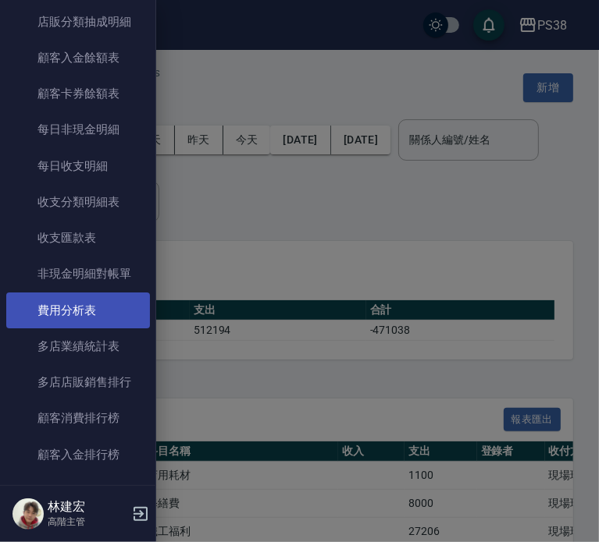
click at [79, 316] on link "費用分析表" at bounding box center [78, 311] width 144 height 36
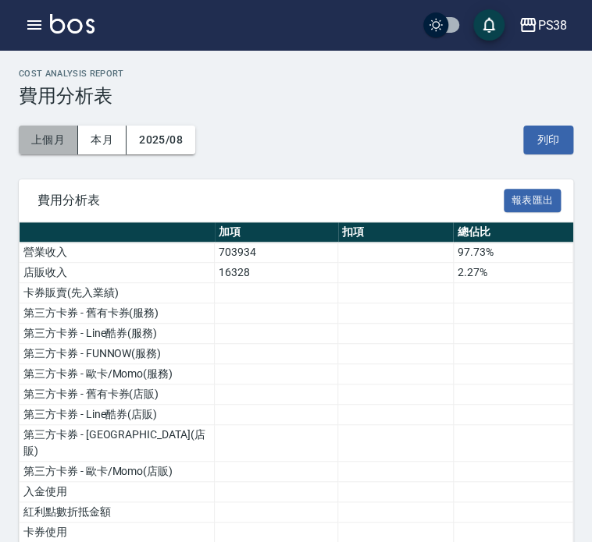
click at [57, 143] on button "上個月" at bounding box center [48, 140] width 59 height 29
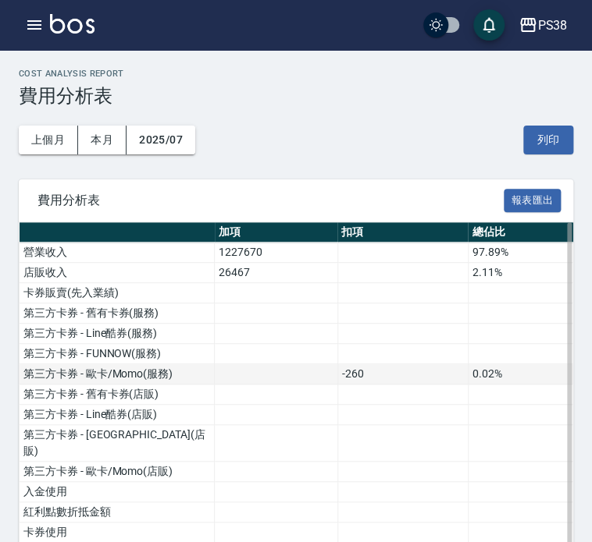
click at [287, 377] on td at bounding box center [276, 375] width 123 height 20
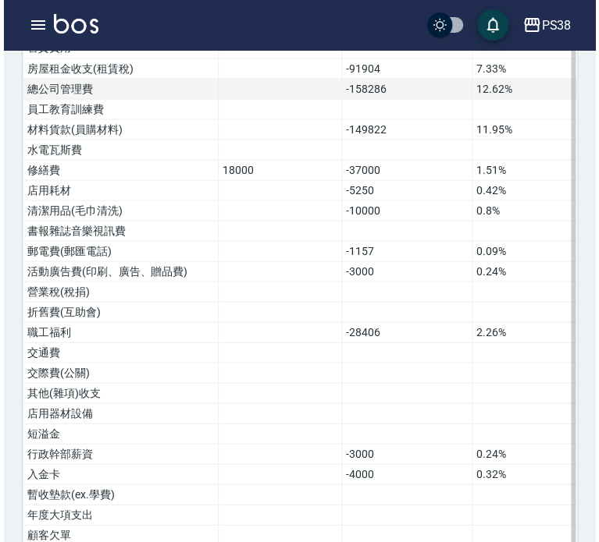
scroll to position [946, 0]
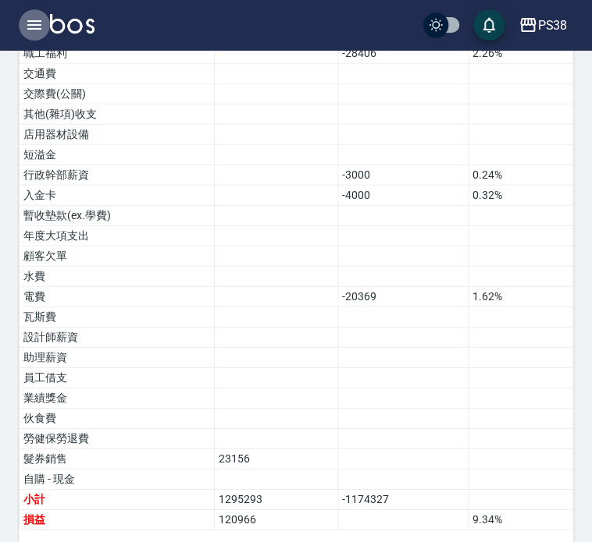
click at [42, 21] on icon "button" at bounding box center [34, 25] width 19 height 19
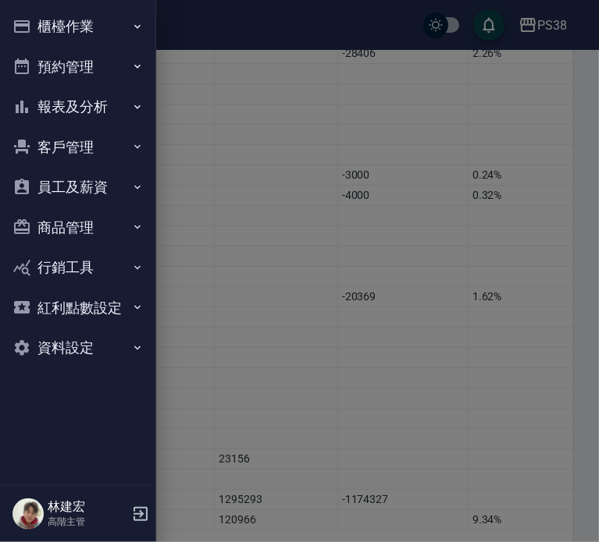
click at [98, 110] on button "報表及分析" at bounding box center [78, 107] width 144 height 41
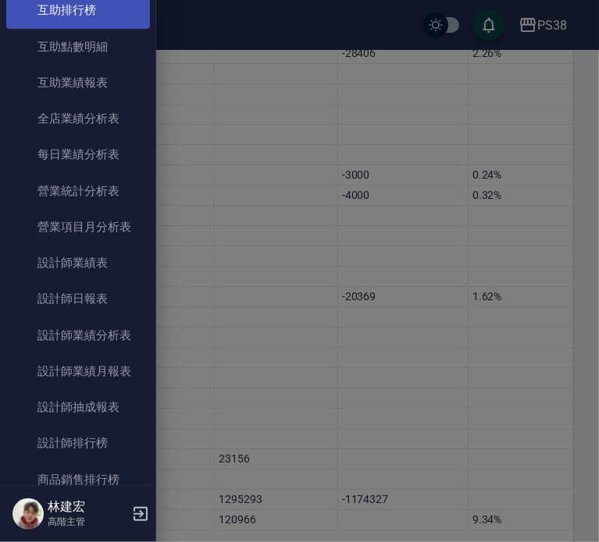
scroll to position [393, 0]
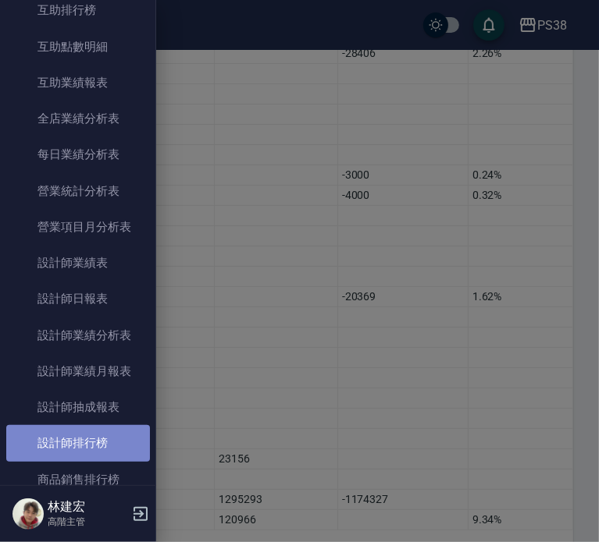
click at [96, 430] on link "設計師排行榜" at bounding box center [78, 443] width 144 height 36
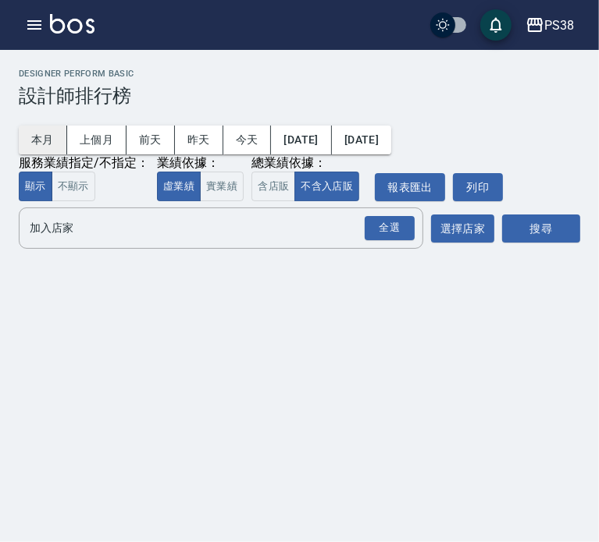
click at [42, 133] on button "本月" at bounding box center [43, 140] width 48 height 29
click at [111, 140] on button "上個月" at bounding box center [96, 140] width 59 height 29
click at [215, 190] on button "實業績" at bounding box center [222, 187] width 44 height 30
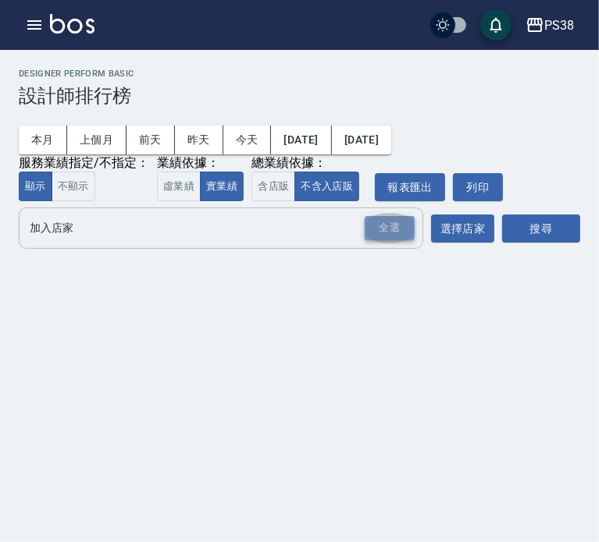
click at [385, 235] on div "全選" at bounding box center [390, 228] width 50 height 24
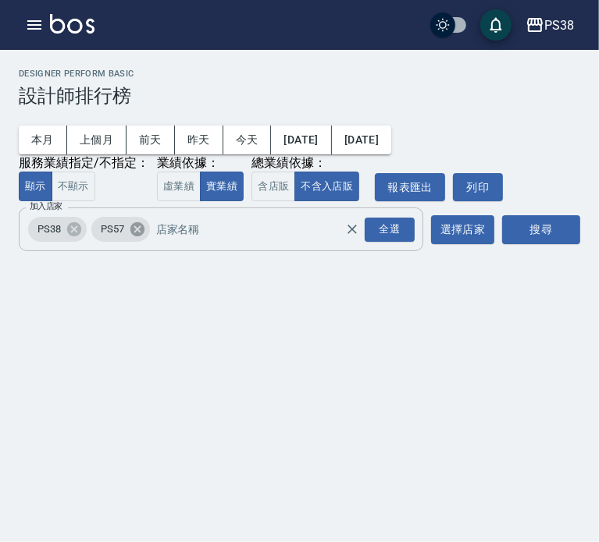
click at [137, 227] on icon at bounding box center [137, 229] width 14 height 14
click at [522, 226] on button "搜尋" at bounding box center [541, 229] width 78 height 29
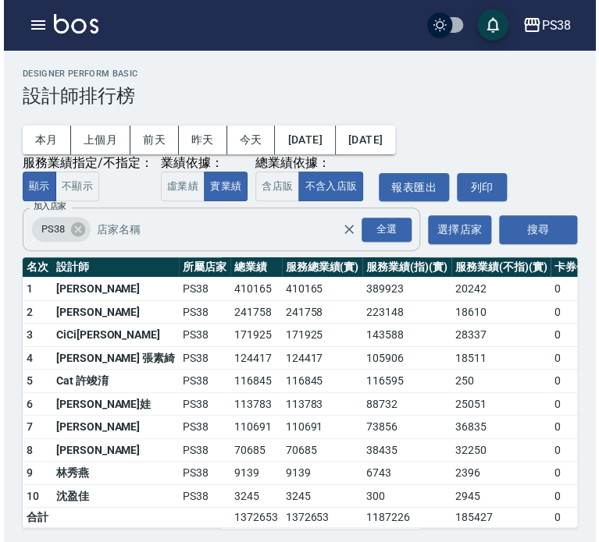
scroll to position [16, 0]
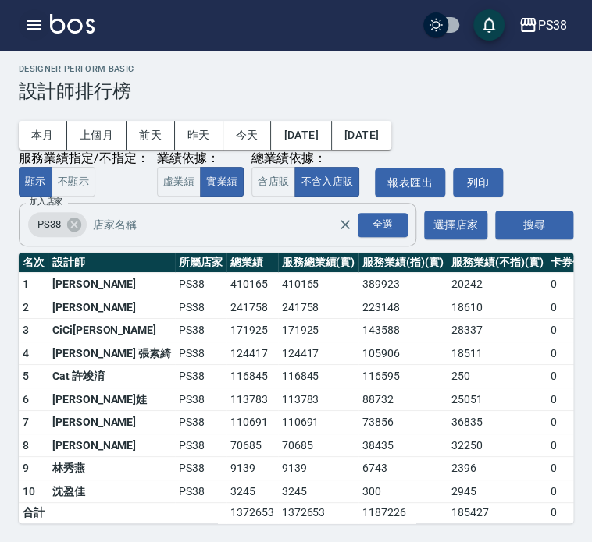
click at [37, 18] on icon "button" at bounding box center [34, 25] width 19 height 19
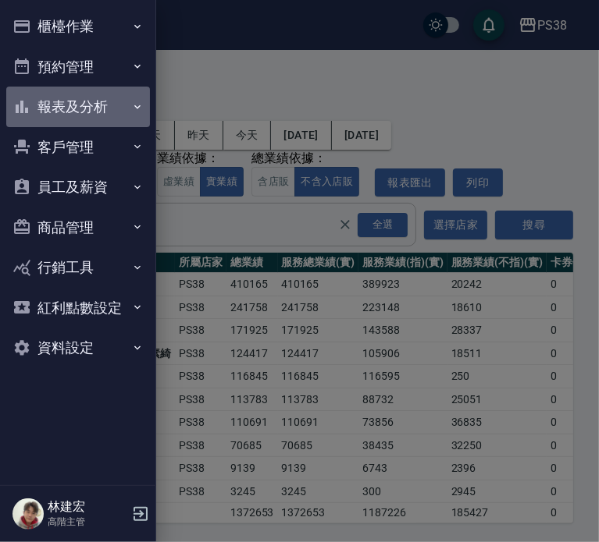
click at [94, 111] on button "報表及分析" at bounding box center [78, 107] width 144 height 41
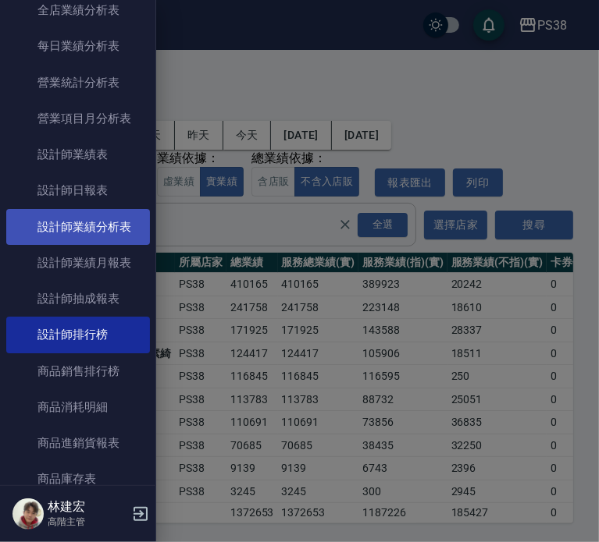
scroll to position [503, 0]
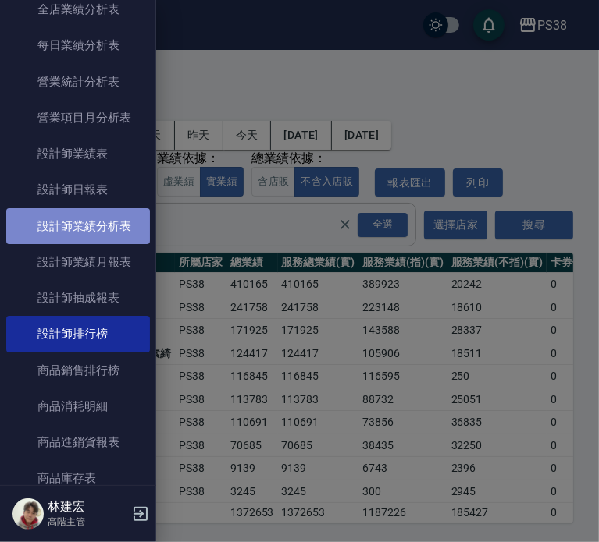
click at [108, 222] on link "設計師業績分析表" at bounding box center [78, 226] width 144 height 36
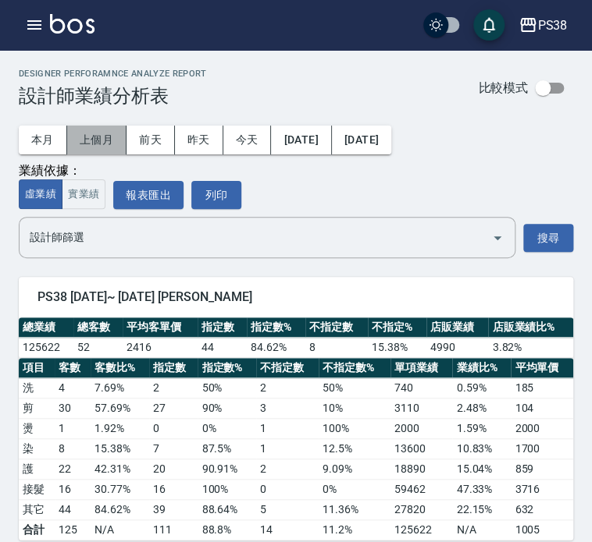
click at [91, 141] on button "上個月" at bounding box center [96, 140] width 59 height 29
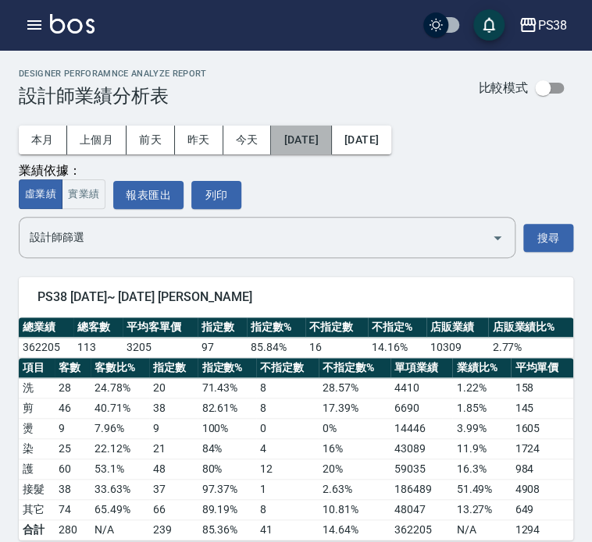
click at [311, 127] on button "[DATE]" at bounding box center [301, 140] width 60 height 29
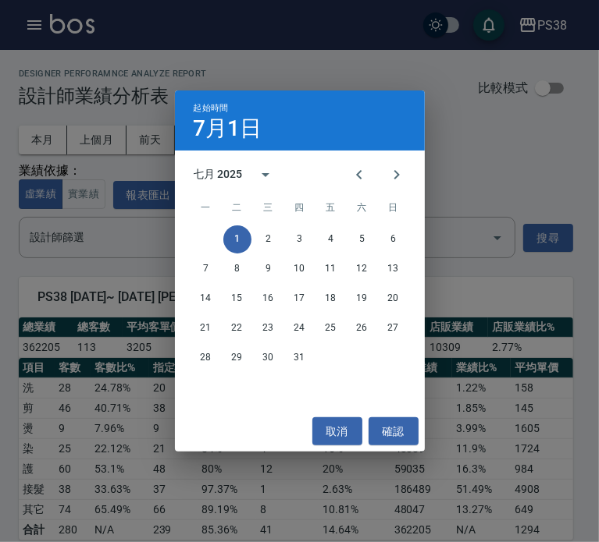
click at [211, 171] on div "七月 2025" at bounding box center [218, 174] width 49 height 16
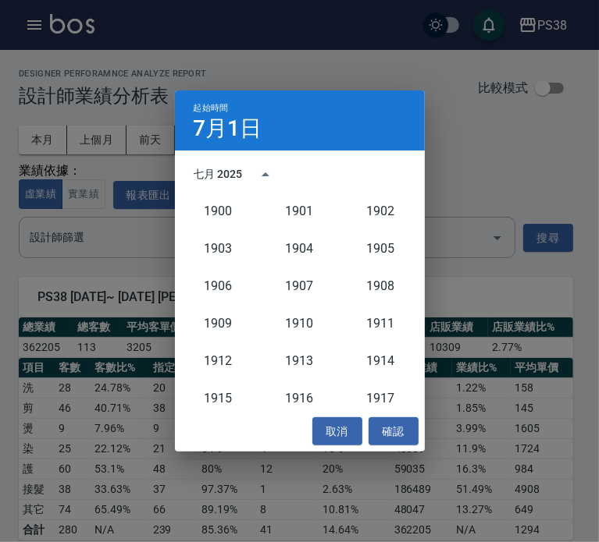
scroll to position [1446, 0]
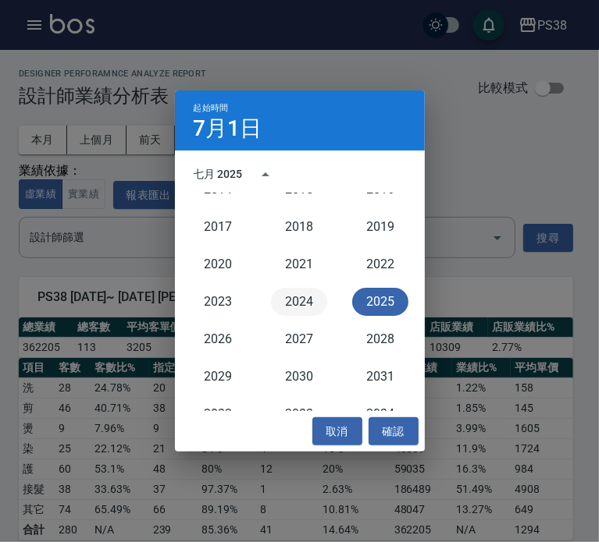
click at [298, 304] on button "2024" at bounding box center [299, 302] width 56 height 28
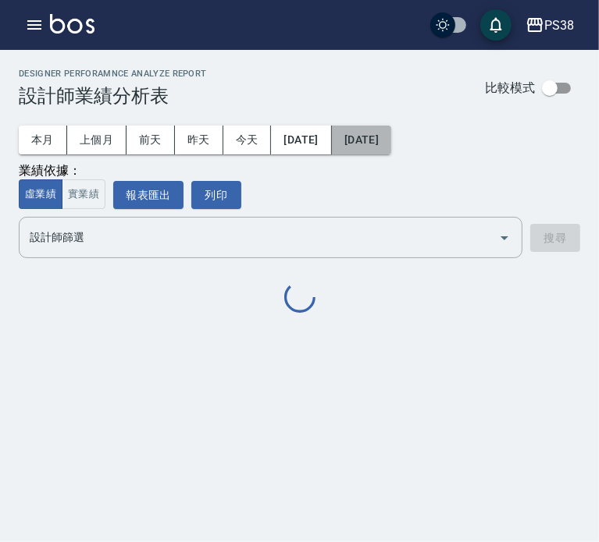
click at [391, 136] on button "[DATE]" at bounding box center [361, 140] width 59 height 29
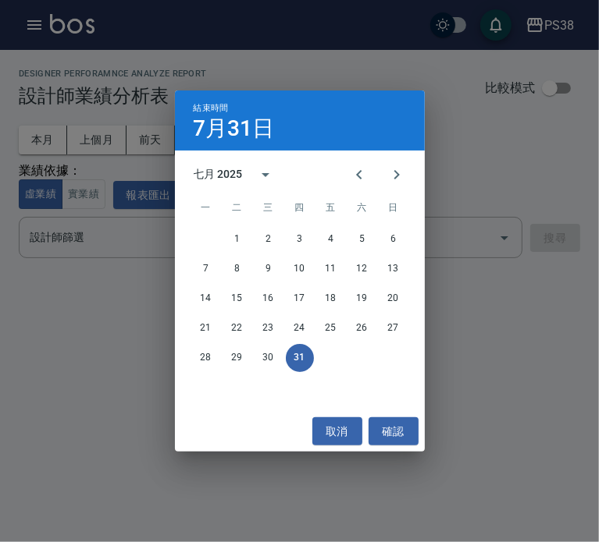
click at [240, 175] on div "七月 2025" at bounding box center [218, 174] width 49 height 16
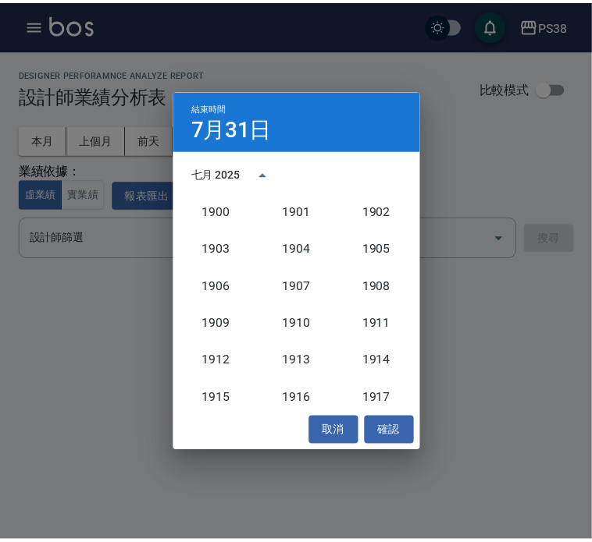
scroll to position [1446, 0]
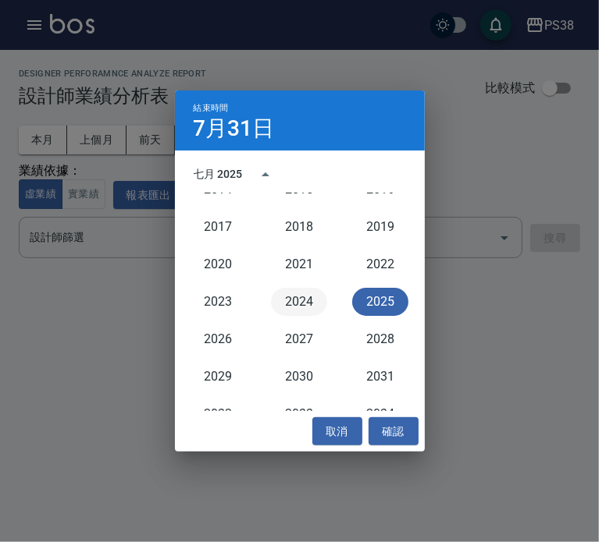
click at [293, 306] on button "2024" at bounding box center [299, 302] width 56 height 28
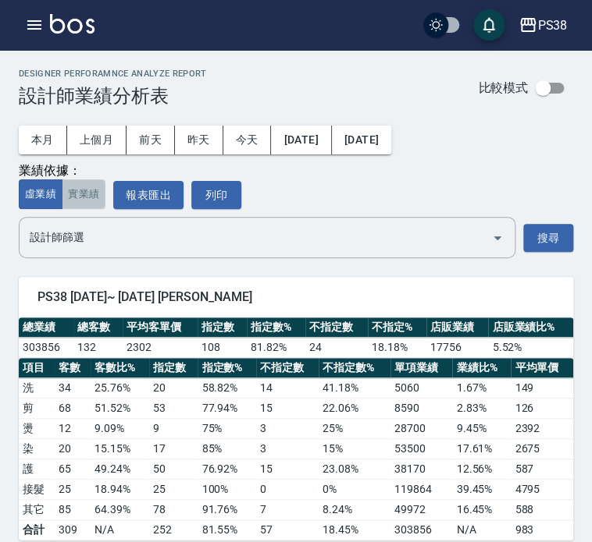
click at [95, 194] on button "實業績" at bounding box center [84, 195] width 44 height 30
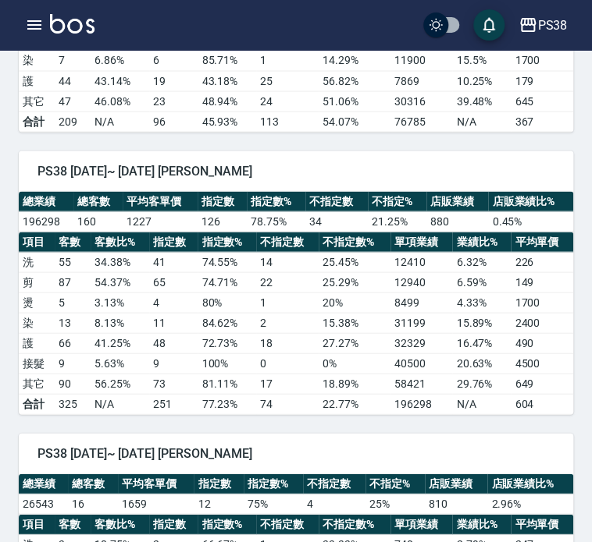
scroll to position [671, 0]
drag, startPoint x: 276, startPoint y: 282, endPoint x: 123, endPoint y: -94, distance: 406.1
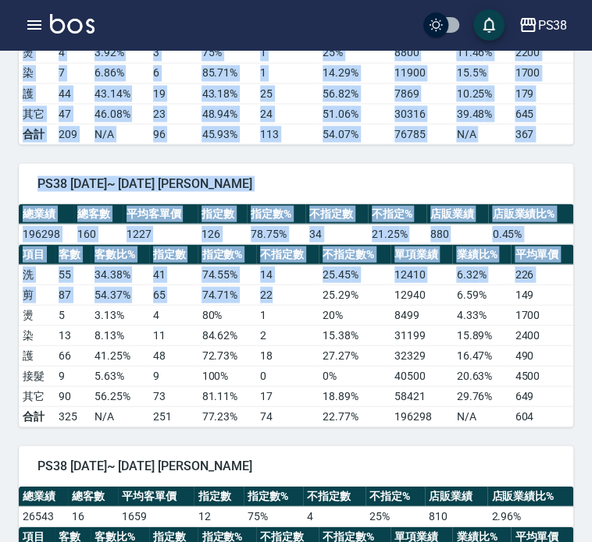
click at [272, 149] on div "PS38 2024/07/01~ 2024/07/31 Aisha 黃馨萩 總業績 總客數 平均客單價 指定數 指定數% 不指定數 不指定% 店販業績 店販業…" at bounding box center [286, 285] width 573 height 283
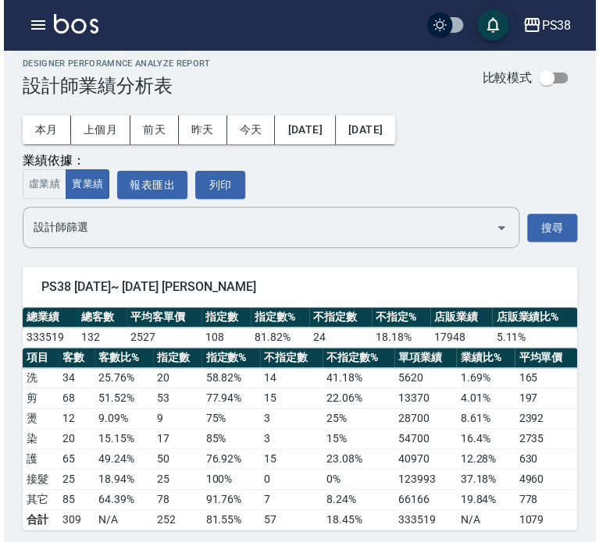
scroll to position [0, 0]
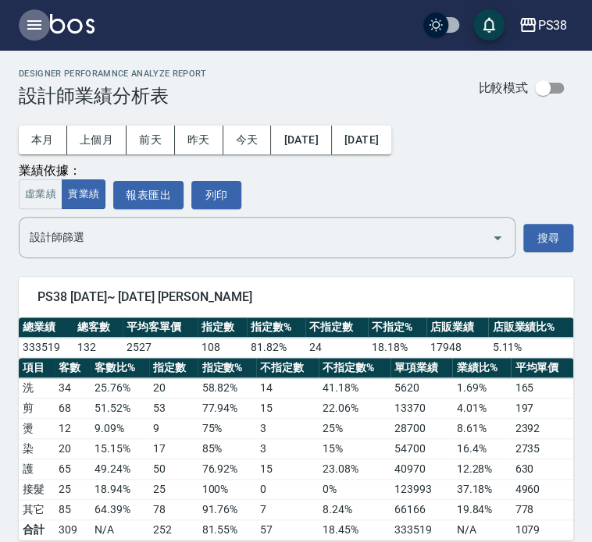
click at [37, 23] on icon "button" at bounding box center [34, 25] width 19 height 19
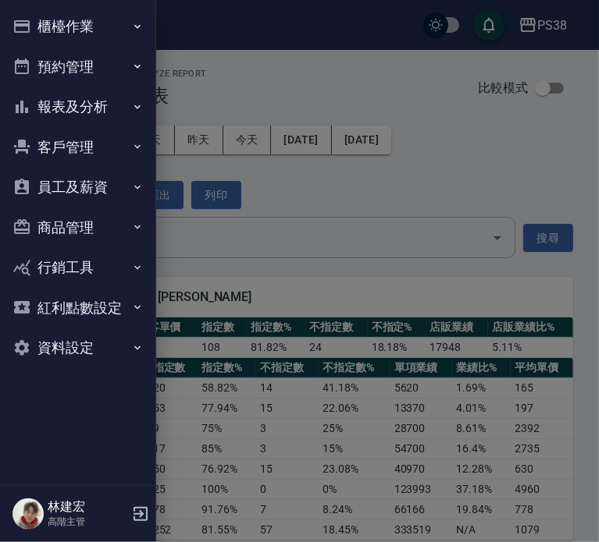
click at [434, 221] on div at bounding box center [299, 271] width 599 height 542
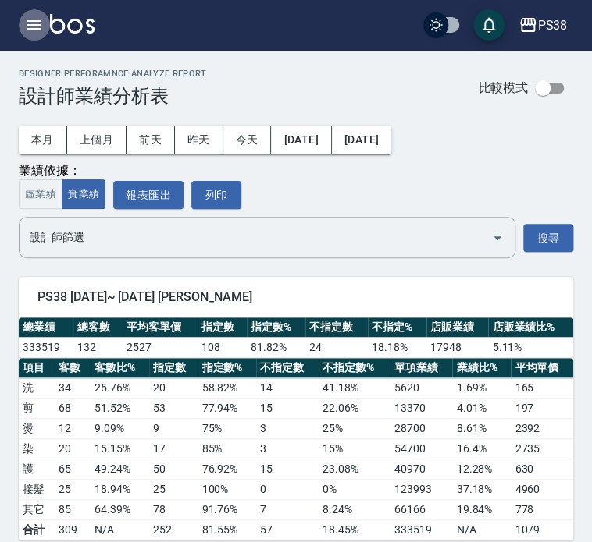
click at [24, 22] on button "button" at bounding box center [34, 24] width 31 height 31
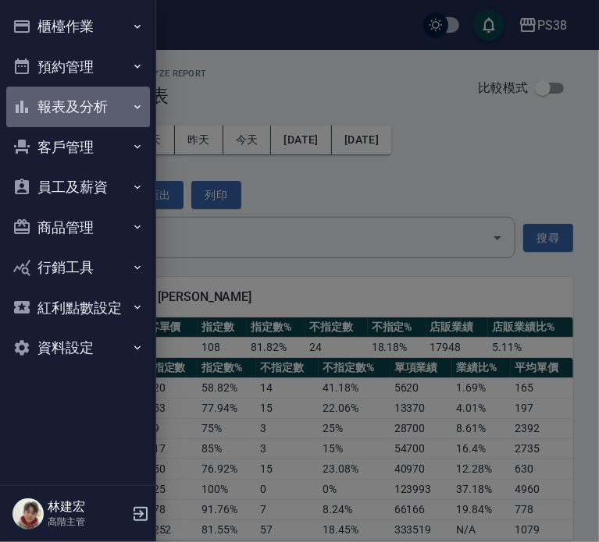
click at [91, 108] on button "報表及分析" at bounding box center [78, 107] width 144 height 41
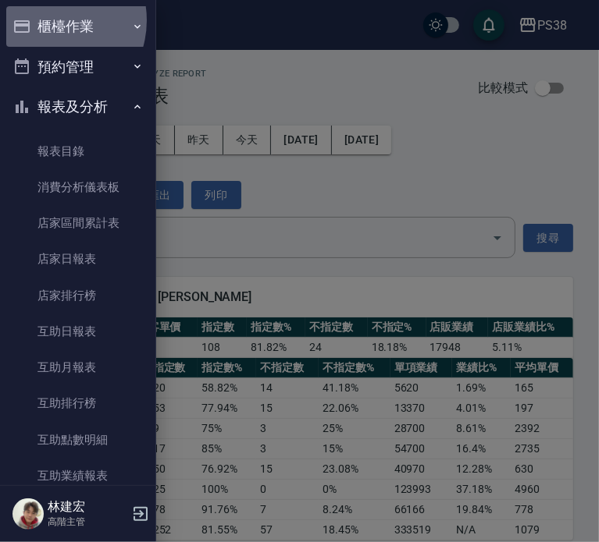
click at [47, 20] on button "櫃檯作業" at bounding box center [78, 26] width 144 height 41
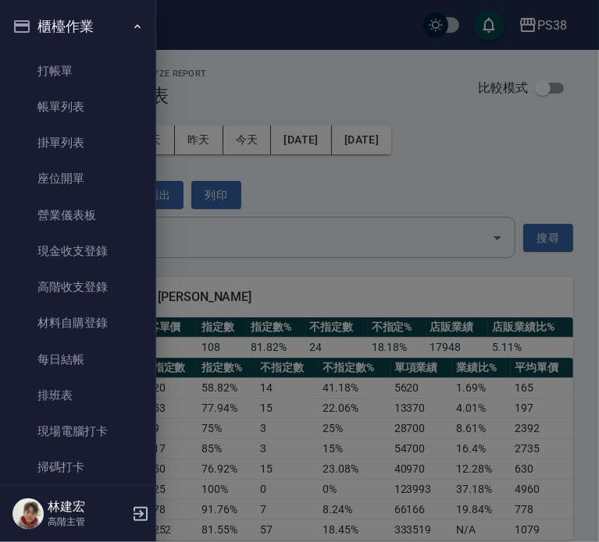
click at [82, 20] on button "櫃檯作業" at bounding box center [78, 26] width 144 height 41
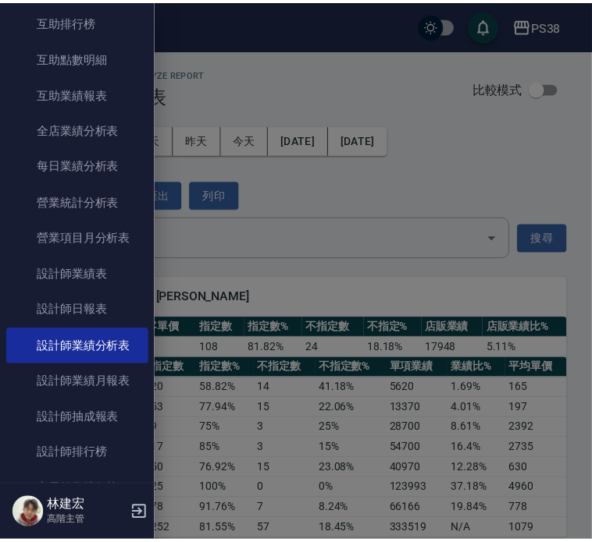
scroll to position [381, 0]
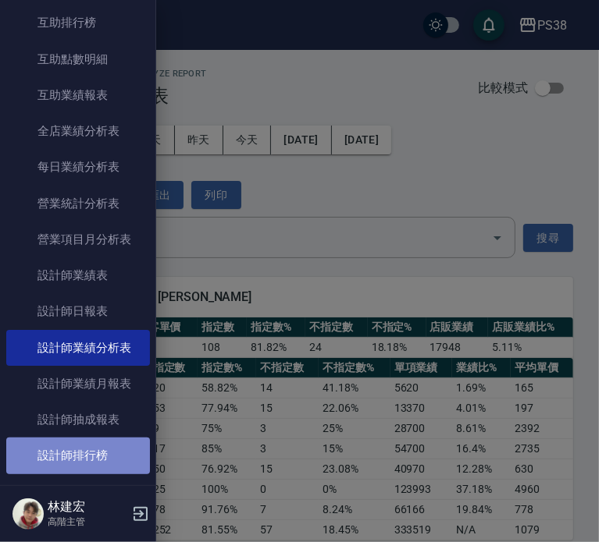
click at [98, 443] on link "設計師排行榜" at bounding box center [78, 456] width 144 height 36
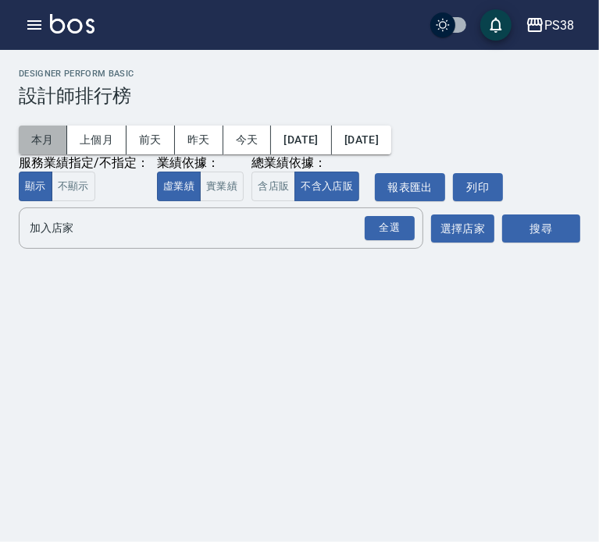
click at [41, 137] on button "本月" at bounding box center [43, 140] width 48 height 29
click at [226, 184] on button "實業績" at bounding box center [222, 187] width 44 height 30
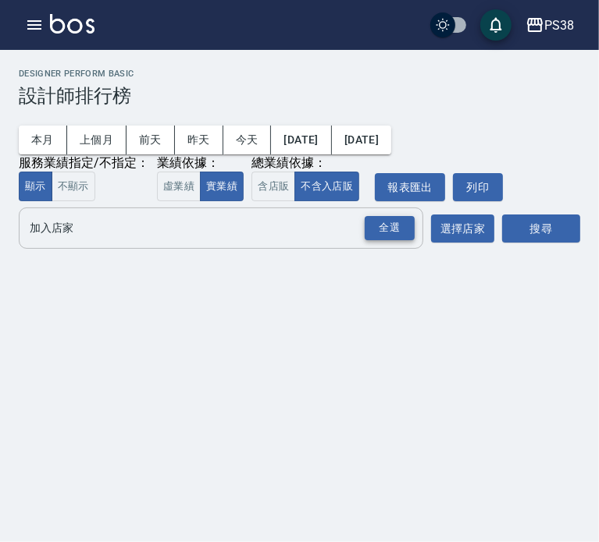
click at [381, 231] on div "全選" at bounding box center [390, 228] width 50 height 24
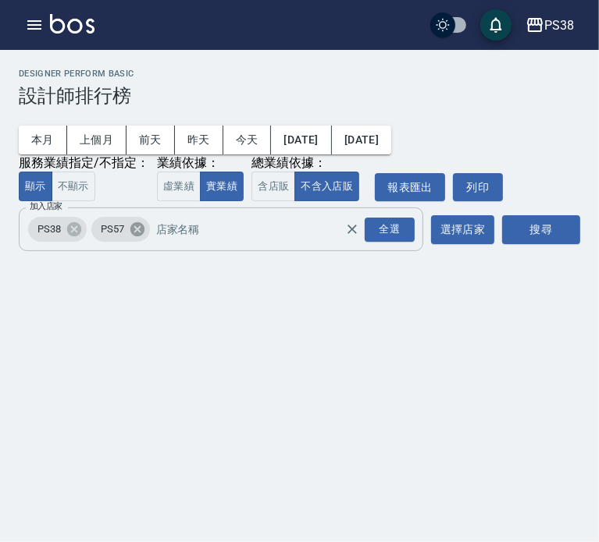
click at [143, 227] on icon at bounding box center [137, 229] width 14 height 14
click at [537, 238] on button "搜尋" at bounding box center [541, 229] width 78 height 29
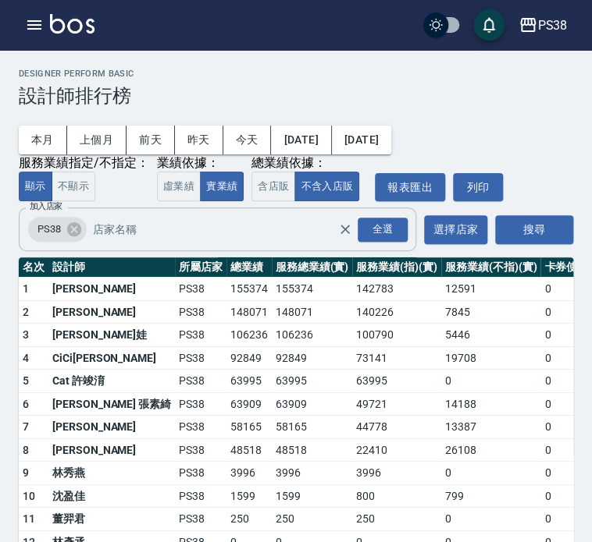
scroll to position [62, 0]
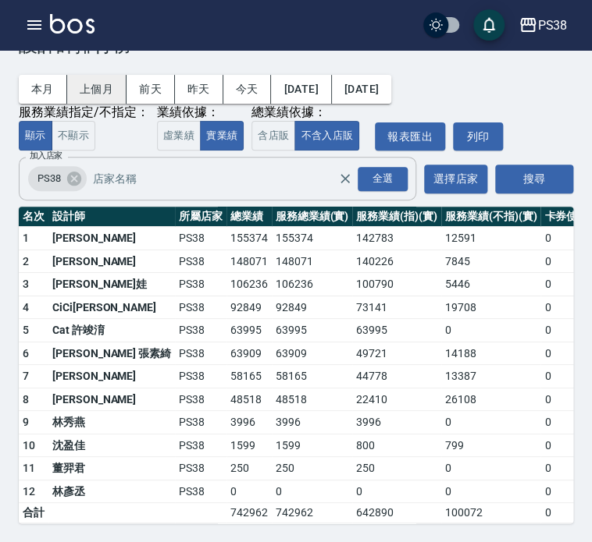
click at [99, 75] on button "上個月" at bounding box center [96, 89] width 59 height 29
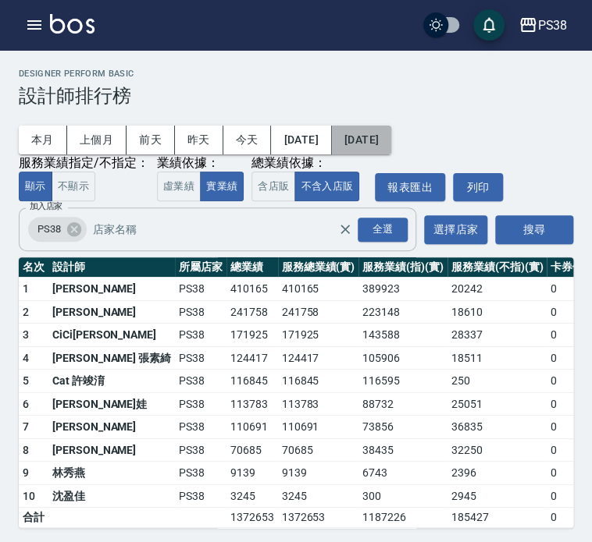
click at [391, 138] on button "[DATE]" at bounding box center [361, 140] width 59 height 29
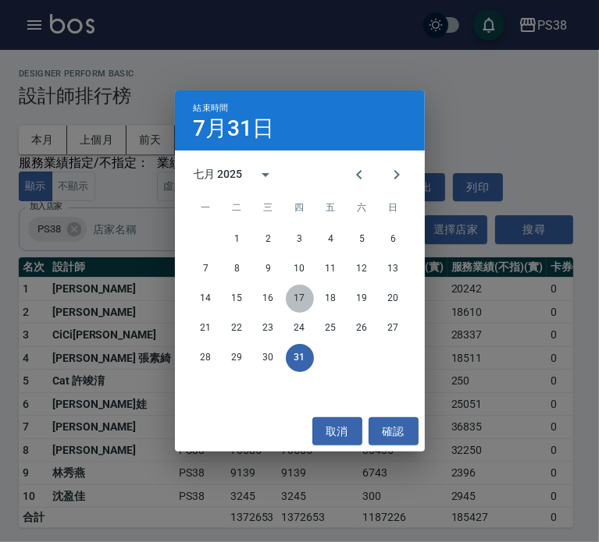
click at [305, 297] on button "17" at bounding box center [300, 299] width 28 height 28
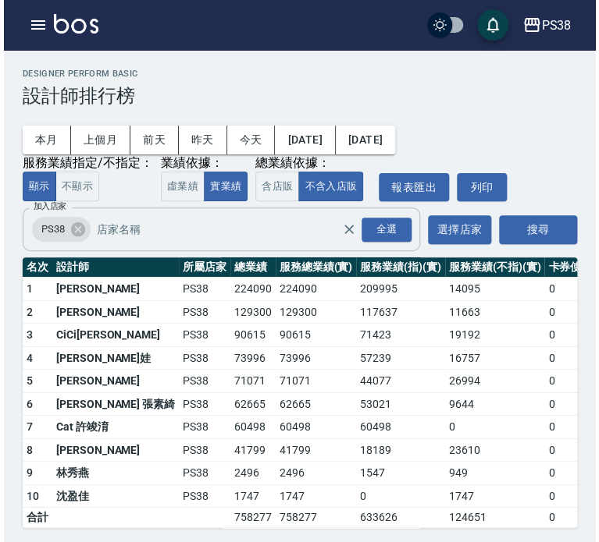
scroll to position [16, 0]
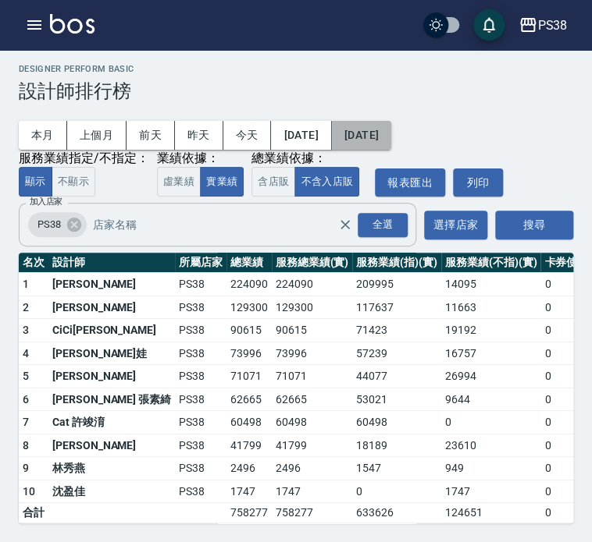
click at [391, 126] on button "[DATE]" at bounding box center [361, 135] width 59 height 29
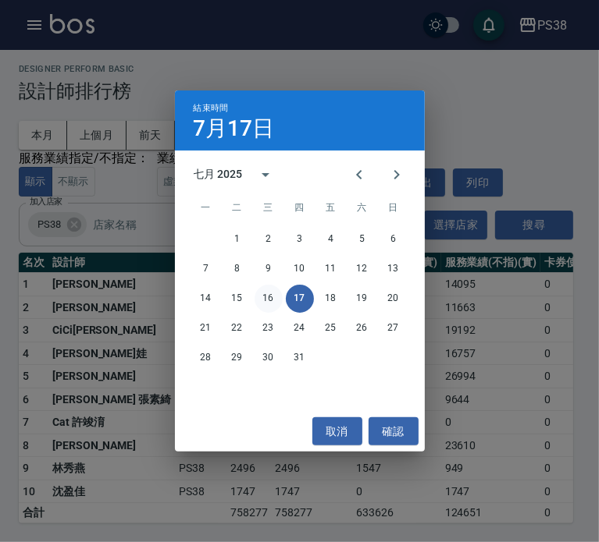
click at [274, 300] on button "16" at bounding box center [268, 299] width 28 height 28
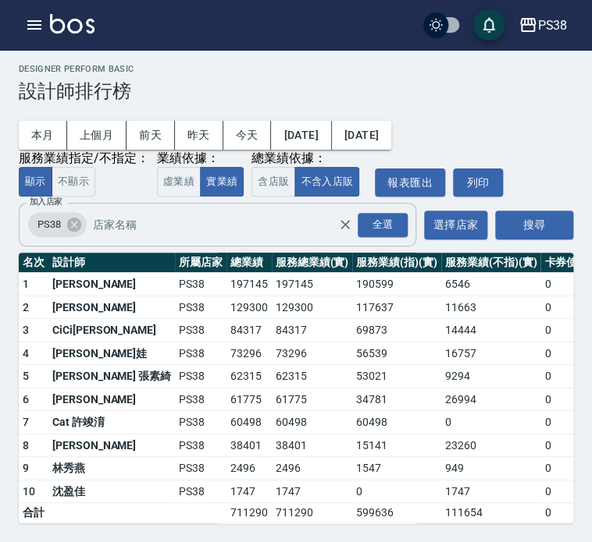
scroll to position [16, 0]
click at [42, 121] on button "本月" at bounding box center [43, 135] width 48 height 29
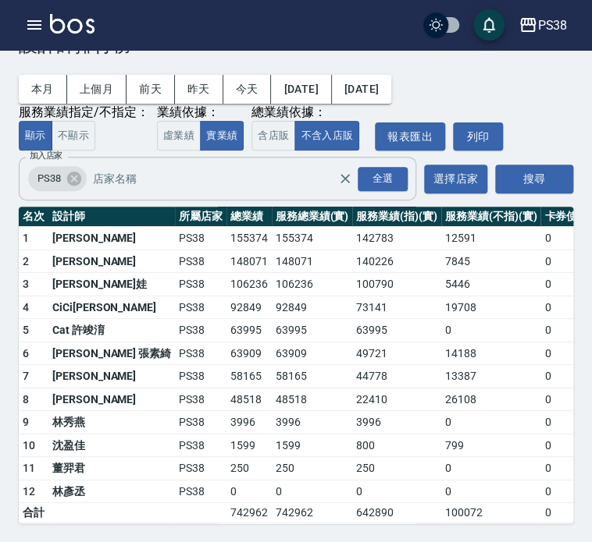
scroll to position [61, 0]
click at [105, 76] on button "上個月" at bounding box center [96, 89] width 59 height 29
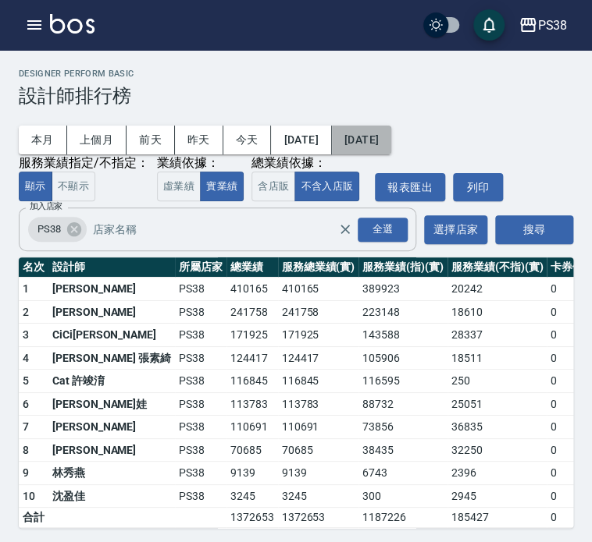
click at [391, 130] on button "[DATE]" at bounding box center [361, 140] width 59 height 29
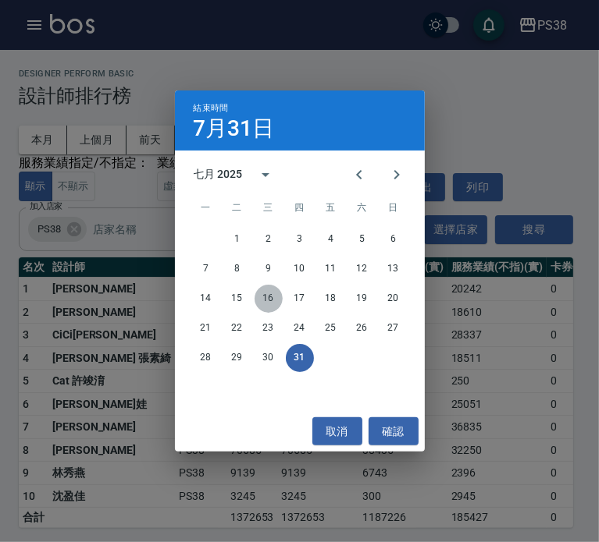
click at [265, 297] on button "16" at bounding box center [268, 299] width 28 height 28
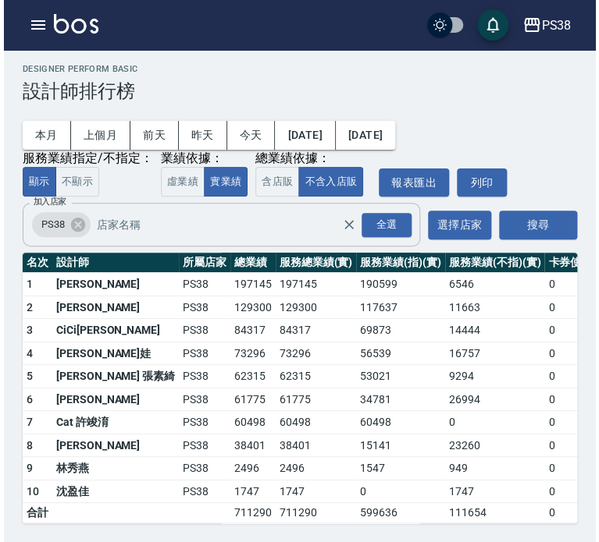
scroll to position [16, 0]
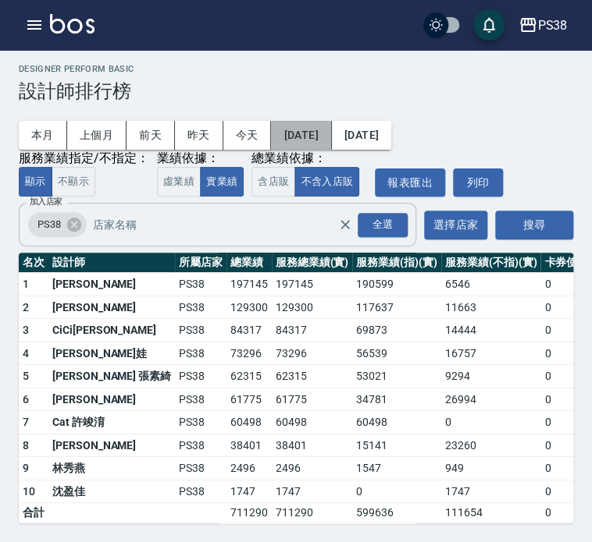
click at [285, 127] on button "[DATE]" at bounding box center [301, 135] width 60 height 29
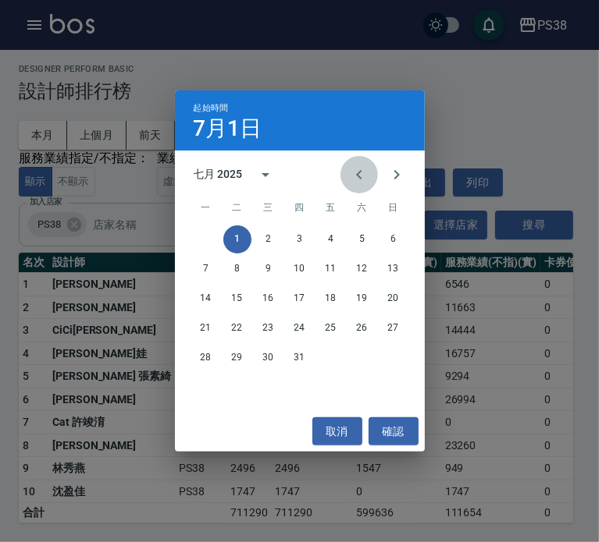
click at [370, 174] on button "Previous month" at bounding box center [358, 174] width 37 height 37
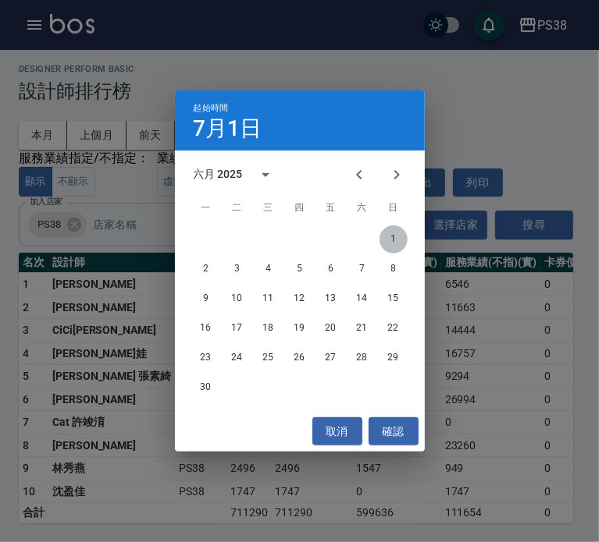
click at [396, 235] on button "1" at bounding box center [393, 240] width 28 height 28
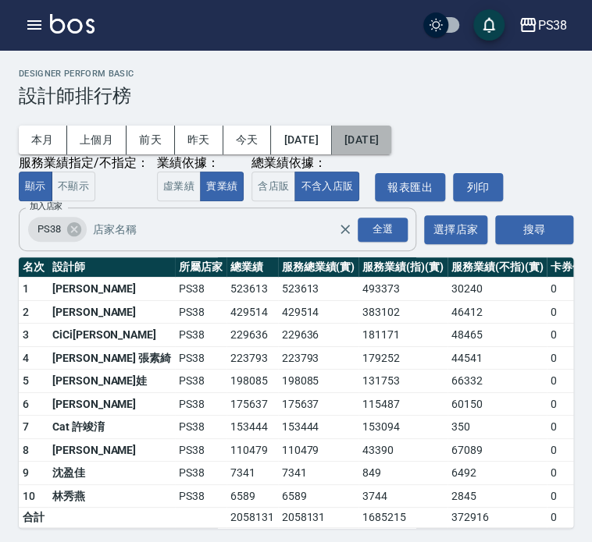
click at [391, 140] on button "2025/07/16" at bounding box center [361, 140] width 59 height 29
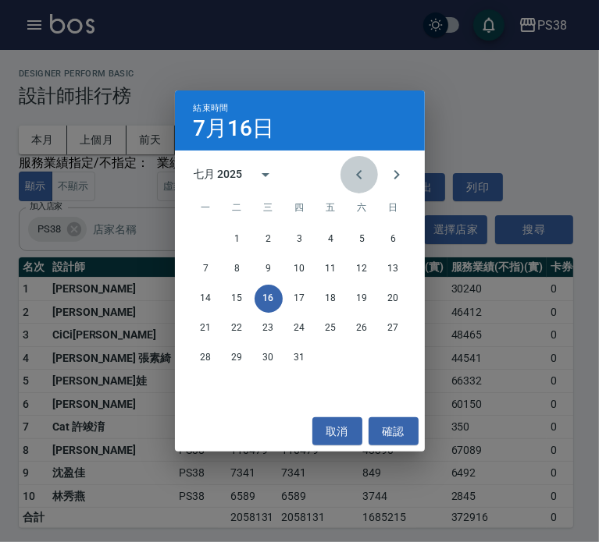
click at [356, 176] on icon "Previous month" at bounding box center [359, 174] width 19 height 19
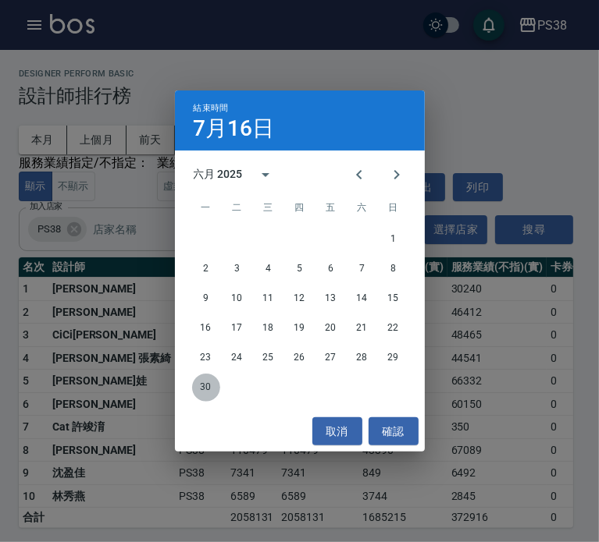
click at [203, 386] on button "30" at bounding box center [206, 388] width 28 height 28
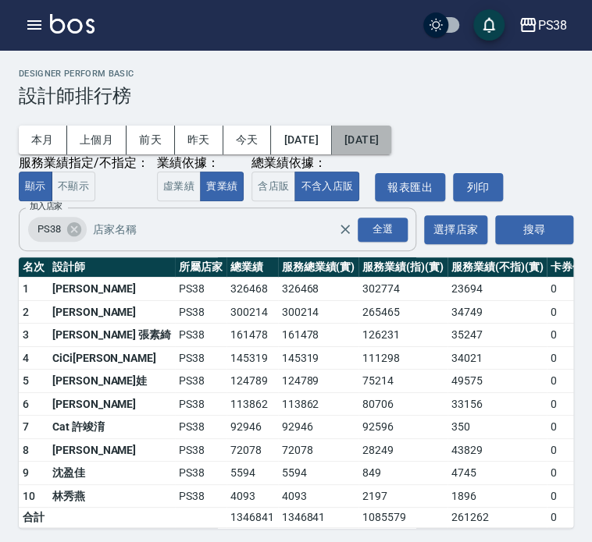
click at [391, 144] on button "2025/06/30" at bounding box center [361, 140] width 59 height 29
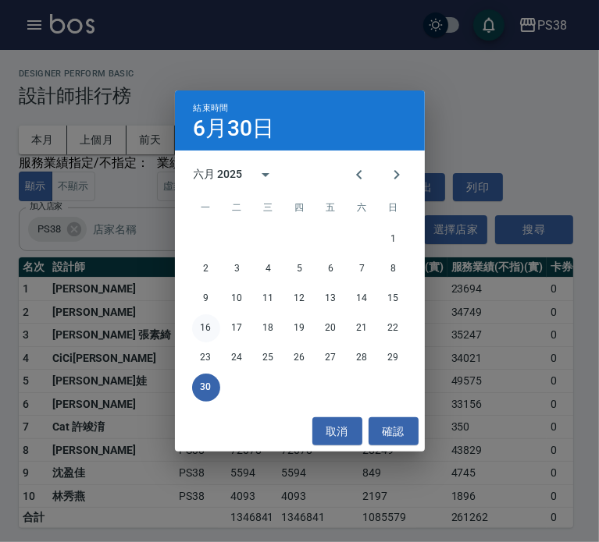
click at [201, 329] on button "16" at bounding box center [206, 329] width 28 height 28
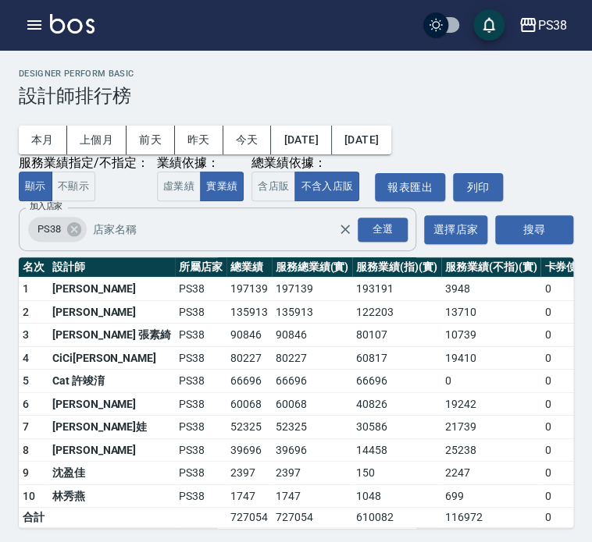
scroll to position [16, 0]
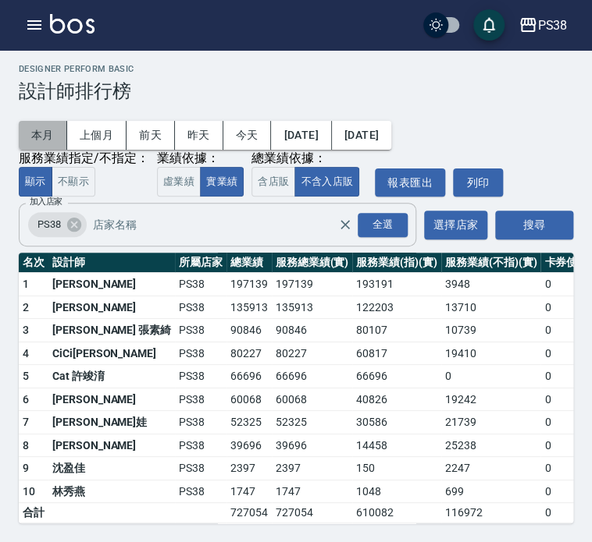
click at [36, 127] on button "本月" at bounding box center [43, 135] width 48 height 29
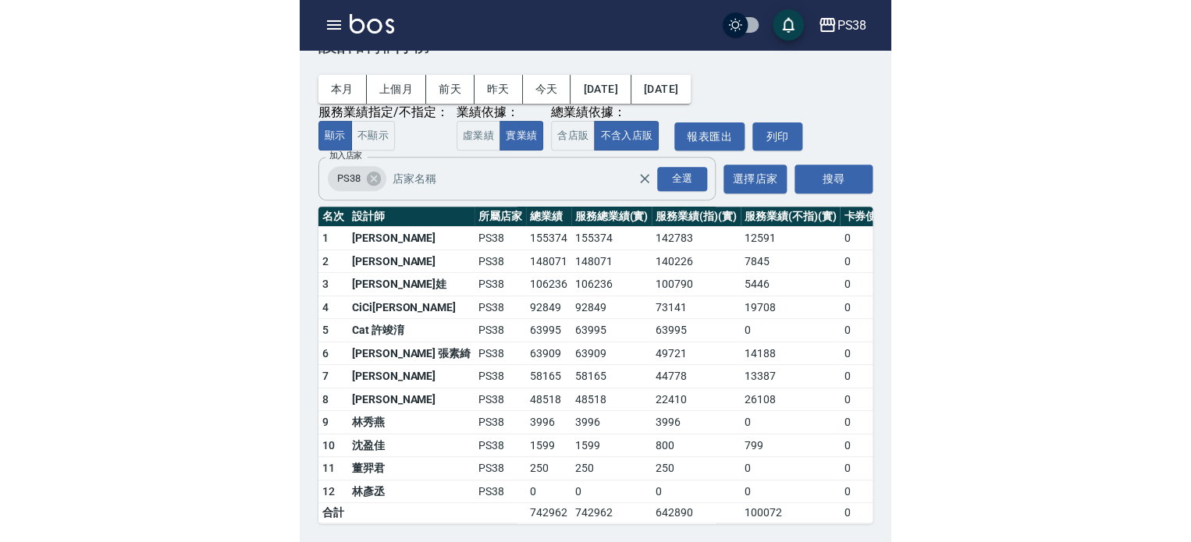
scroll to position [20, 0]
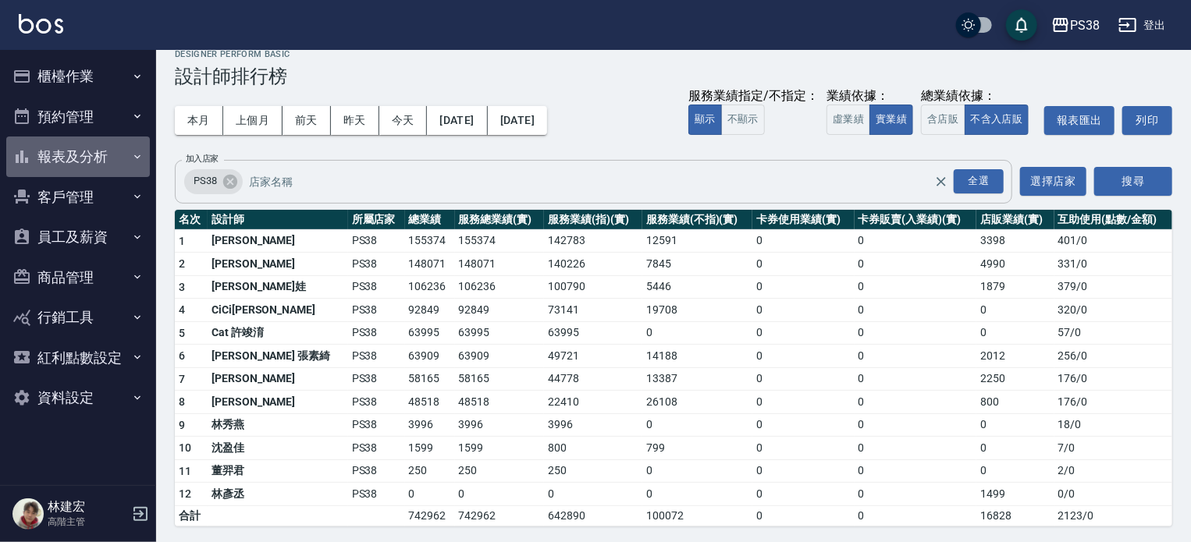
click at [91, 152] on button "報表及分析" at bounding box center [78, 157] width 144 height 41
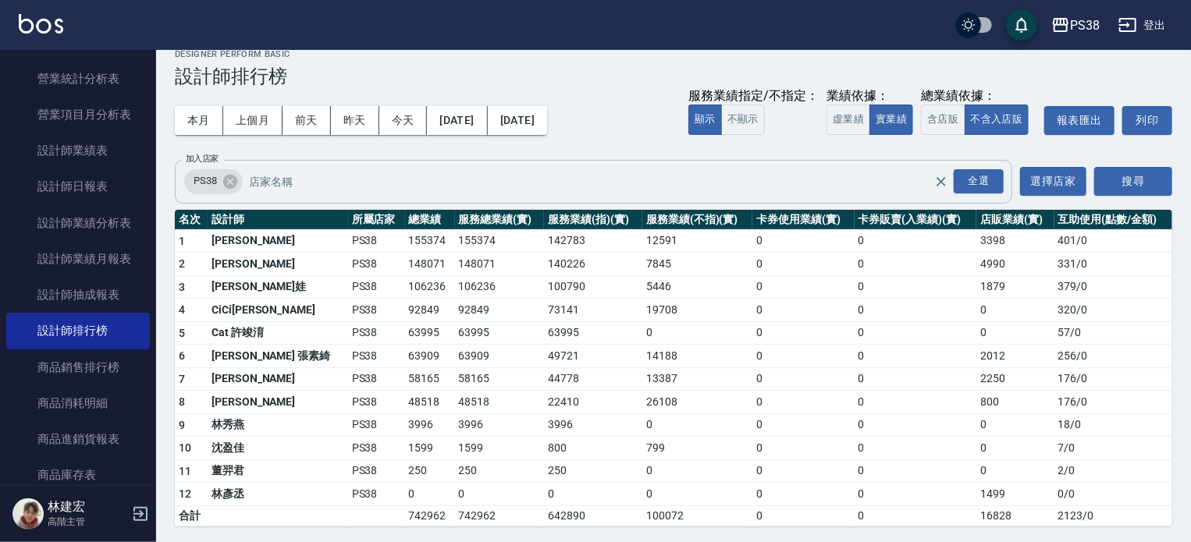
scroll to position [554, 0]
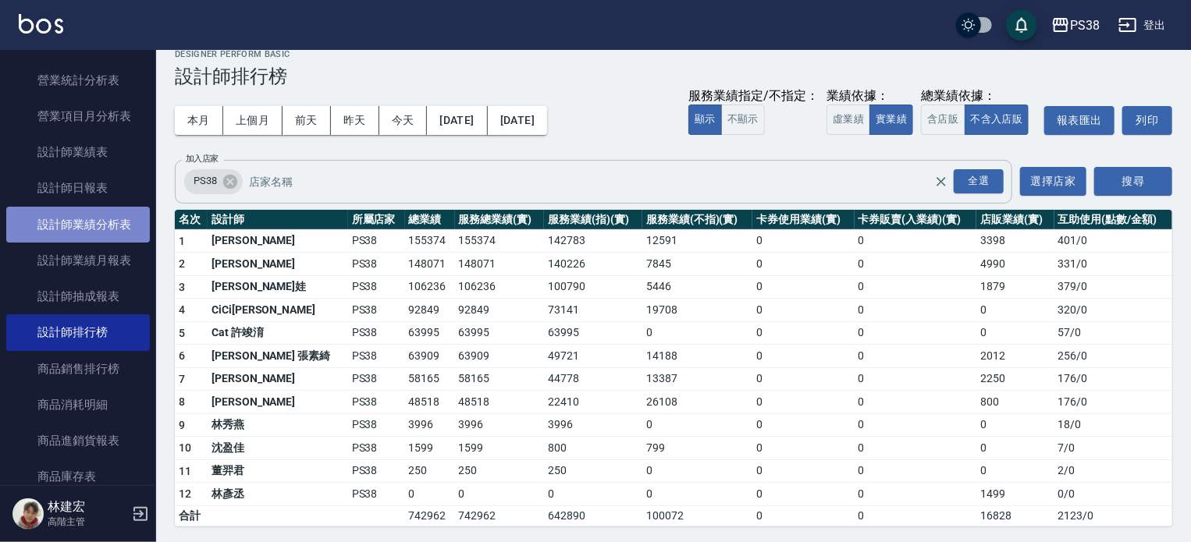
click at [96, 224] on link "設計師業績分析表" at bounding box center [78, 225] width 144 height 36
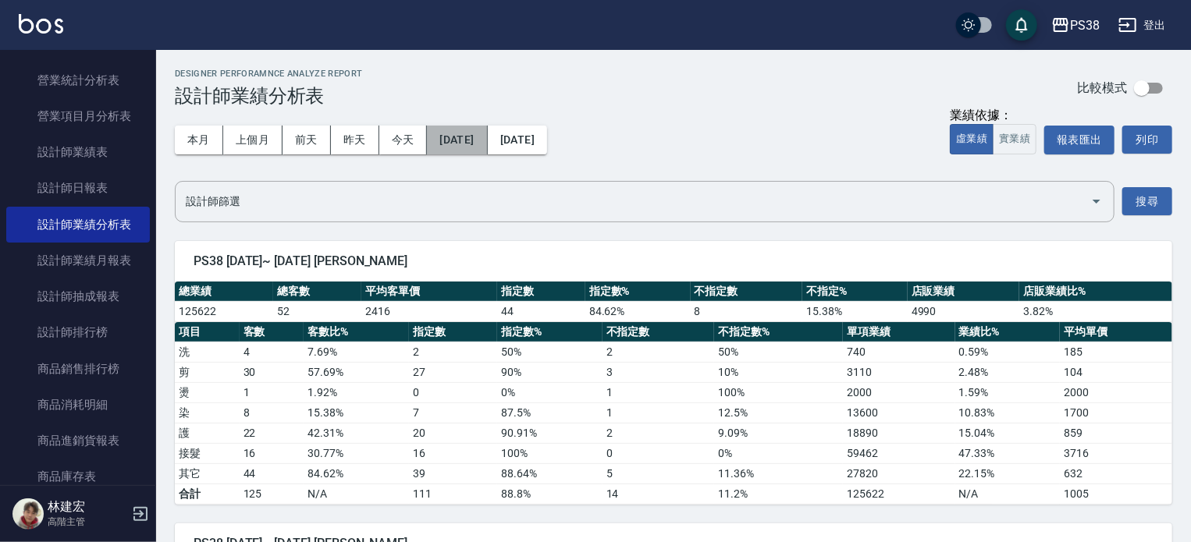
click at [487, 136] on button "[DATE]" at bounding box center [457, 140] width 60 height 29
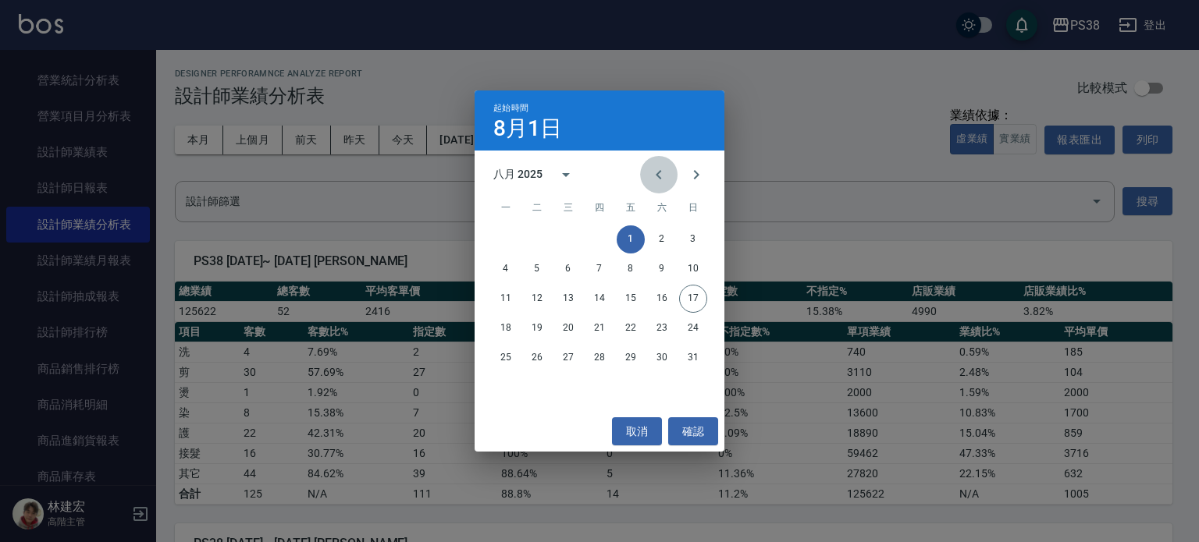
click at [598, 172] on icon "Previous month" at bounding box center [658, 174] width 5 height 9
click at [598, 236] on button "1" at bounding box center [693, 240] width 28 height 28
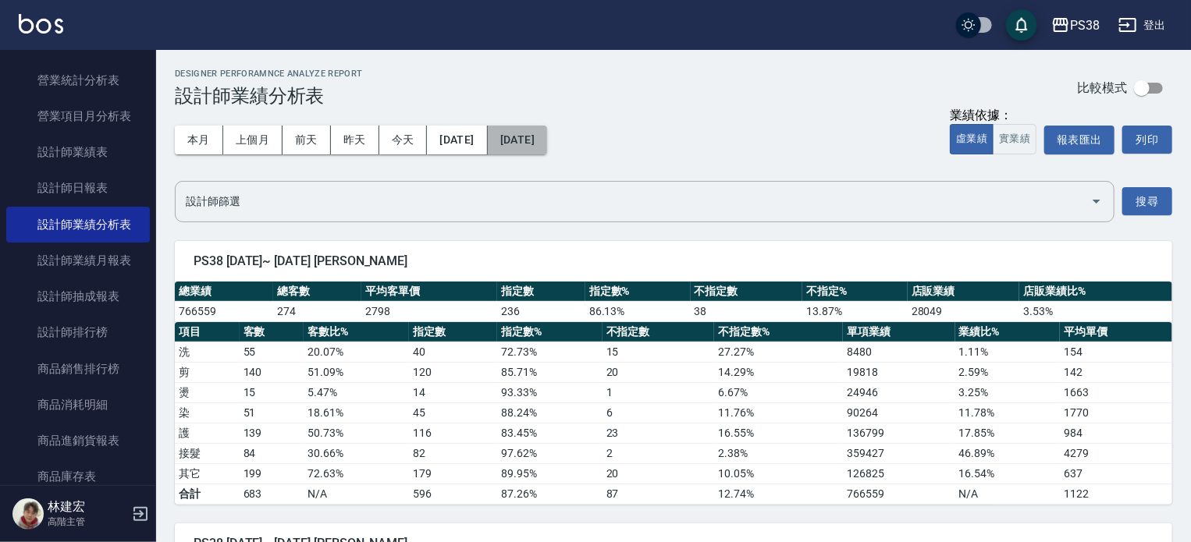
click at [547, 133] on button "[DATE]" at bounding box center [517, 140] width 59 height 29
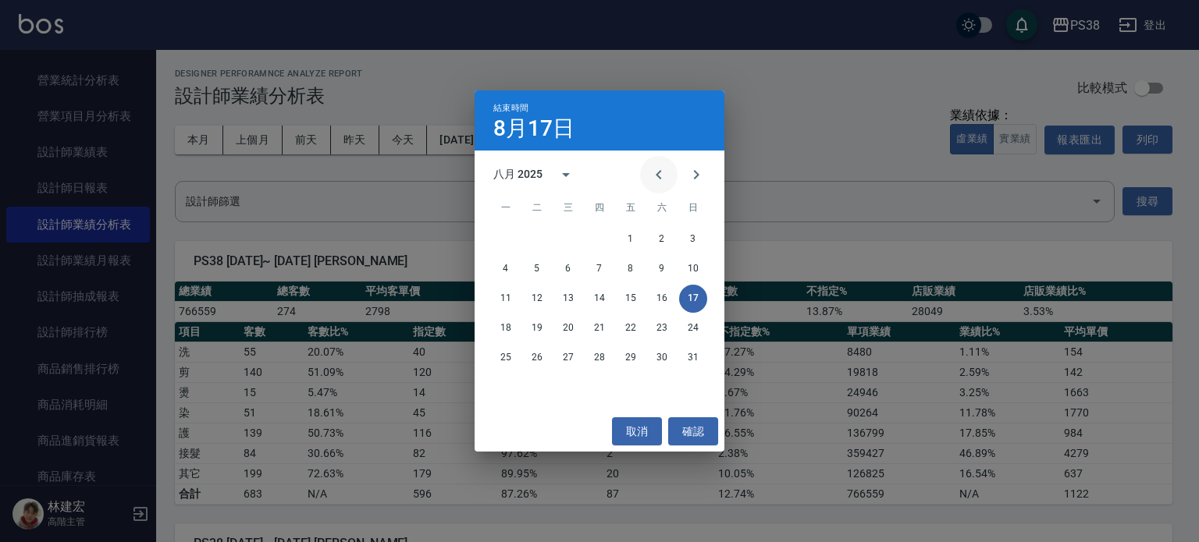
click at [598, 172] on icon "Previous month" at bounding box center [658, 174] width 19 height 19
click at [513, 392] on button "30" at bounding box center [506, 388] width 28 height 28
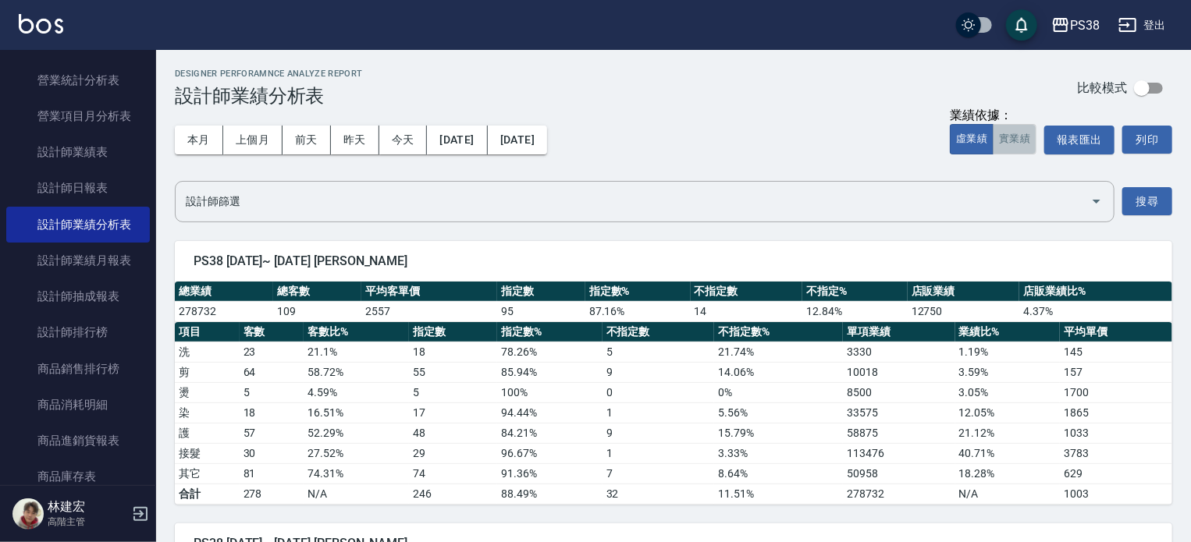
click at [598, 134] on button "實業績" at bounding box center [1015, 139] width 44 height 30
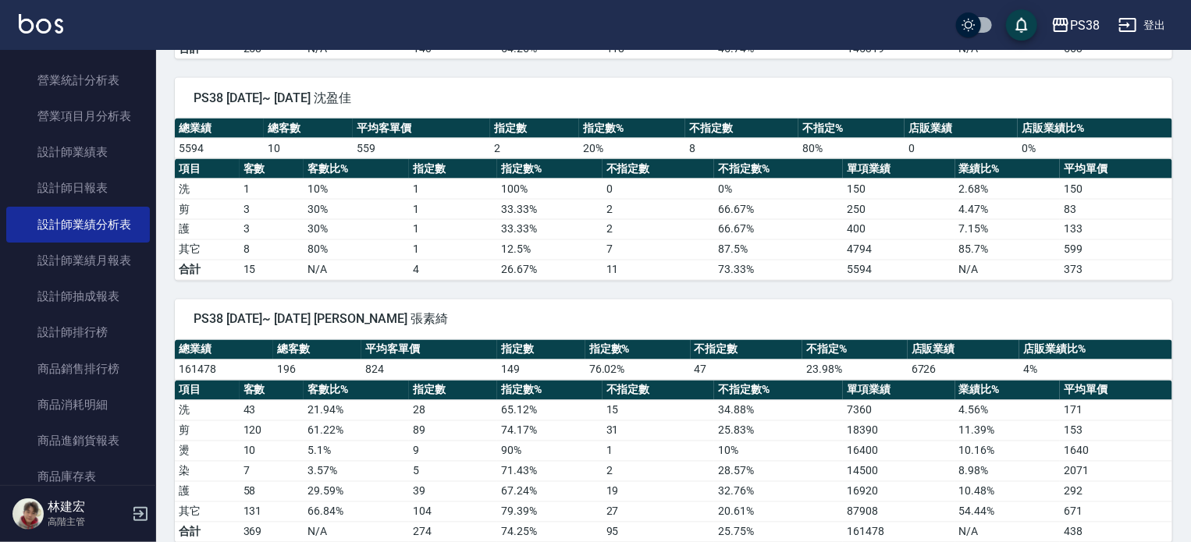
scroll to position [1293, 0]
